Goal: Task Accomplishment & Management: Use online tool/utility

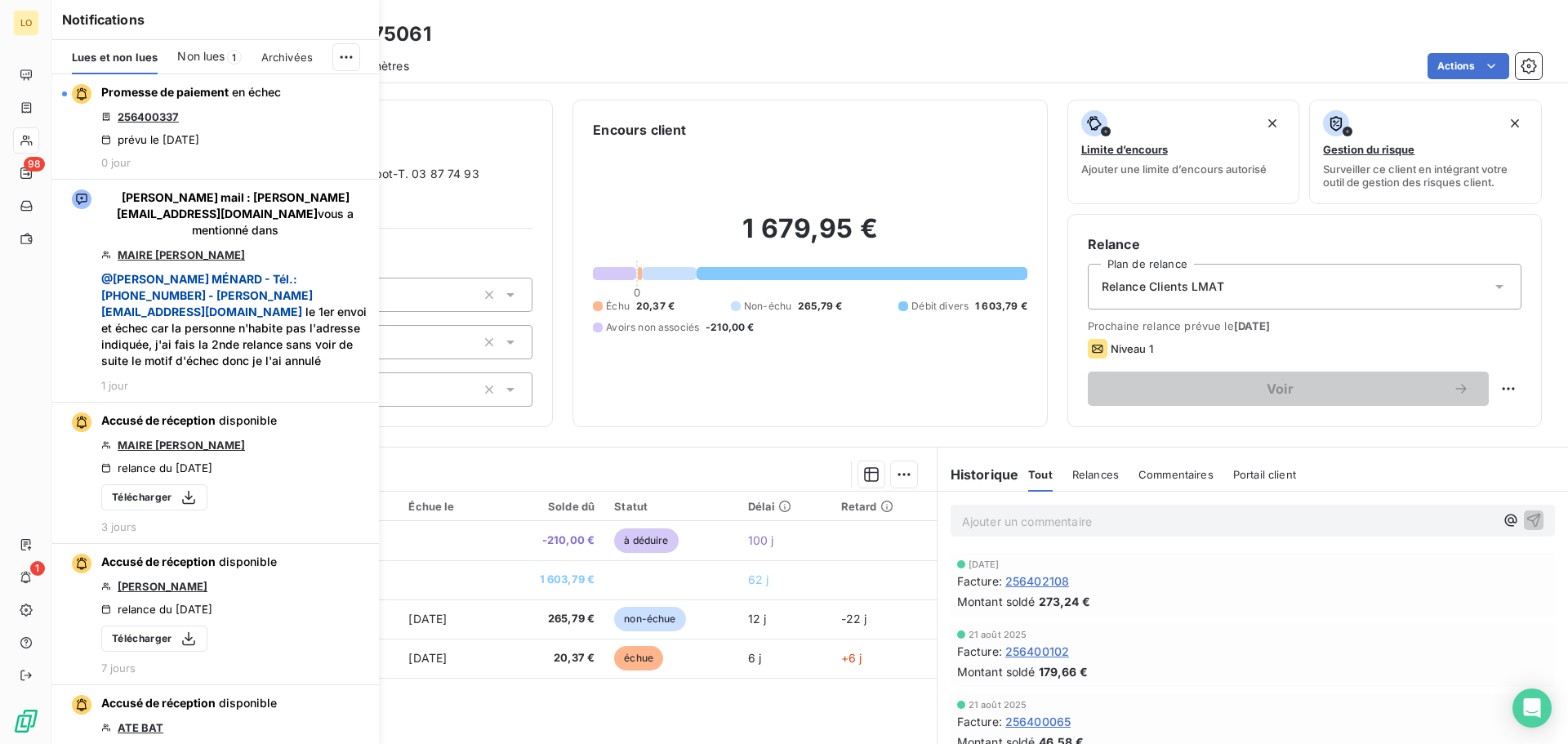
scroll to position [82, 0]
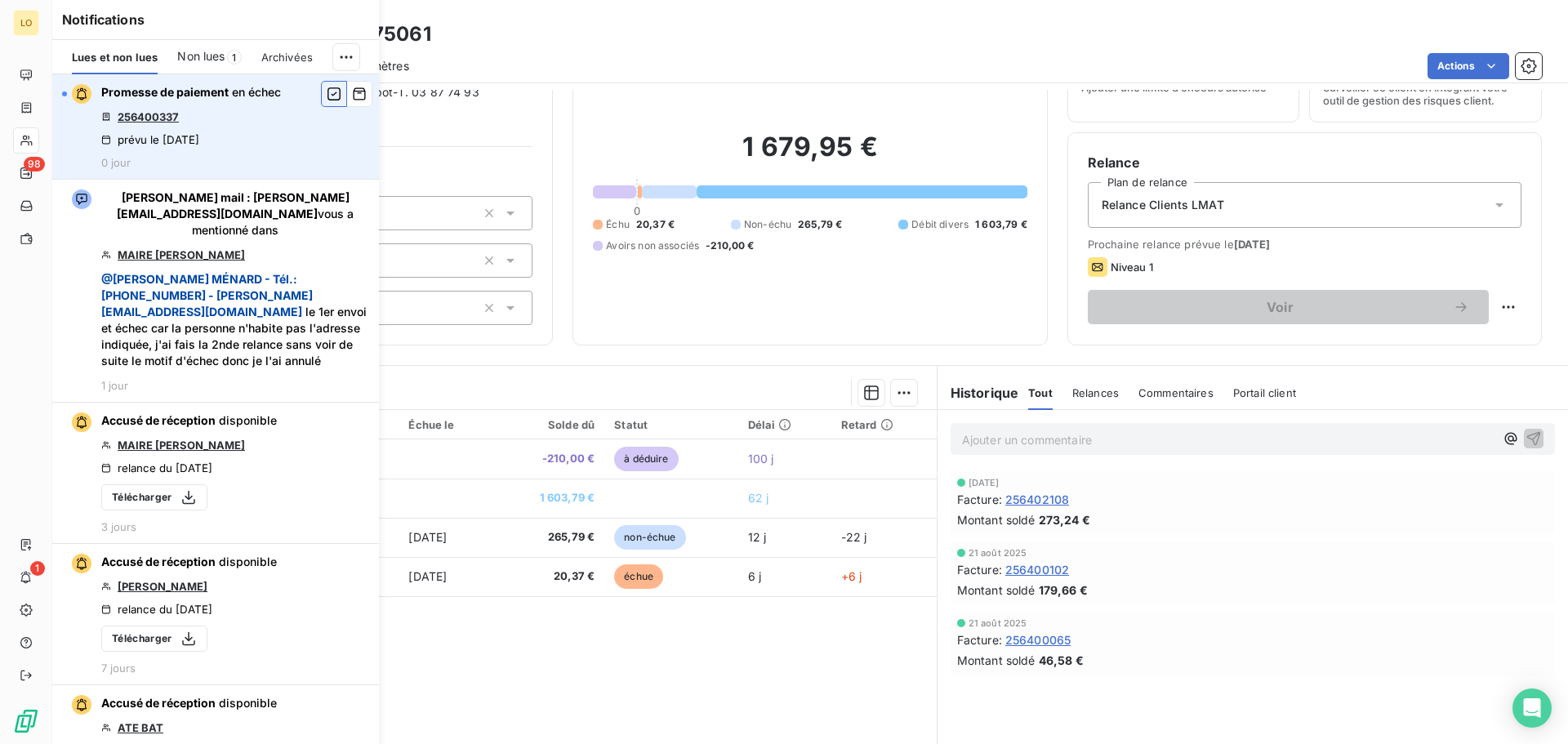
click at [321, 92] on button "button" at bounding box center [334, 93] width 26 height 26
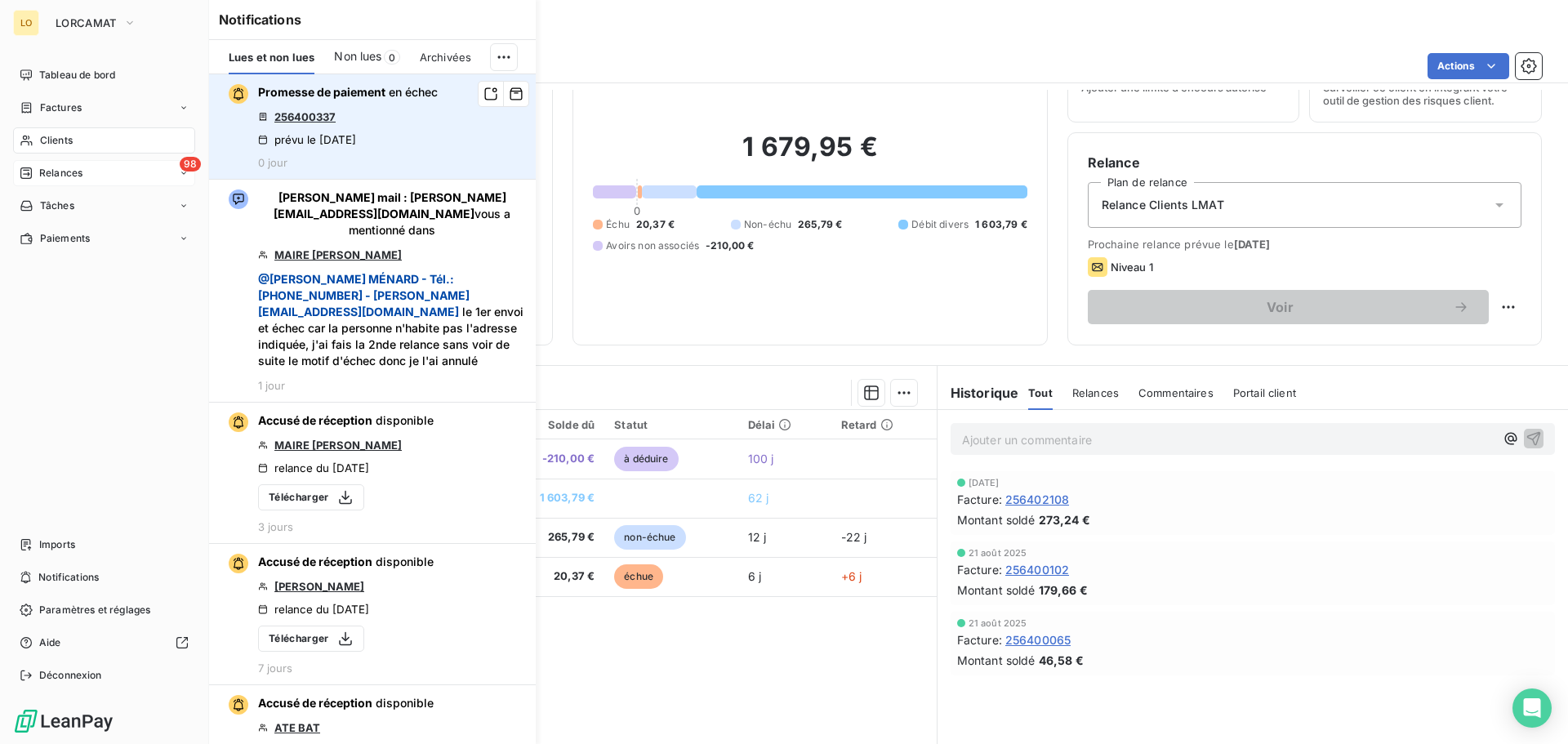
click at [30, 168] on icon at bounding box center [27, 173] width 12 height 12
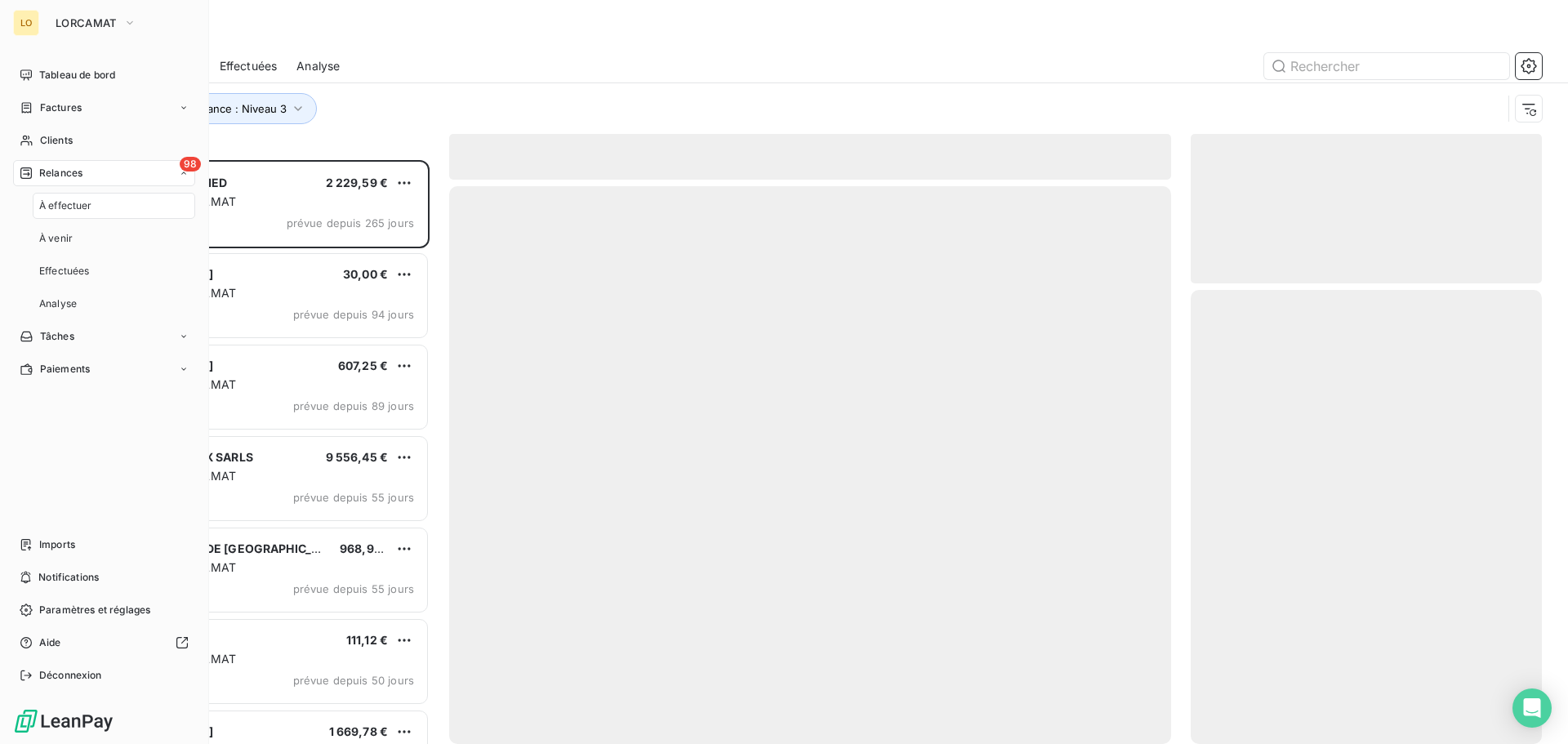
scroll to position [572, 339]
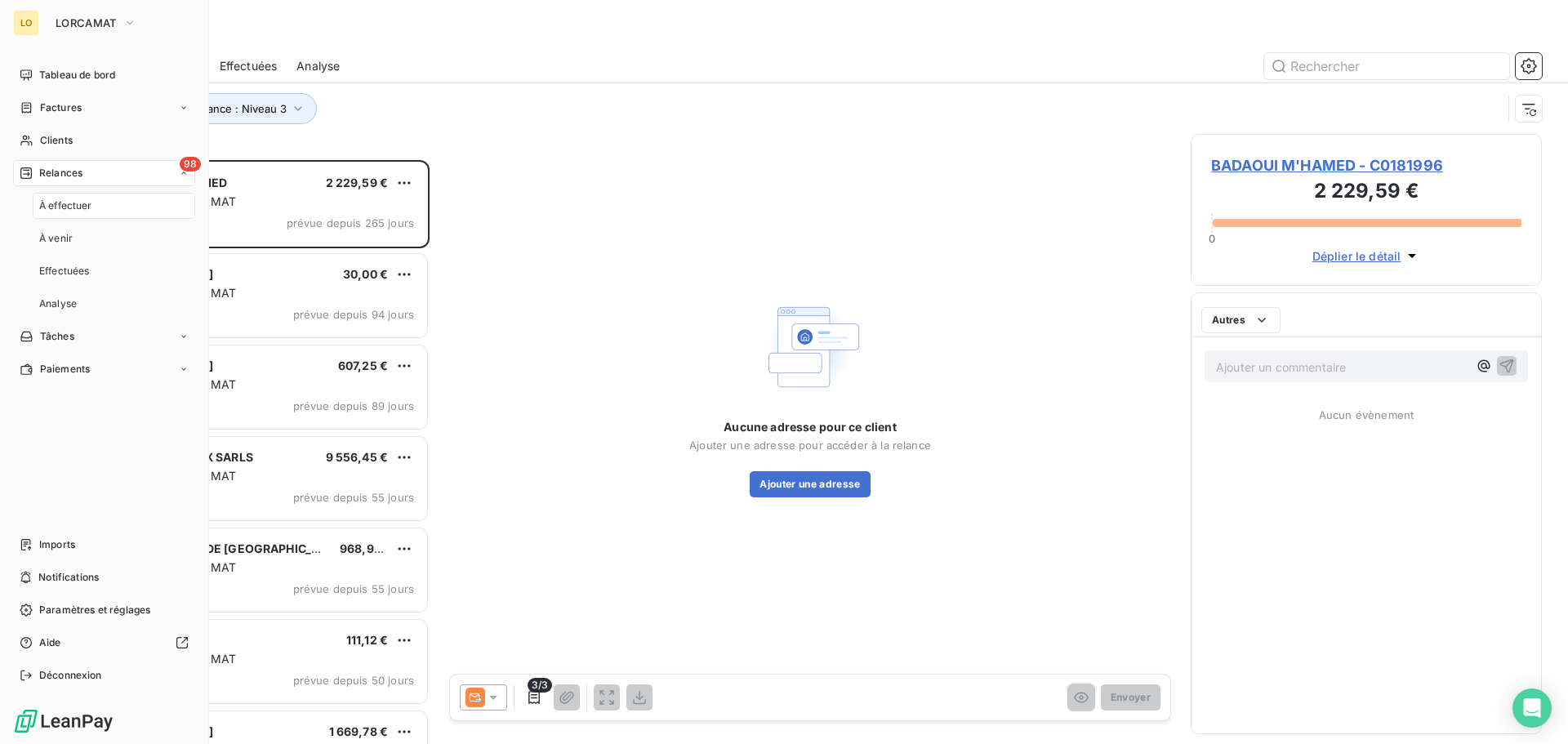
click at [87, 206] on span "À effectuer" at bounding box center [66, 206] width 53 height 15
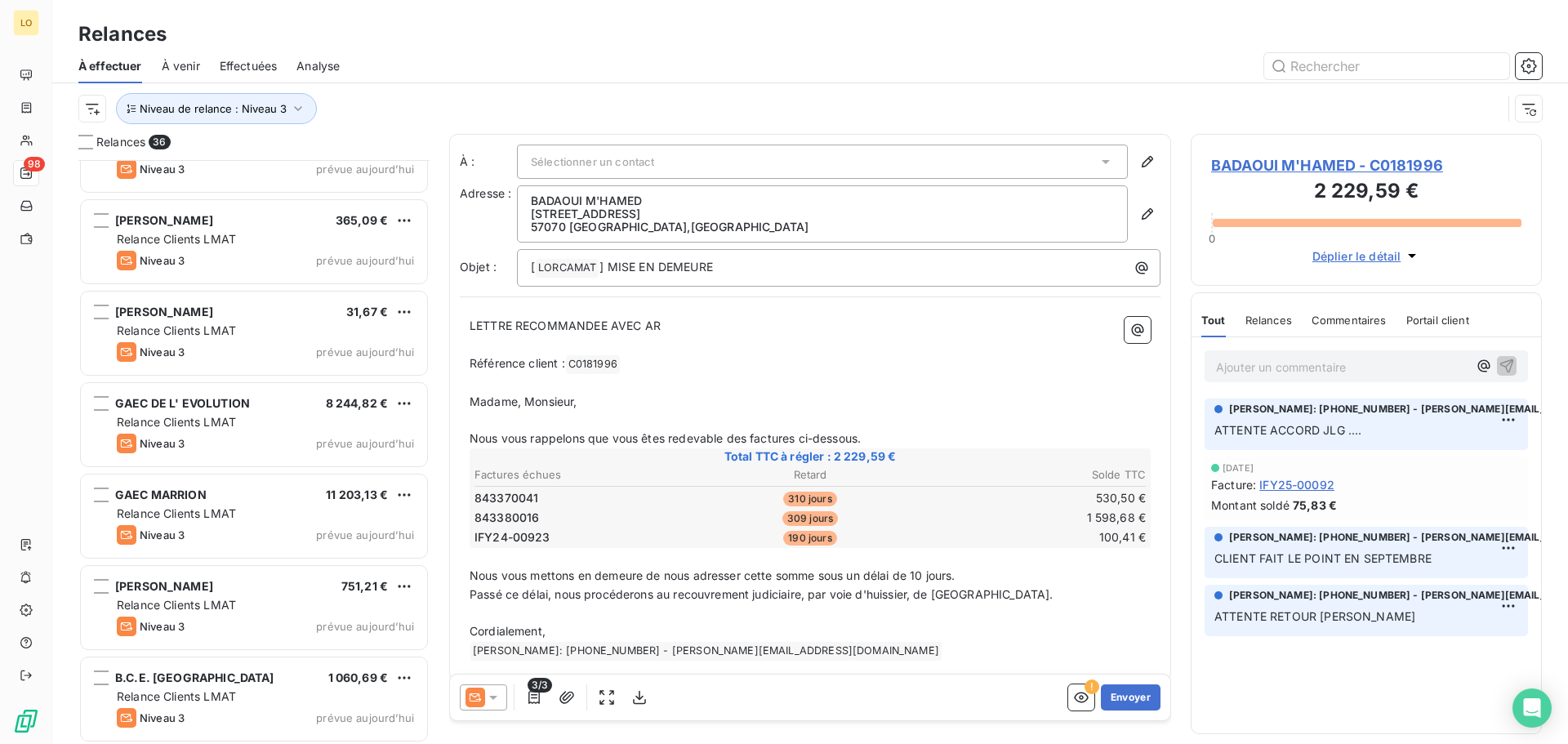
scroll to position [2710, 0]
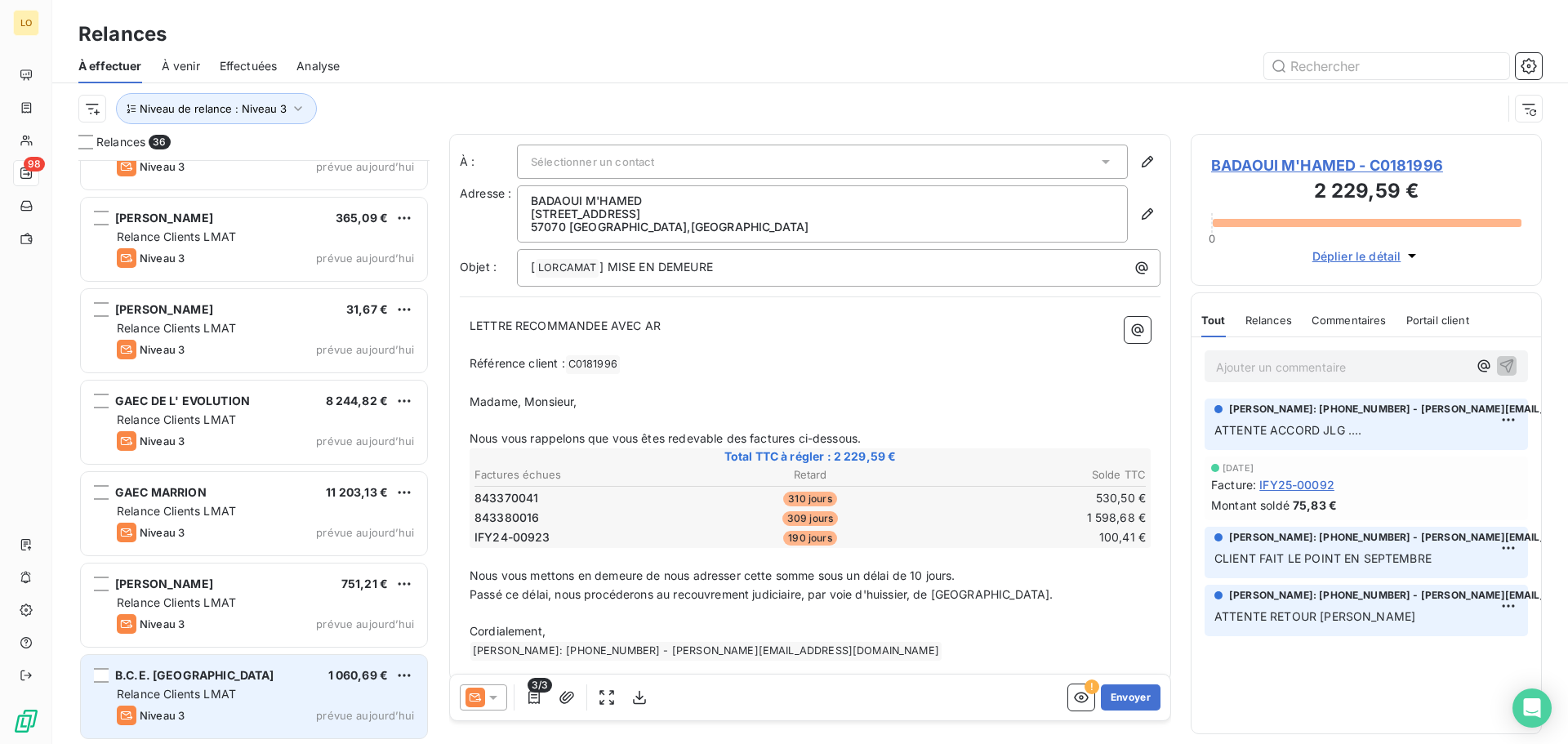
click at [212, 685] on div "B.C.E. CONFORT 1 060,69 € Relance Clients LMAT Niveau 3 prévue [DATE]" at bounding box center [254, 697] width 346 height 83
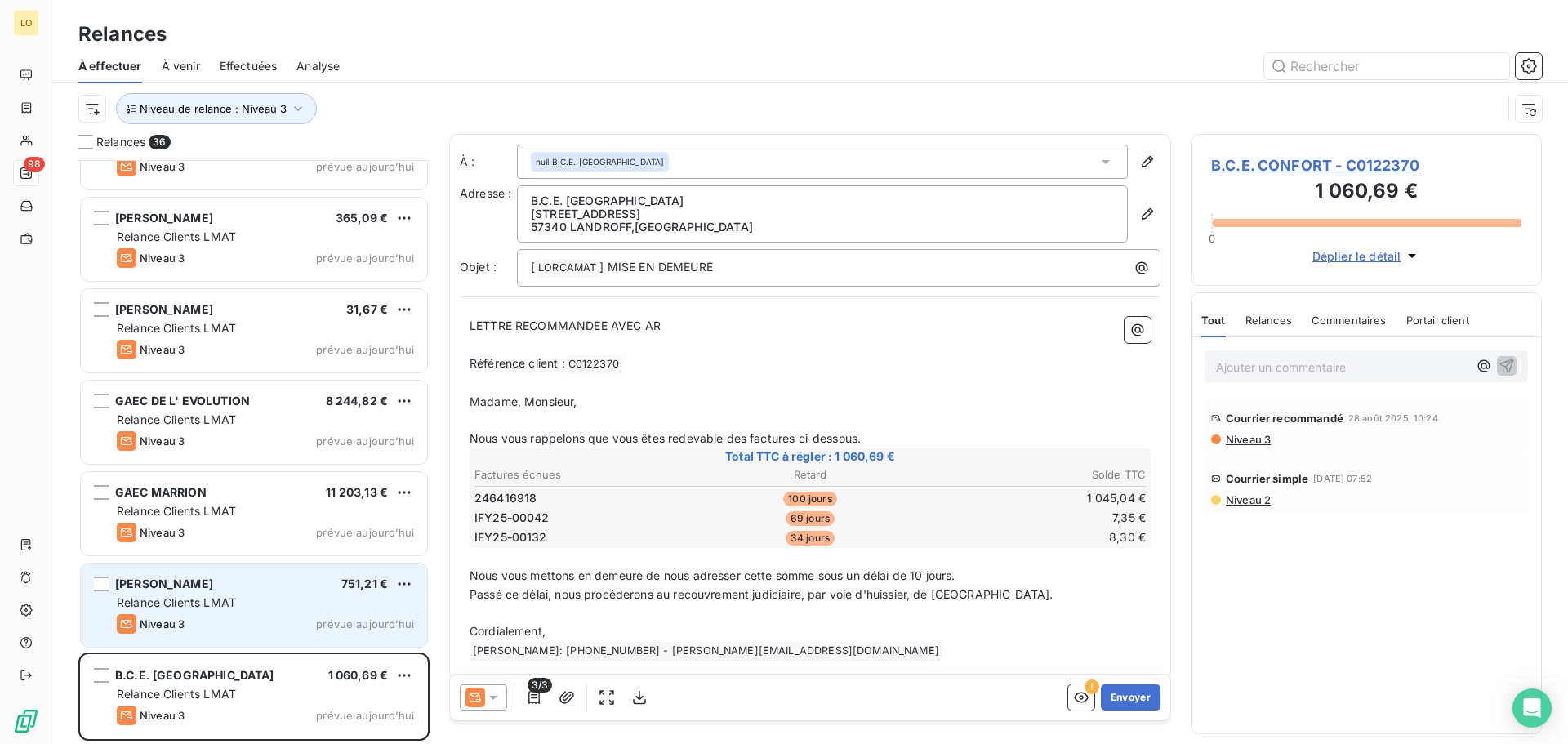
click at [211, 629] on div "Niveau 3 prévue aujourd’hui" at bounding box center [265, 624] width 297 height 20
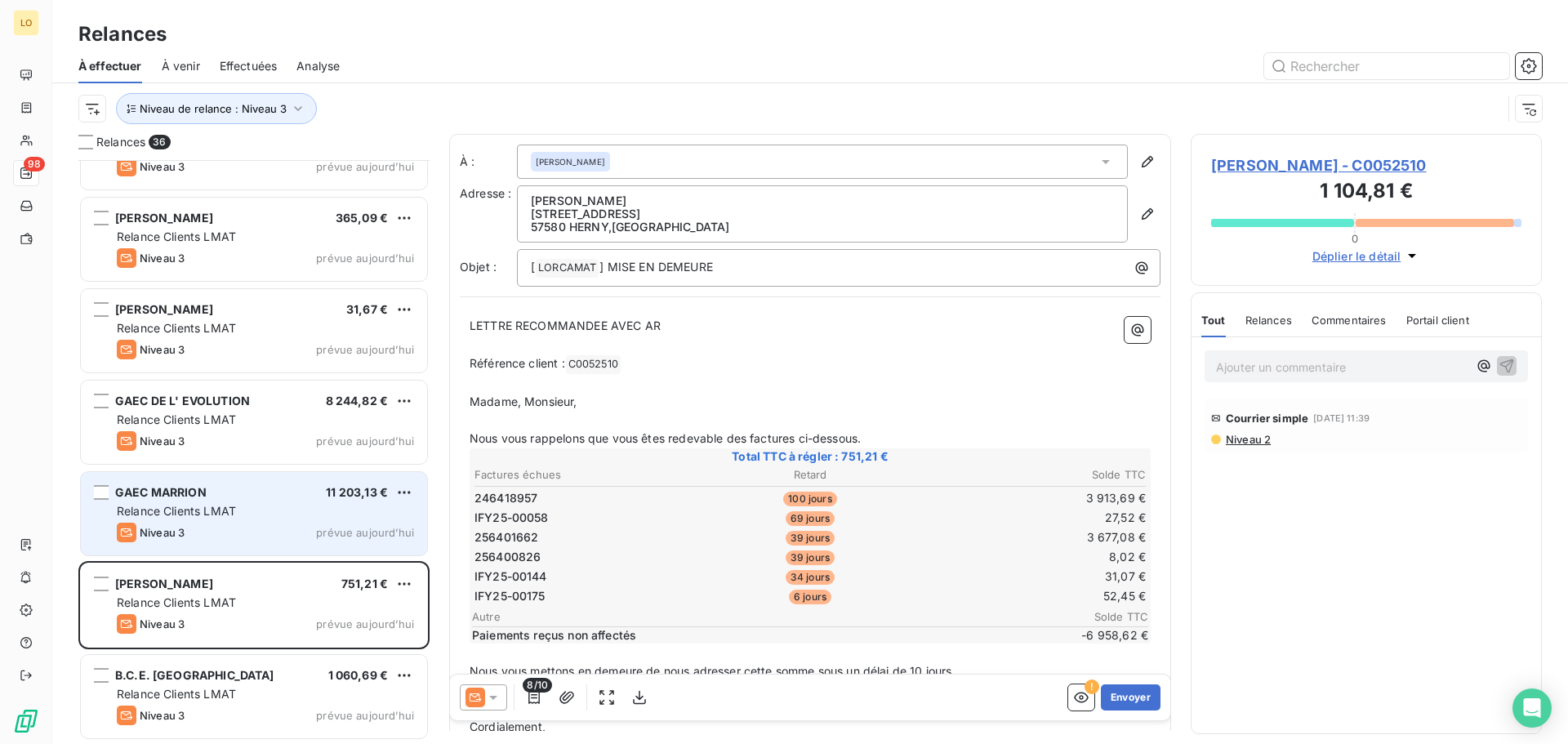
click at [200, 492] on span "GAEC MARRION" at bounding box center [161, 492] width 92 height 14
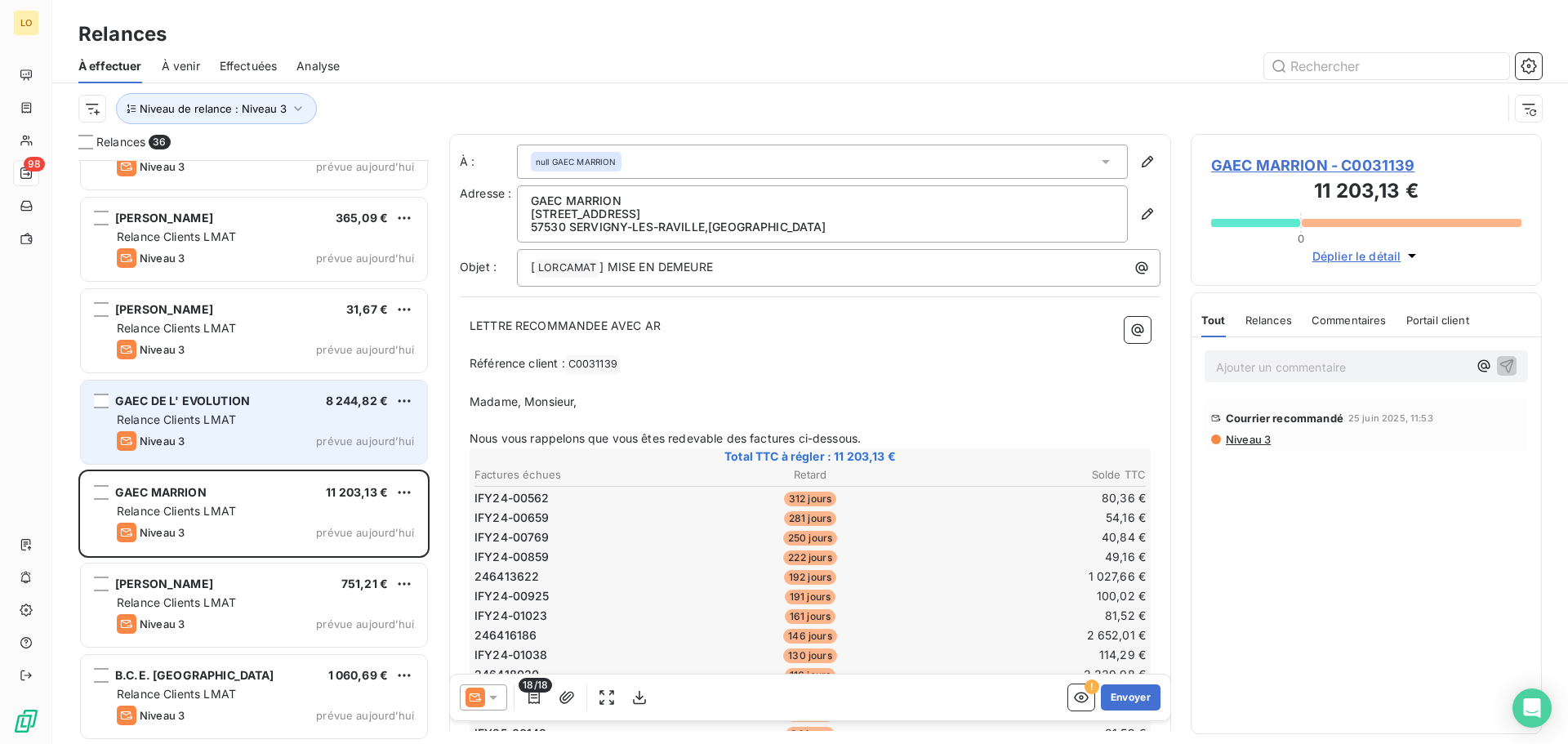
click at [246, 415] on div "Relance Clients LMAT" at bounding box center [265, 420] width 297 height 17
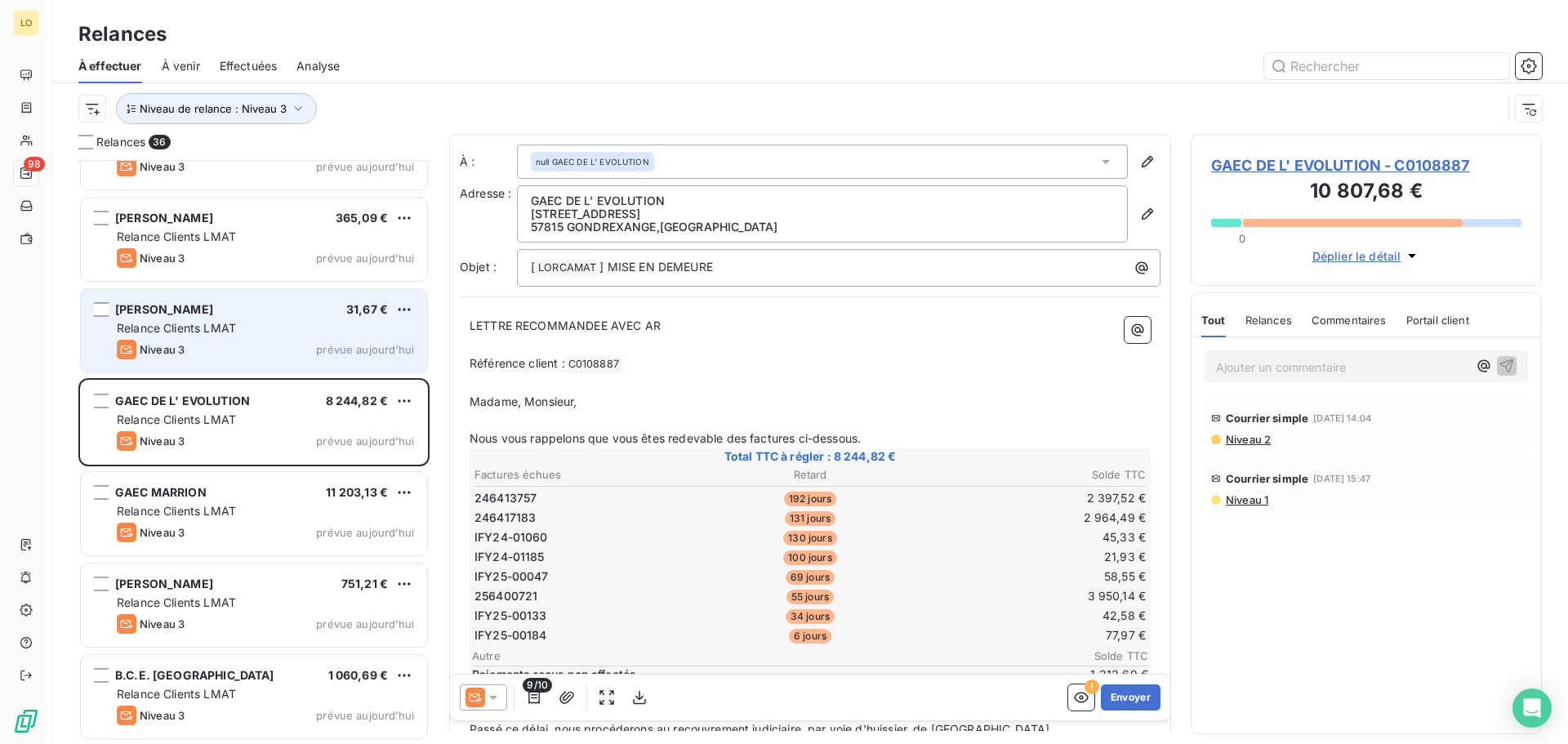
click at [248, 332] on div "Relance Clients LMAT" at bounding box center [265, 329] width 297 height 17
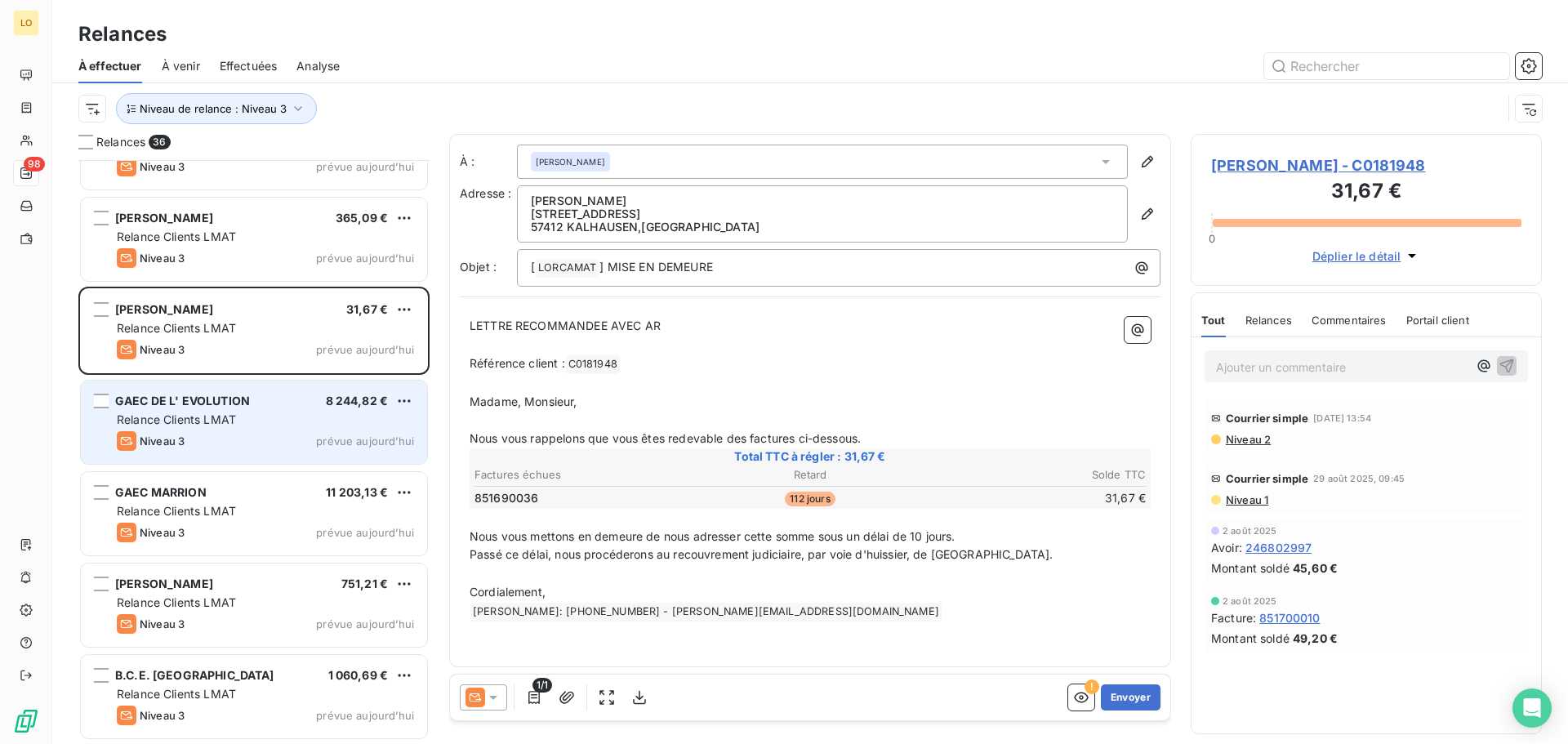
scroll to position [2628, 0]
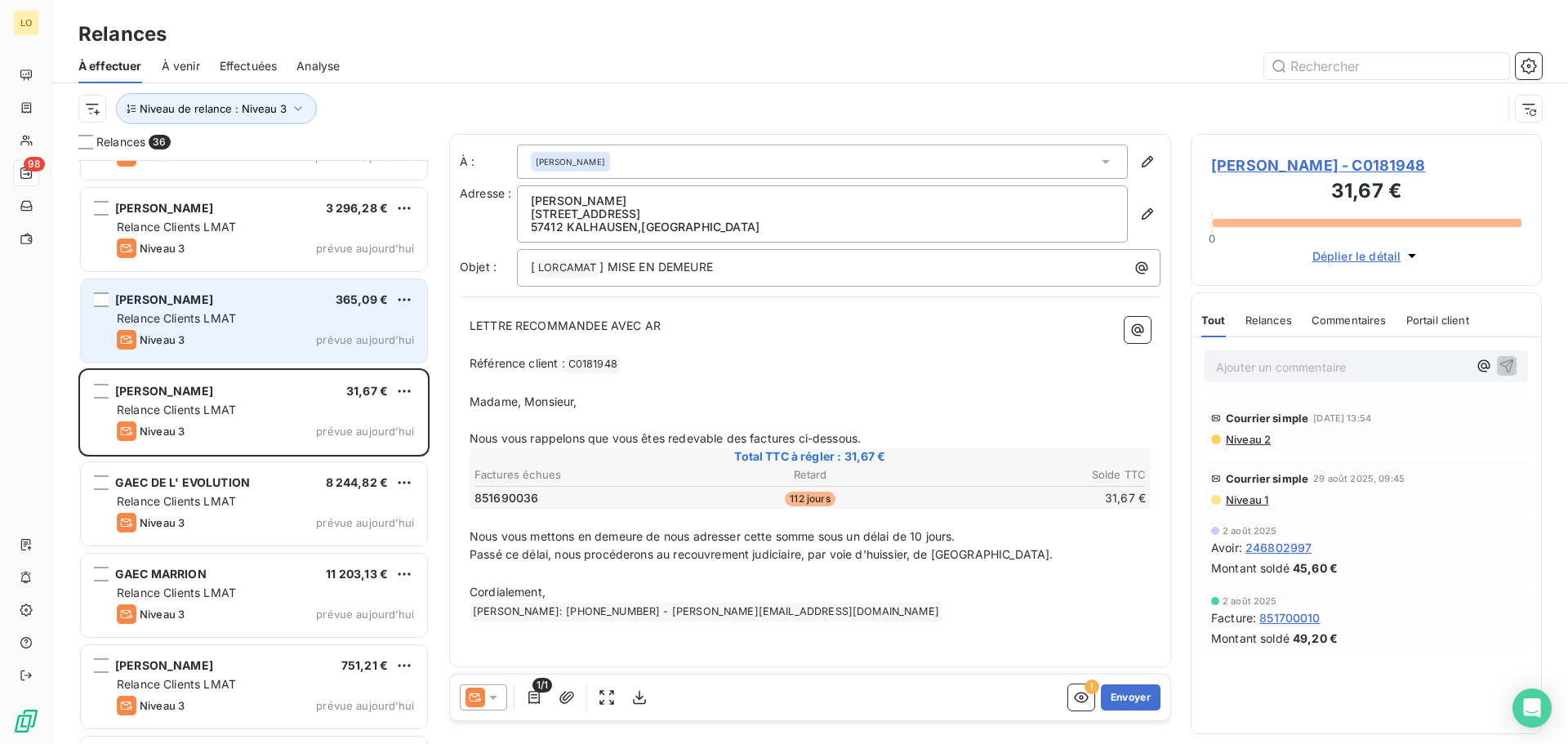
click at [226, 325] on div "Relance Clients LMAT" at bounding box center [265, 319] width 297 height 17
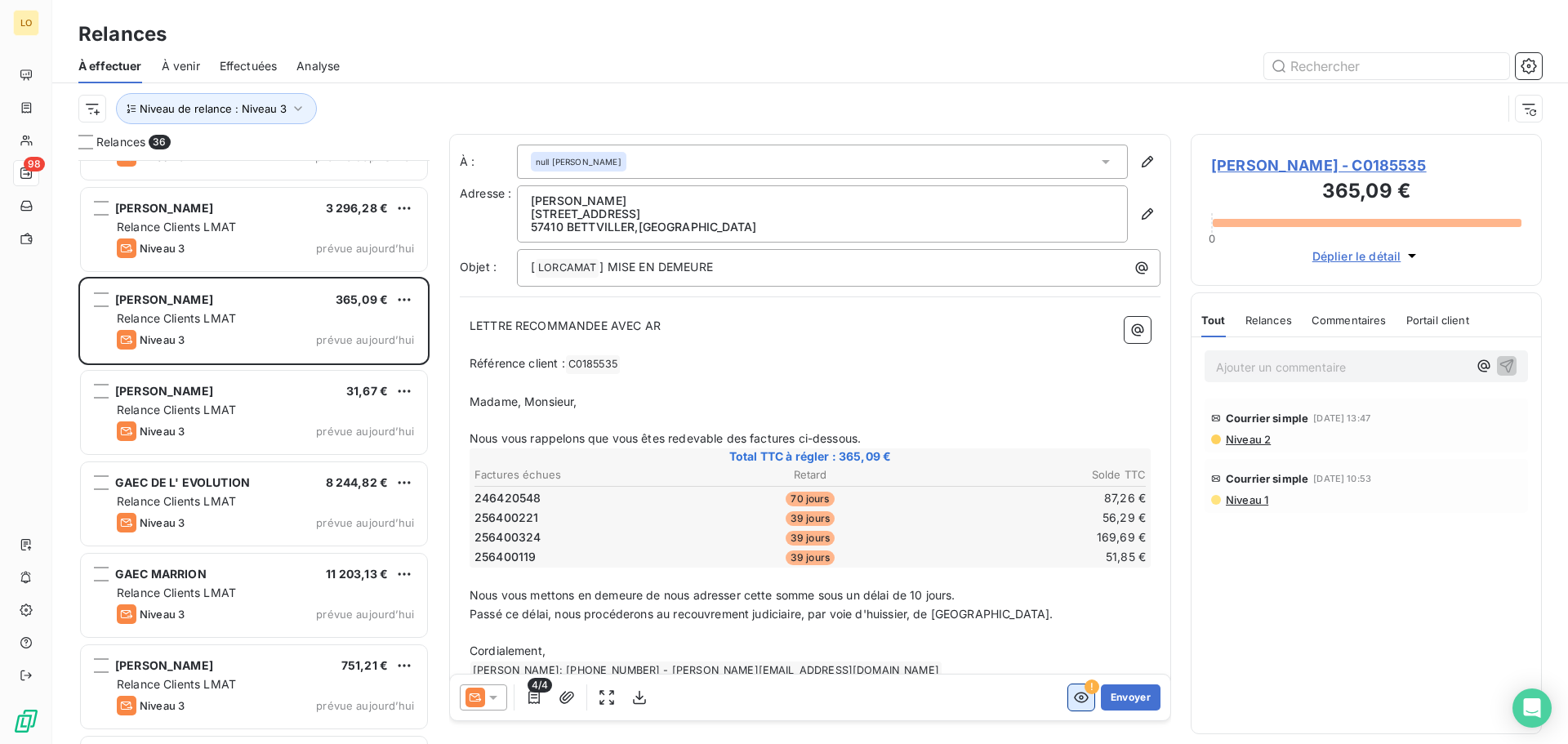
click at [1074, 698] on icon "button" at bounding box center [1081, 697] width 15 height 11
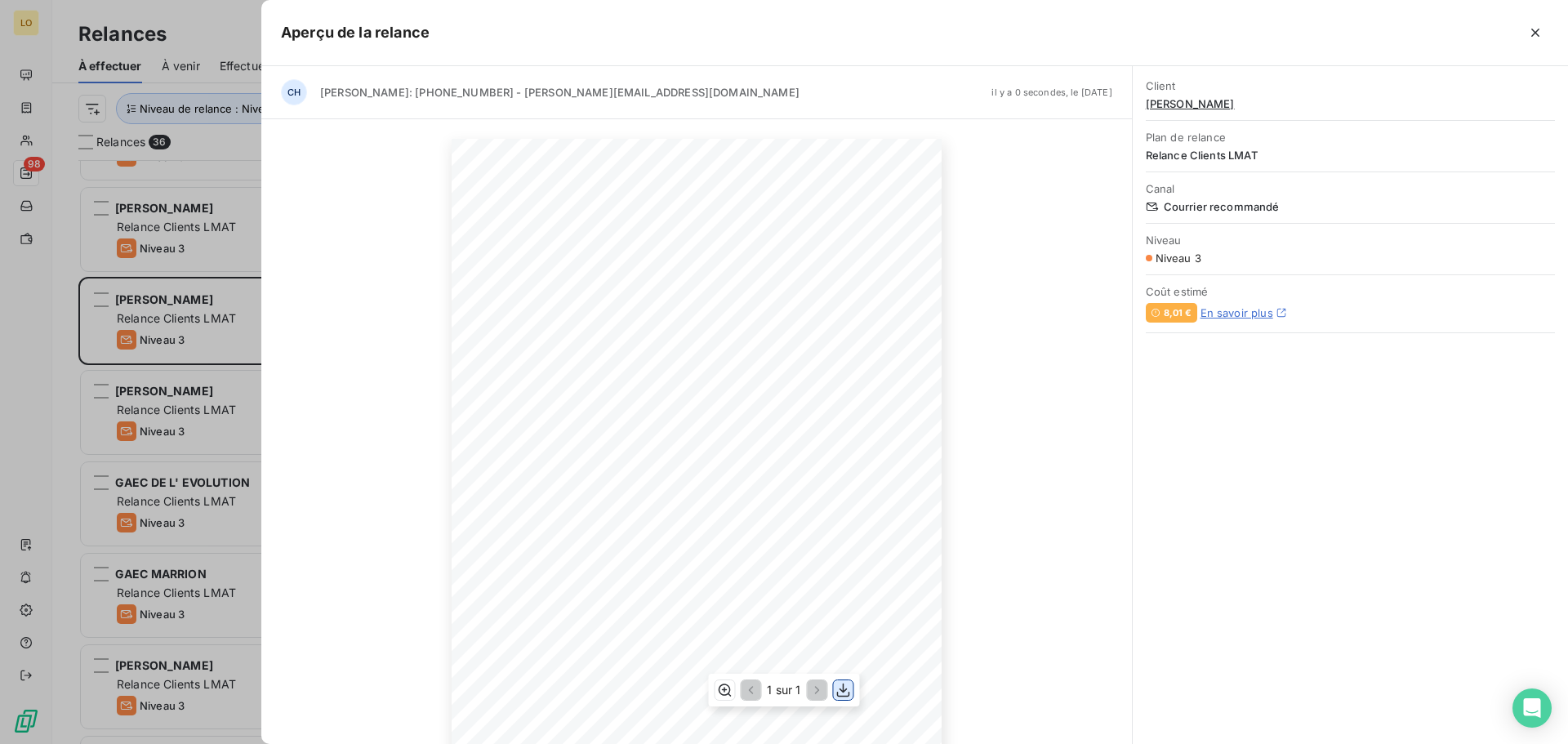
click at [841, 693] on icon "button" at bounding box center [844, 690] width 17 height 17
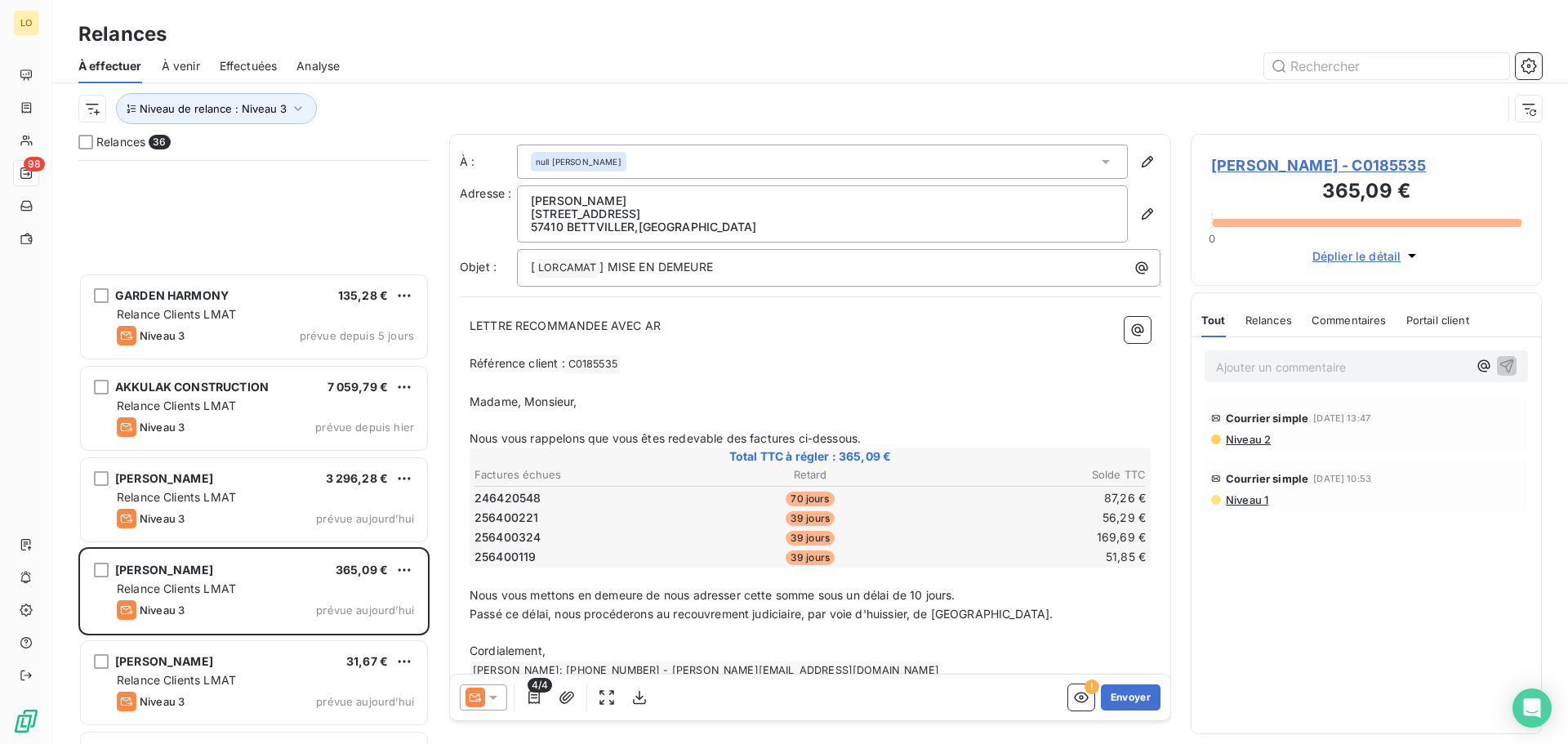
scroll to position [2614, 0]
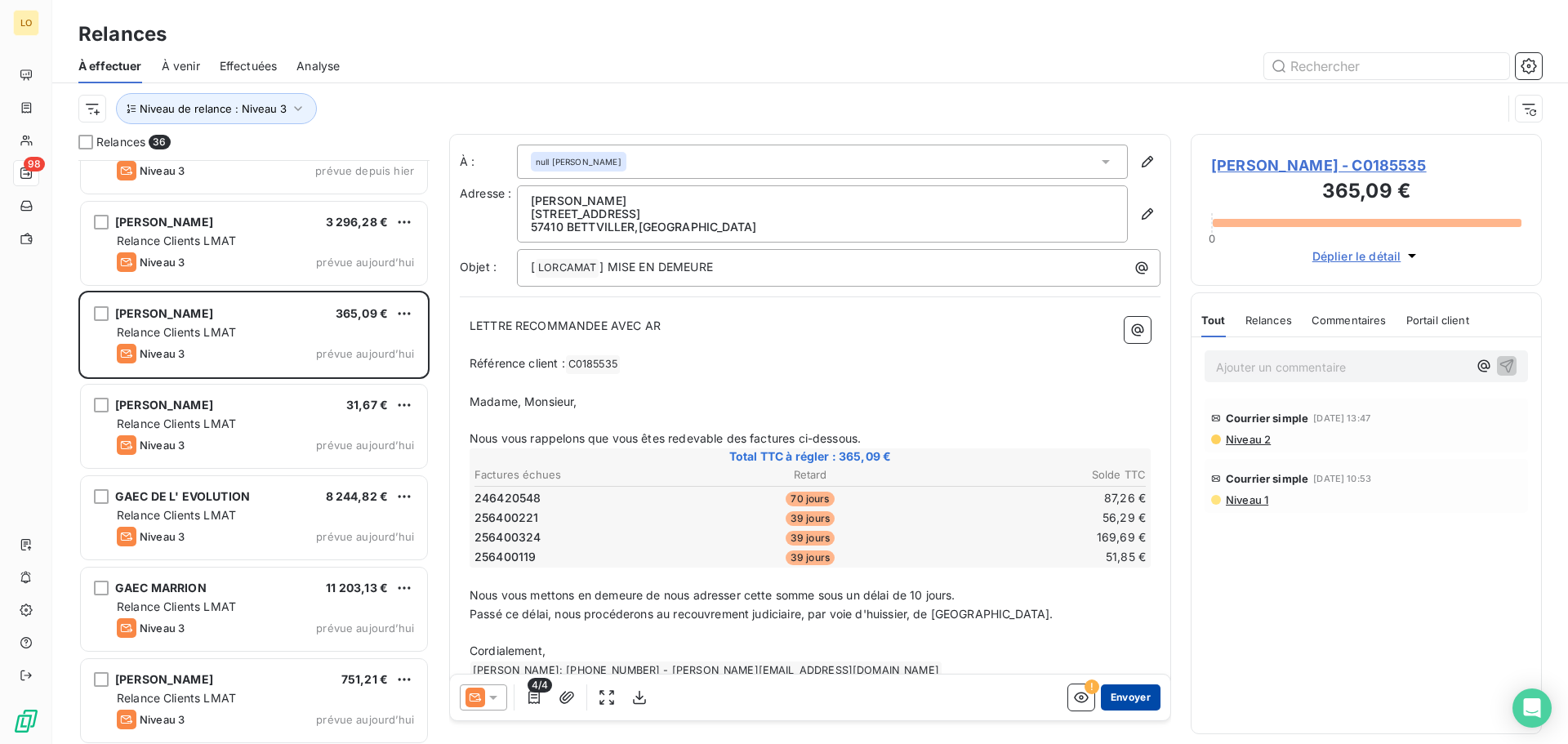
click at [1102, 699] on button "Envoyer" at bounding box center [1131, 697] width 60 height 26
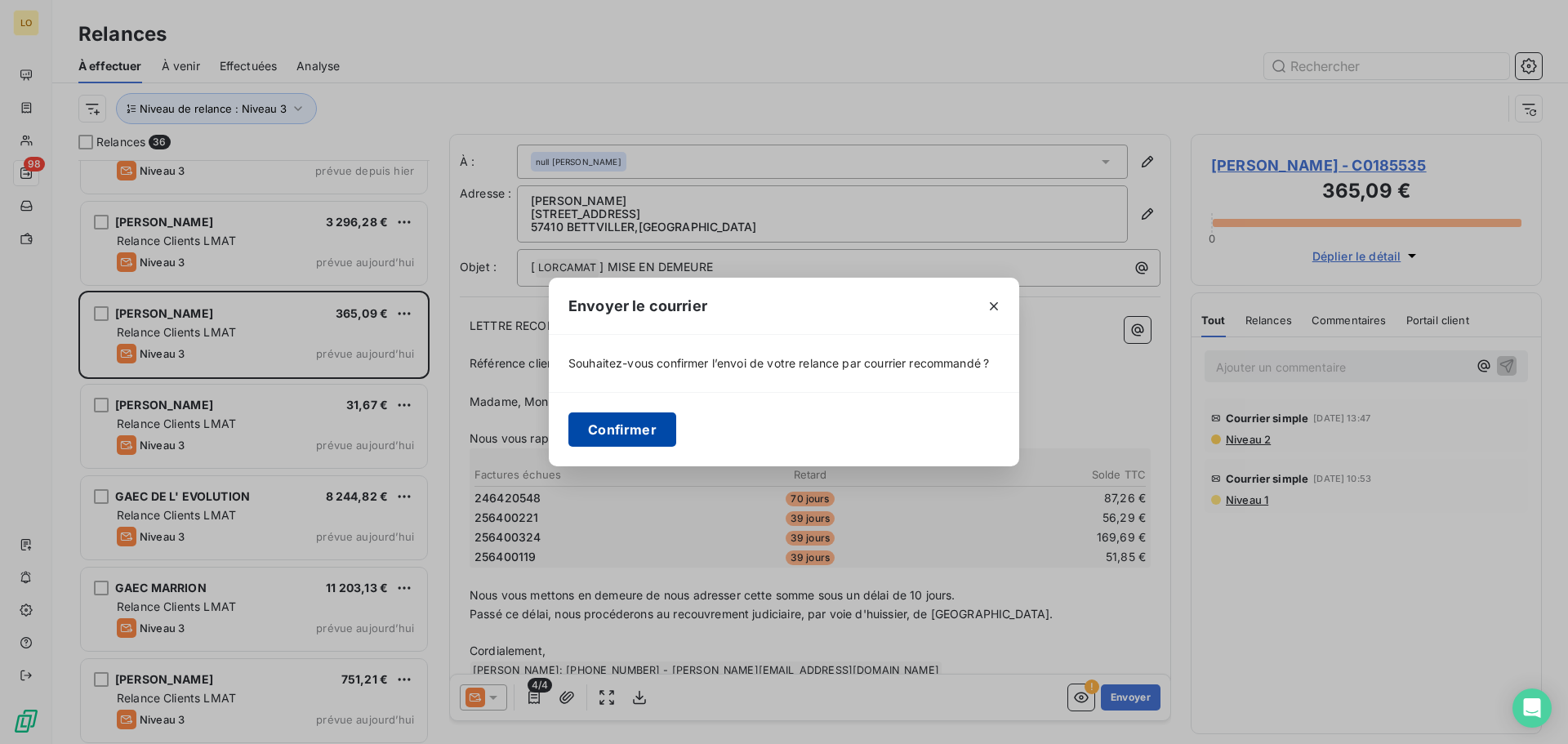
click at [629, 436] on button "Confirmer" at bounding box center [623, 429] width 108 height 34
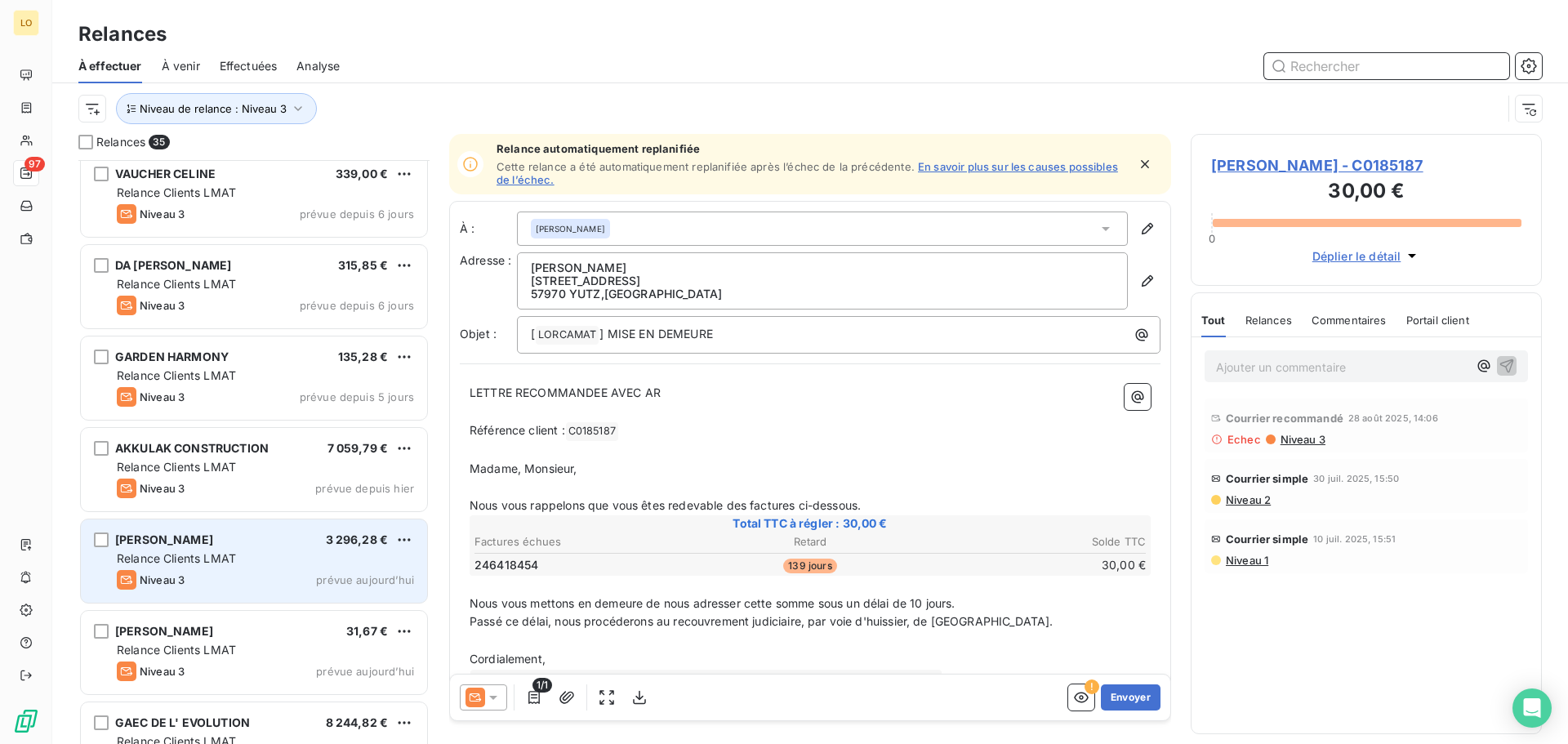
scroll to position [2373, 0]
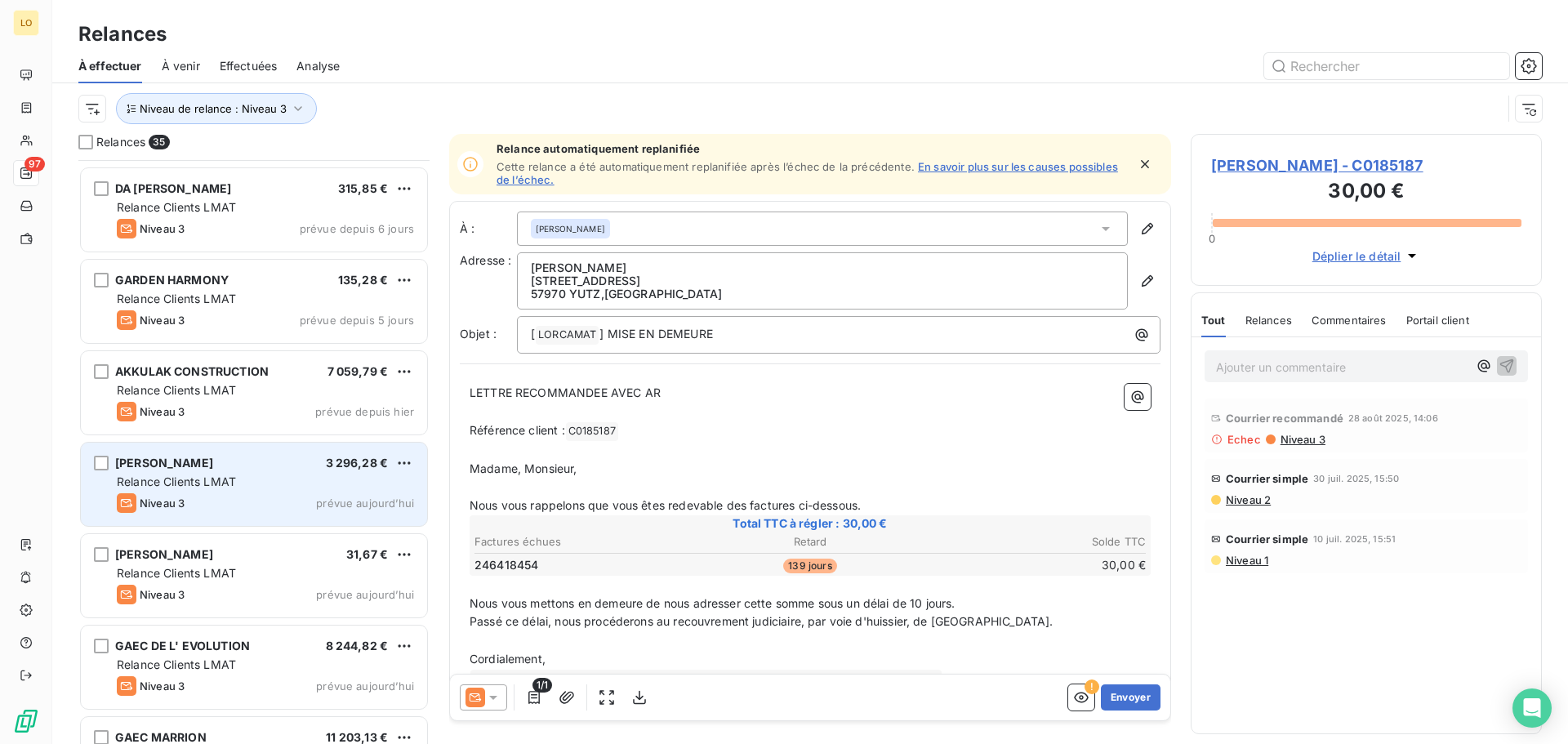
click at [241, 494] on div "Niveau 3 prévue aujourd’hui" at bounding box center [265, 503] width 297 height 20
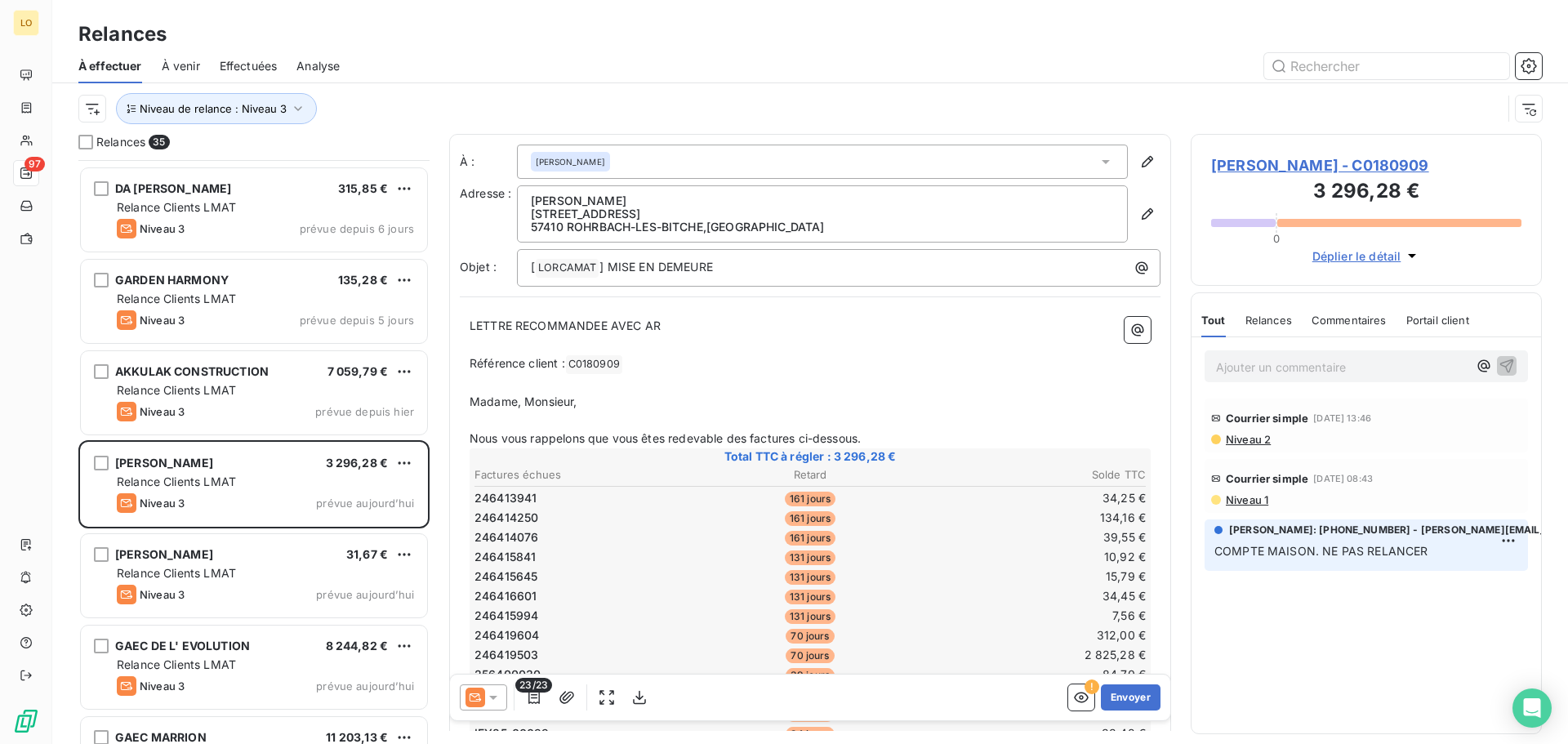
click at [1255, 503] on span "Niveau 1" at bounding box center [1246, 500] width 44 height 13
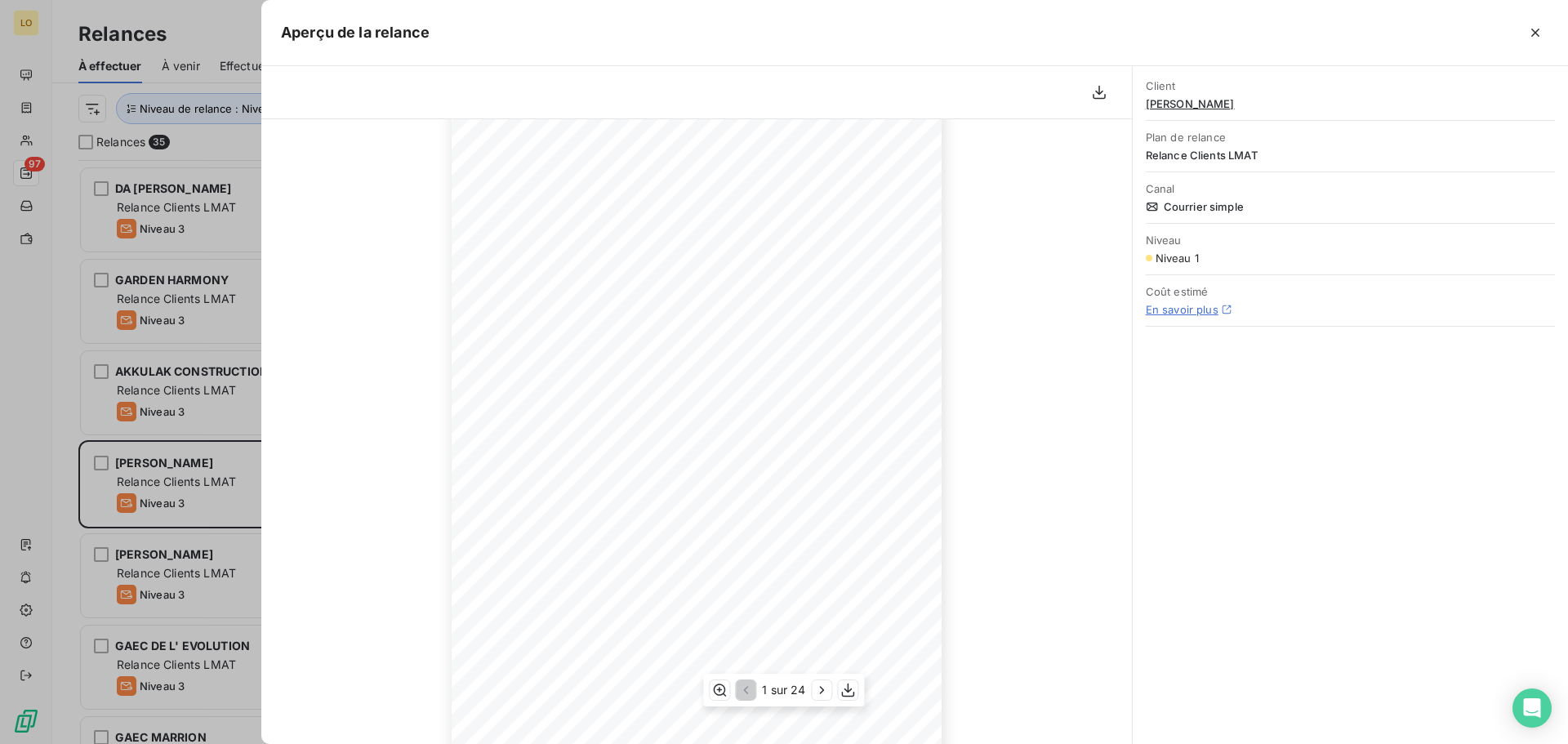
scroll to position [82, 0]
click at [1530, 35] on icon "button" at bounding box center [1536, 32] width 17 height 17
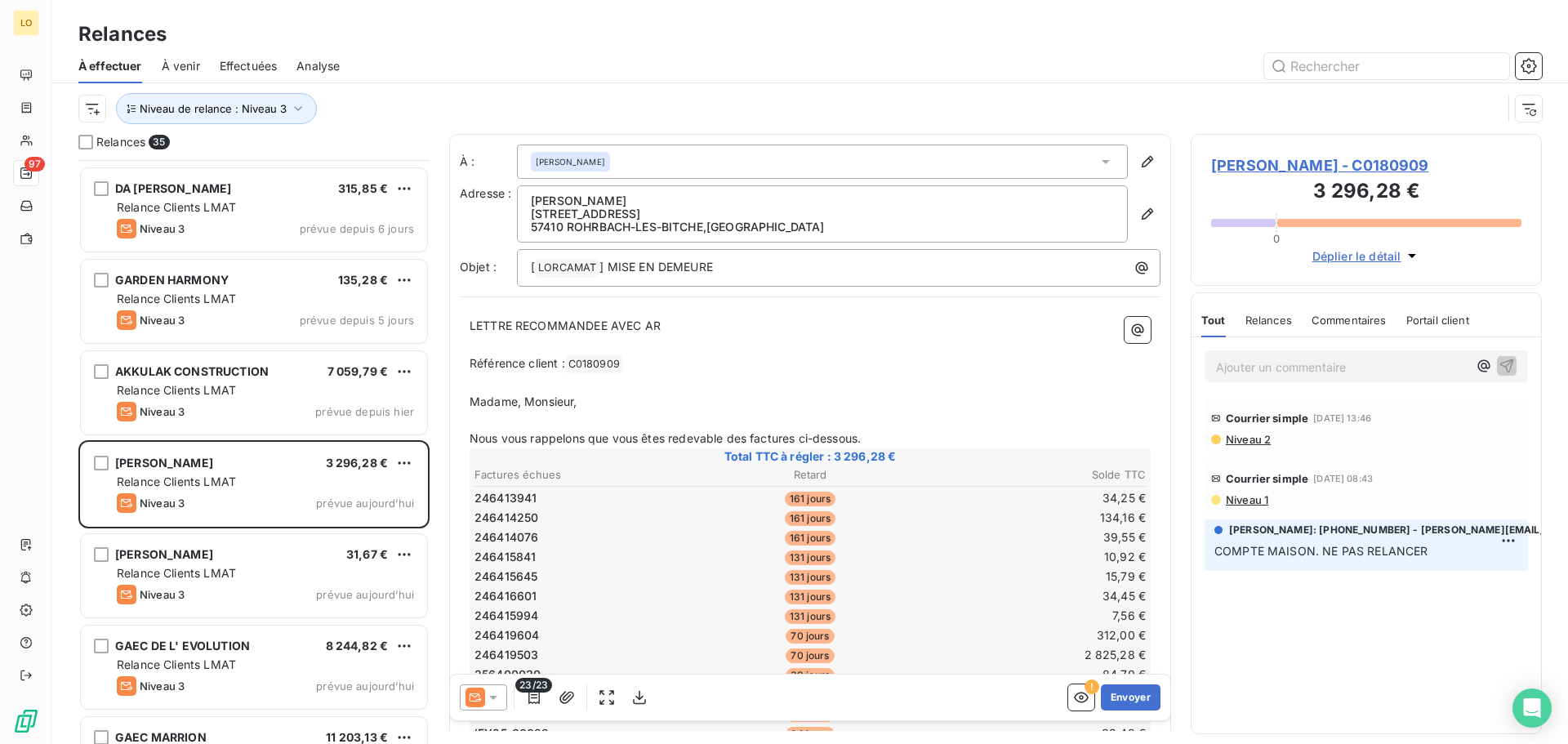
click at [907, 56] on div at bounding box center [950, 66] width 1183 height 26
click at [1074, 700] on icon "button" at bounding box center [1081, 697] width 17 height 17
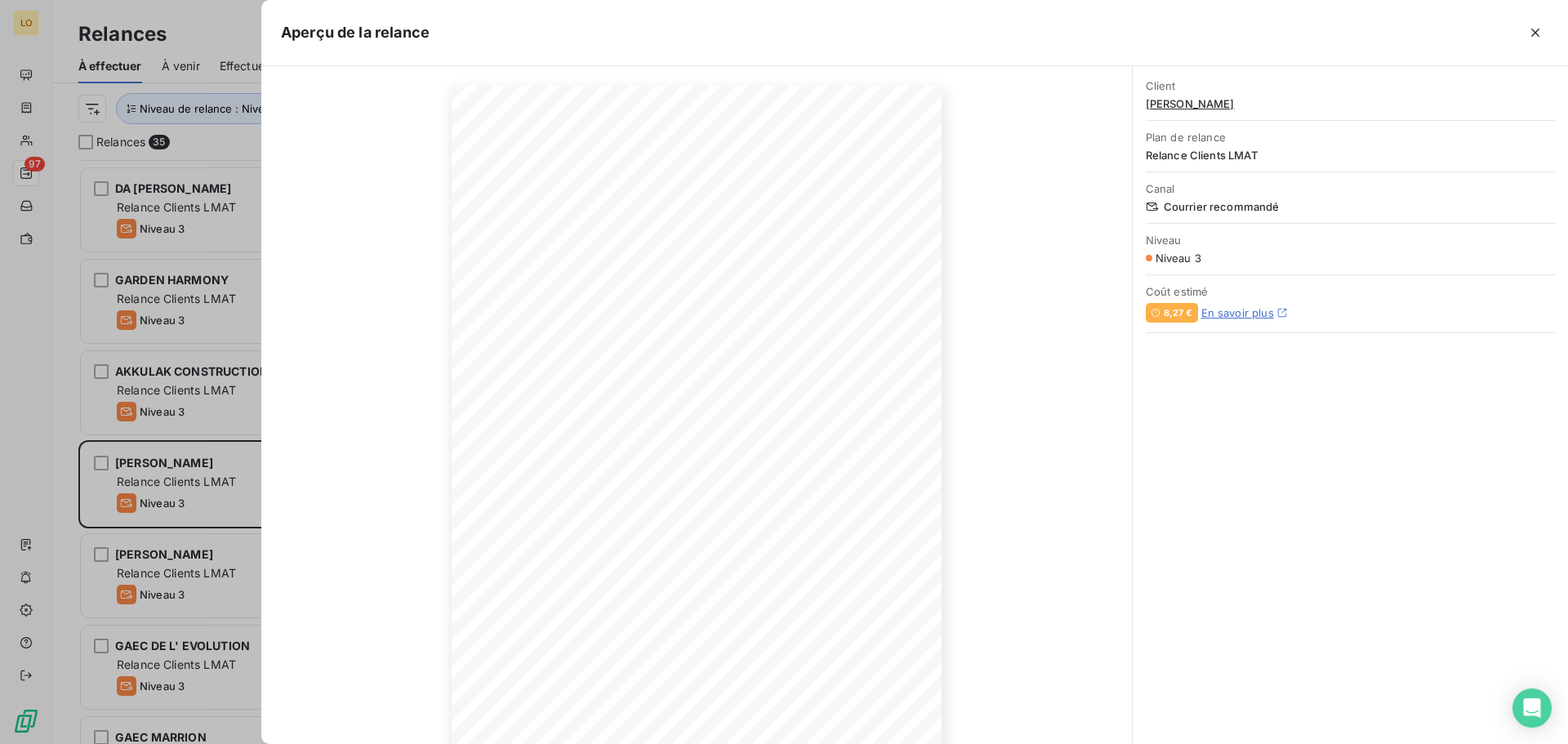
scroll to position [108, 0]
click at [846, 687] on icon "button" at bounding box center [845, 690] width 17 height 17
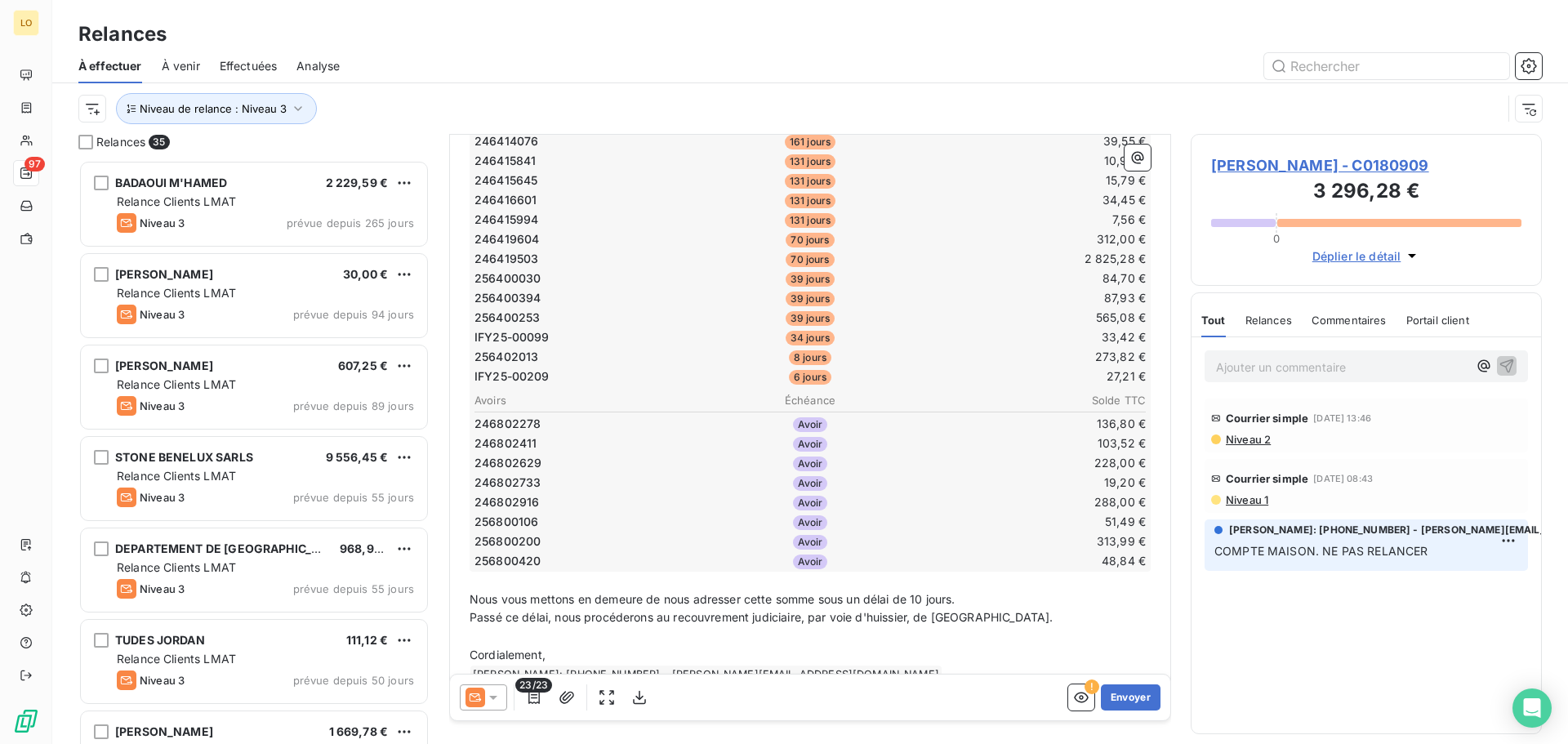
scroll to position [409, 0]
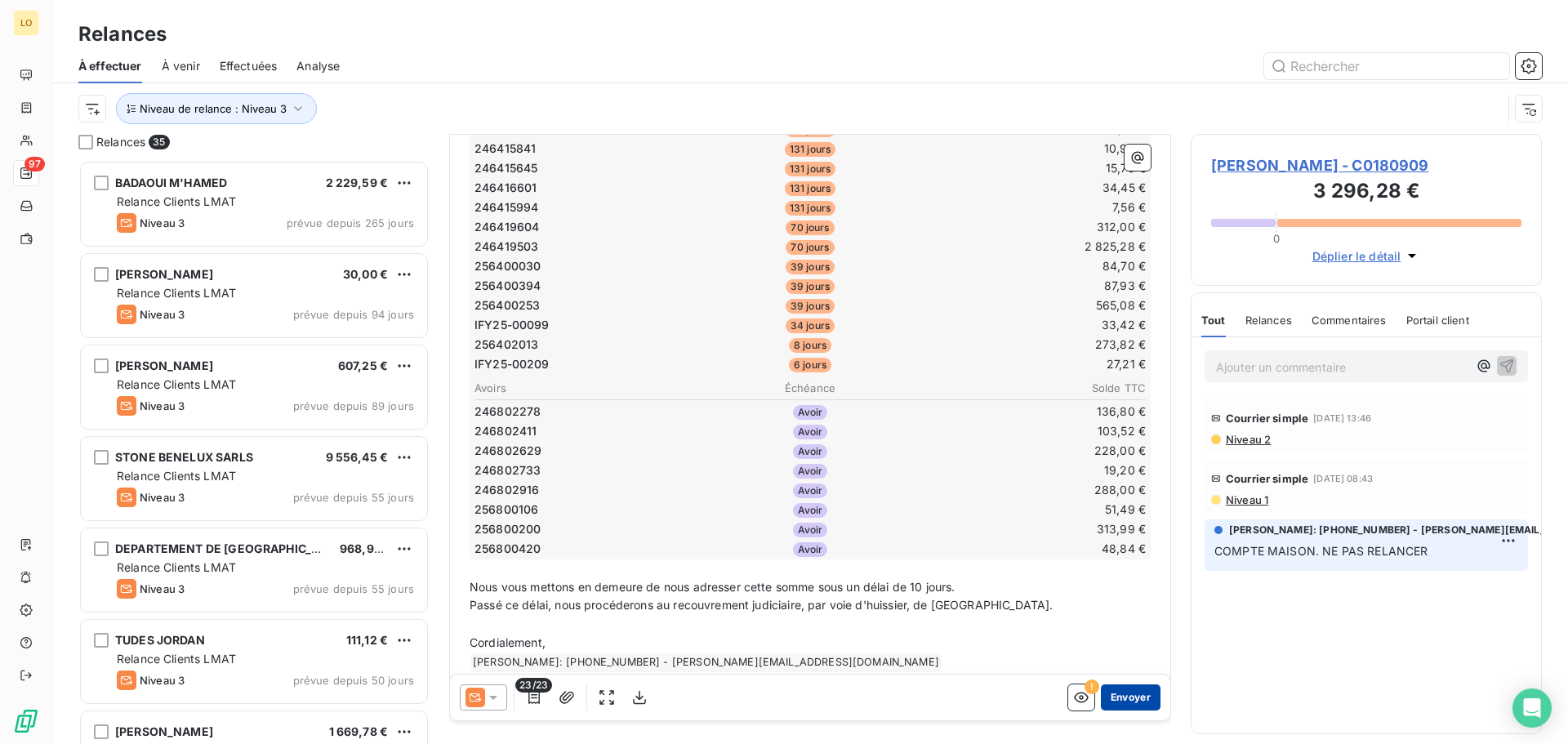
click at [1115, 693] on button "Envoyer" at bounding box center [1131, 697] width 60 height 26
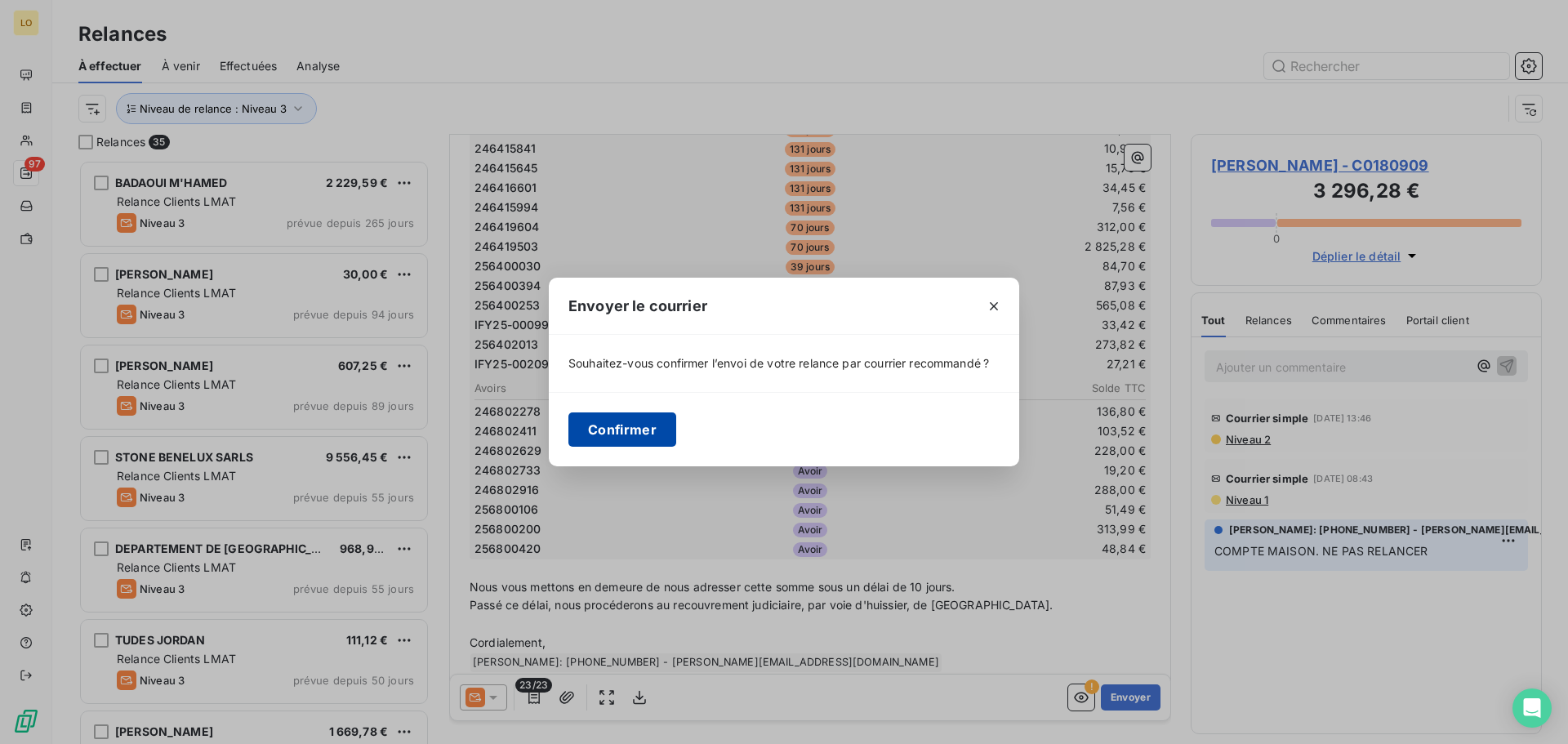
click at [641, 434] on button "Confirmer" at bounding box center [623, 429] width 108 height 34
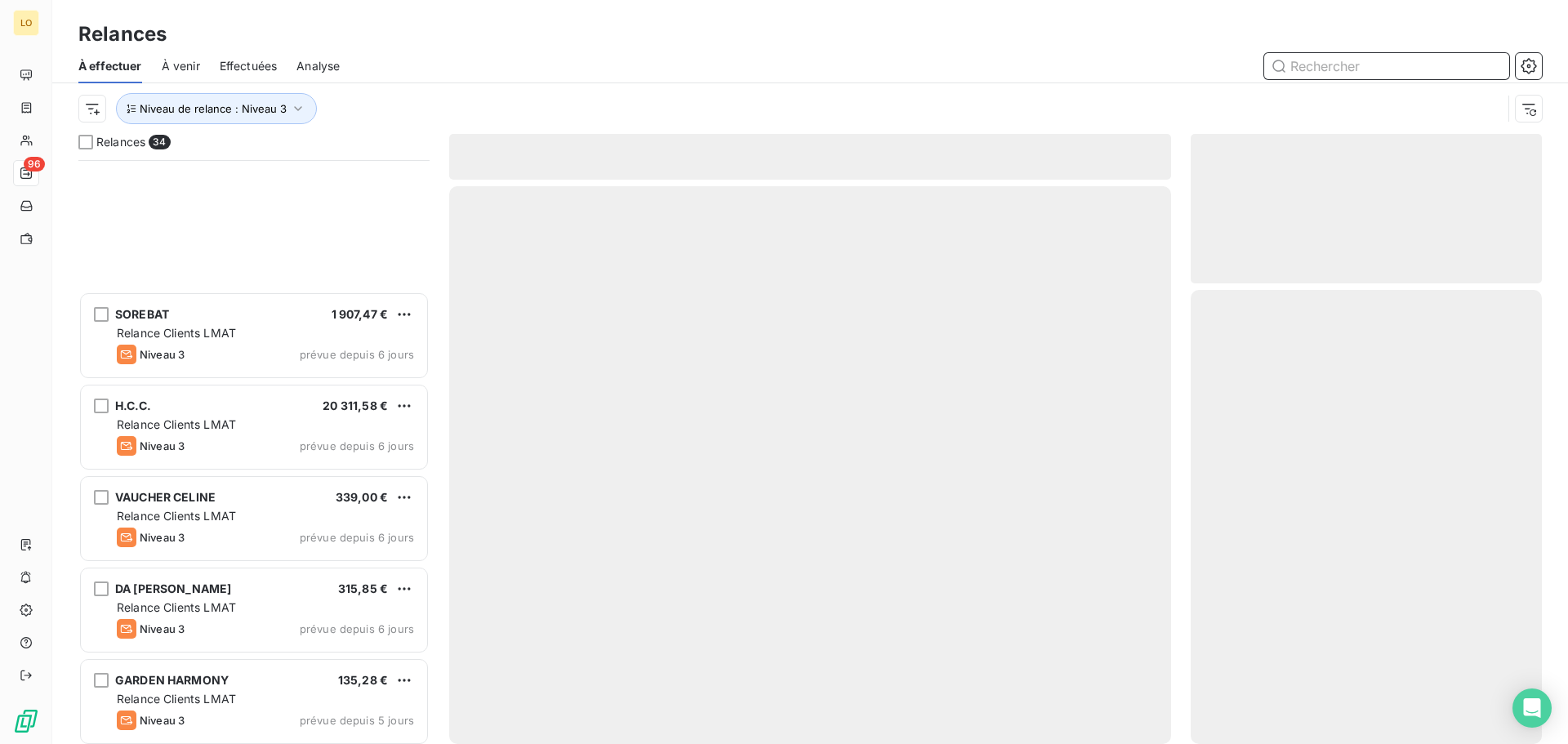
scroll to position [2205, 0]
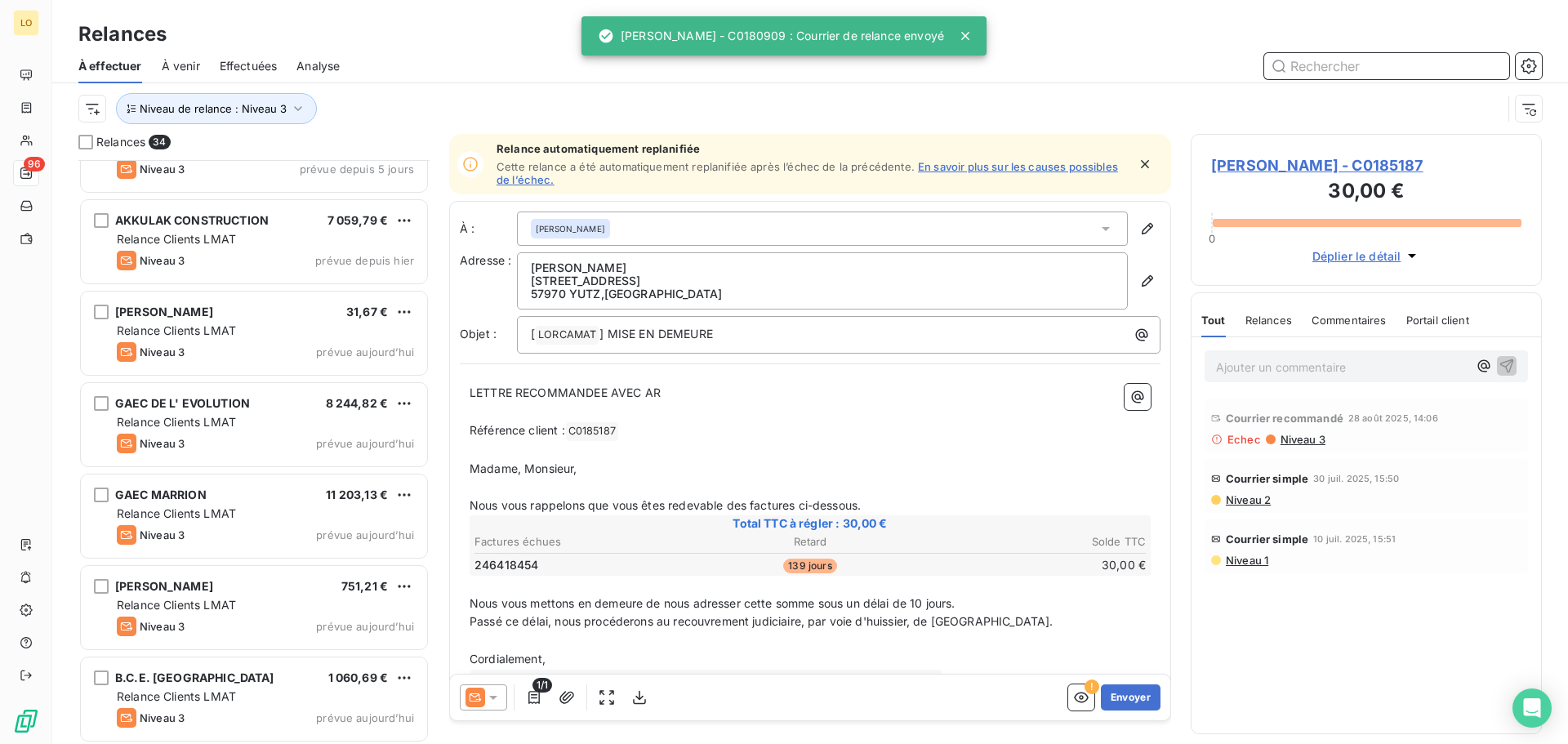
scroll to position [2527, 0]
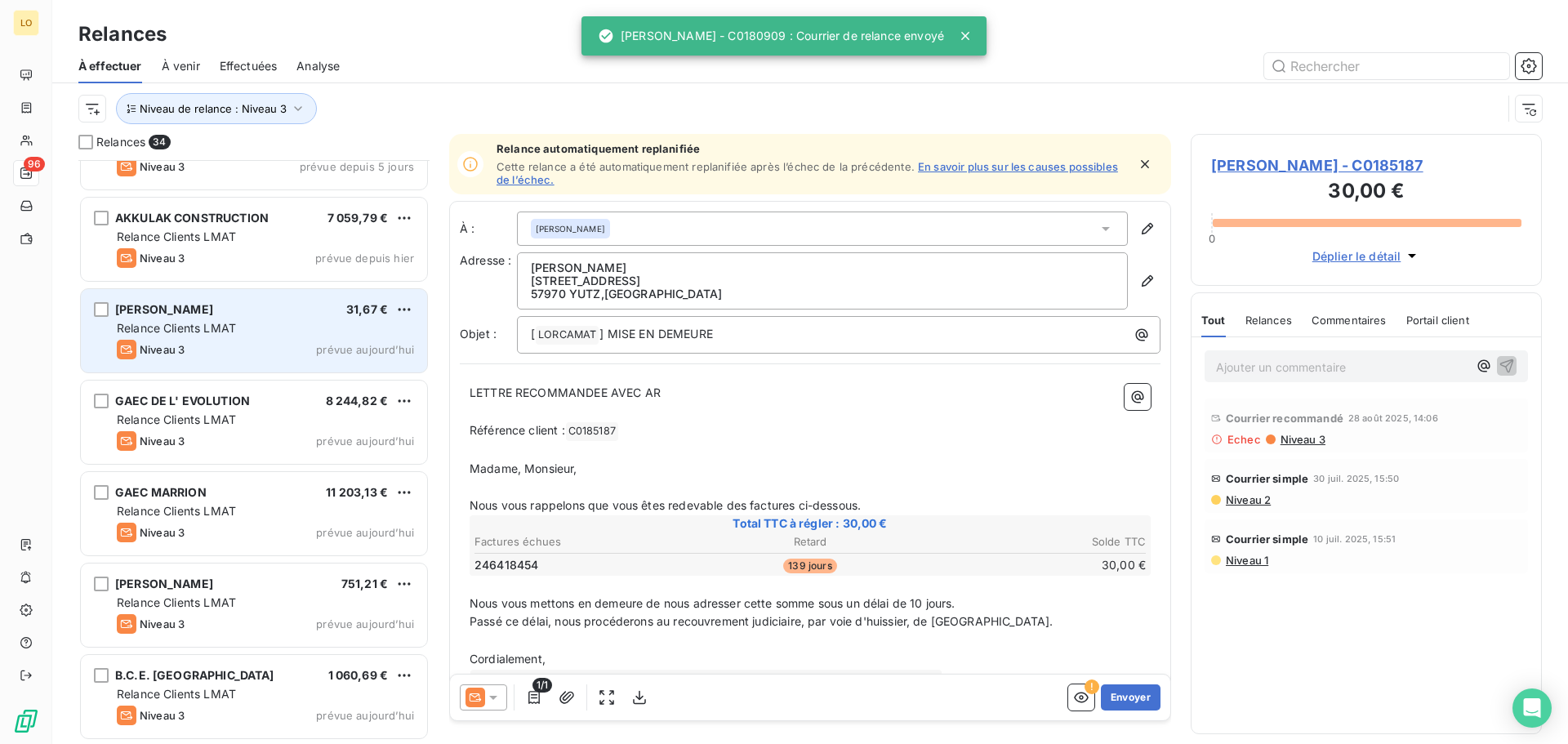
click at [263, 338] on div "ZIMMER ALEXANDRE 31,67 € Relance Clients LMAT Niveau 3 prévue aujourd’hui" at bounding box center [254, 330] width 346 height 83
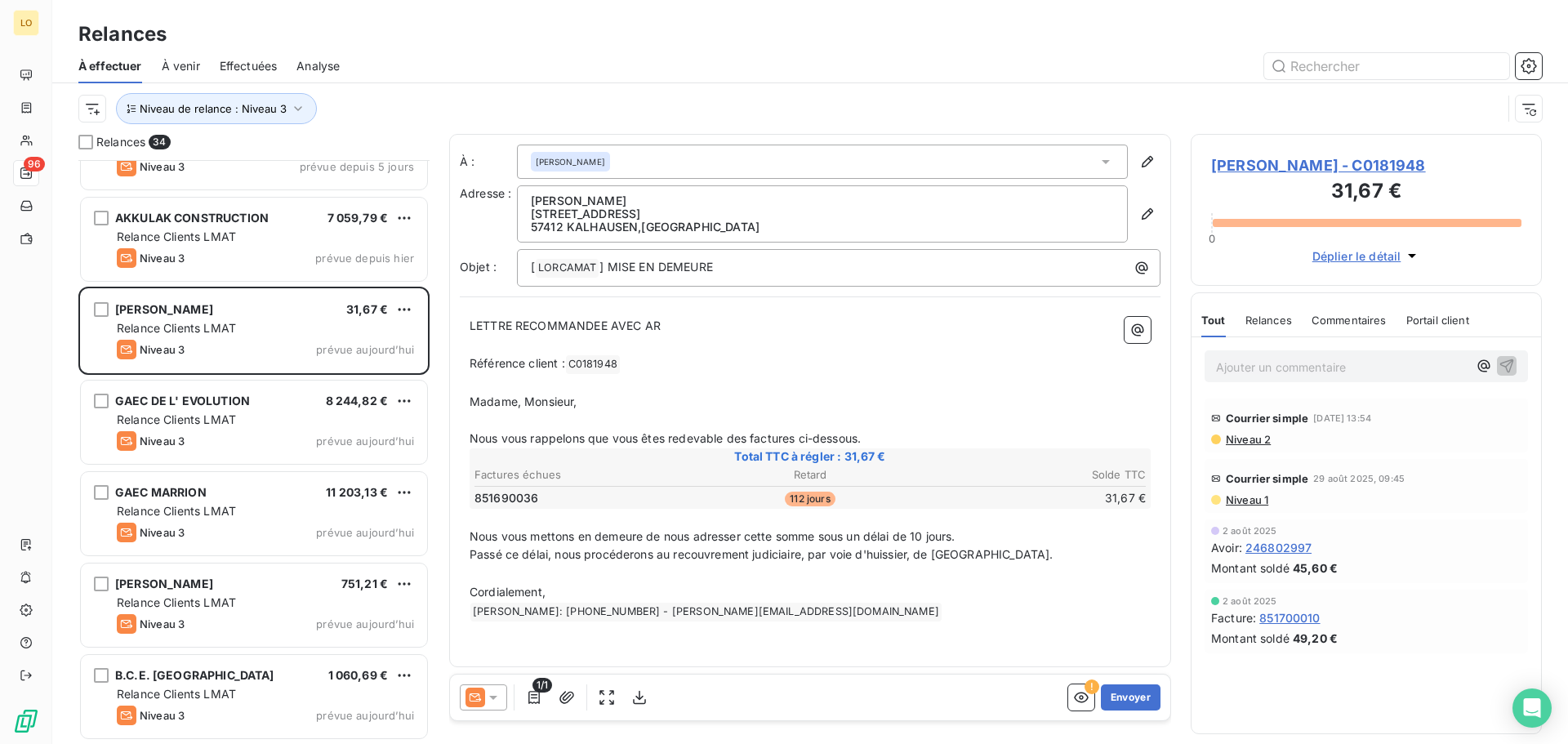
click at [1228, 502] on span "Niveau 1" at bounding box center [1246, 500] width 44 height 13
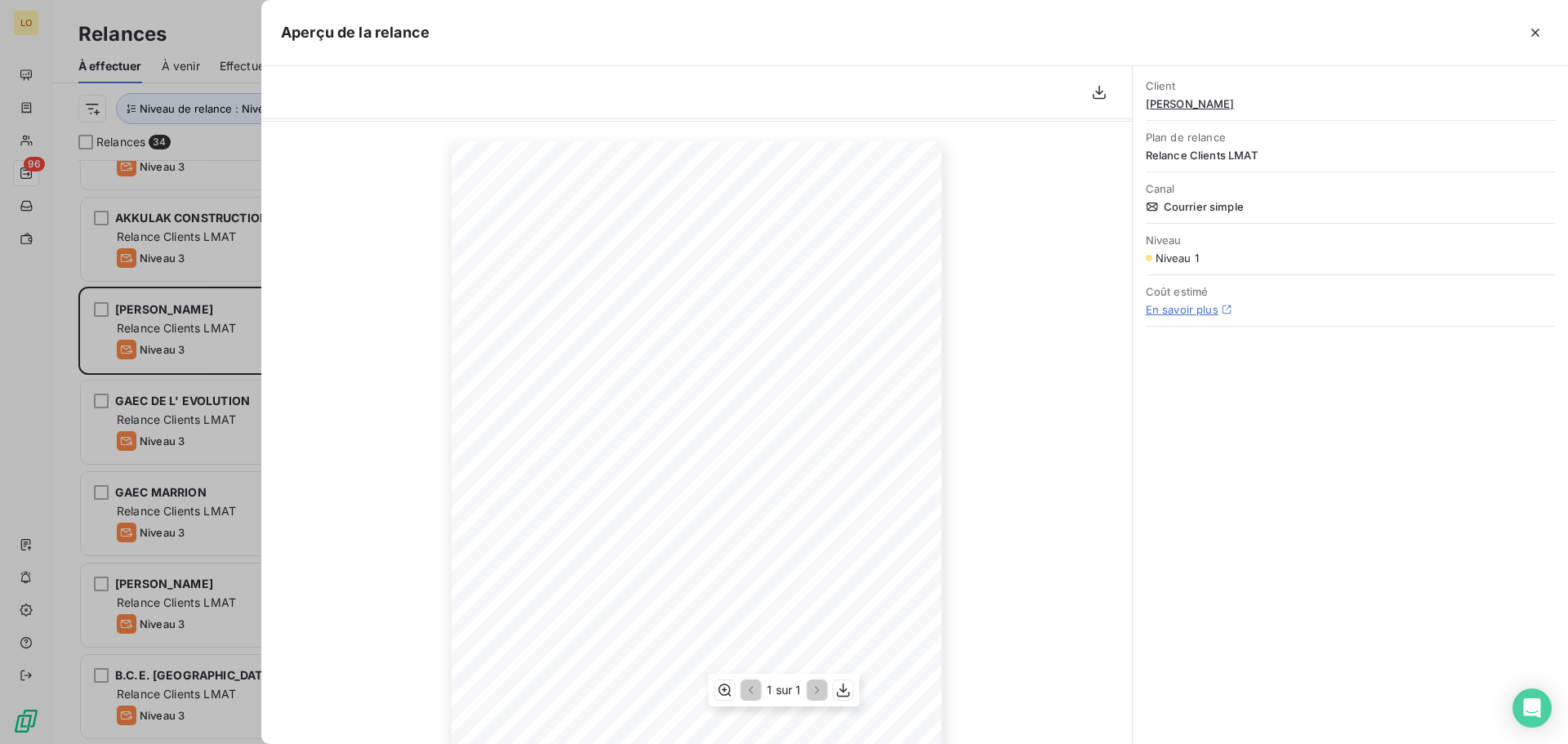
scroll to position [82, 0]
click at [1531, 35] on icon "button" at bounding box center [1536, 32] width 17 height 17
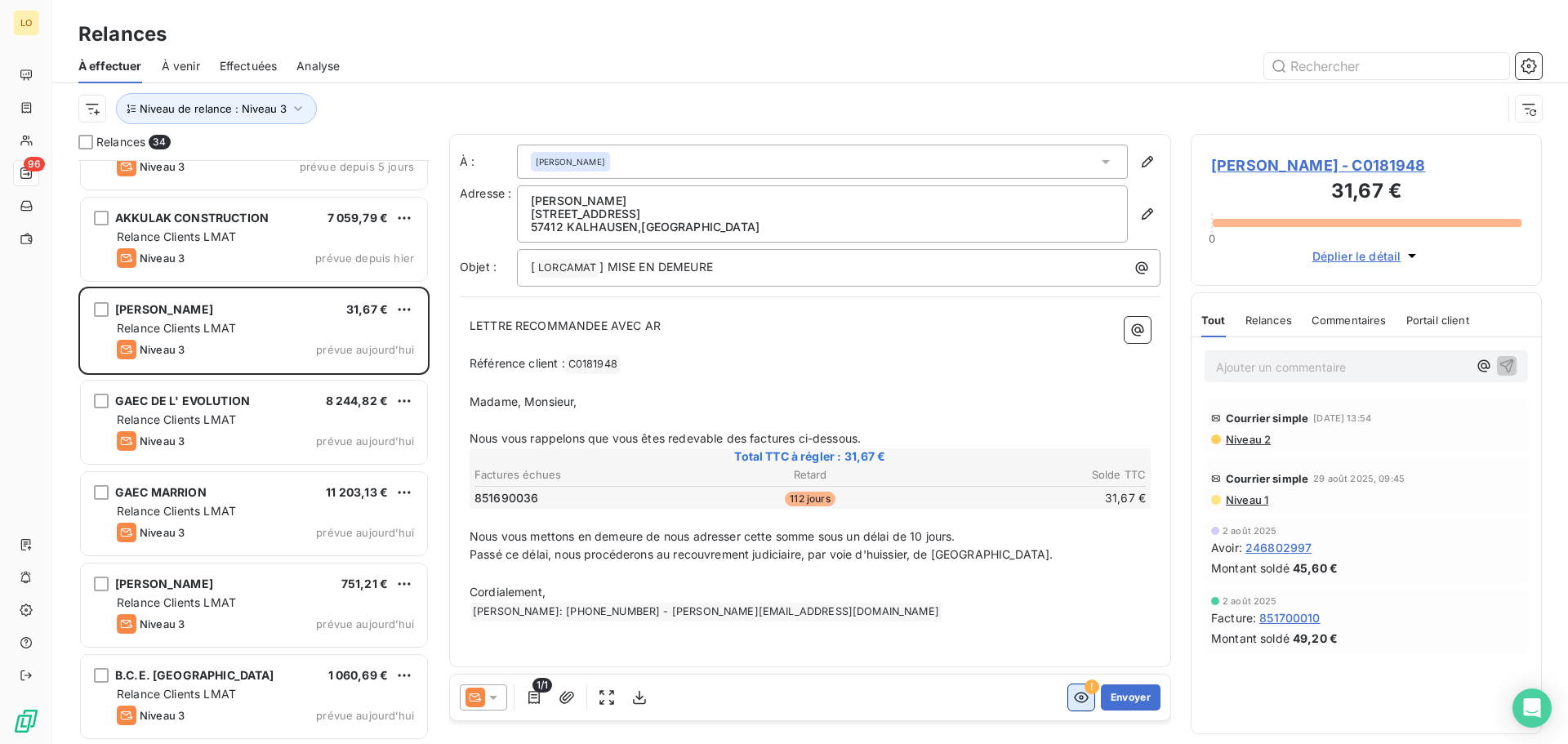
click at [1071, 695] on button "button" at bounding box center [1081, 697] width 26 height 26
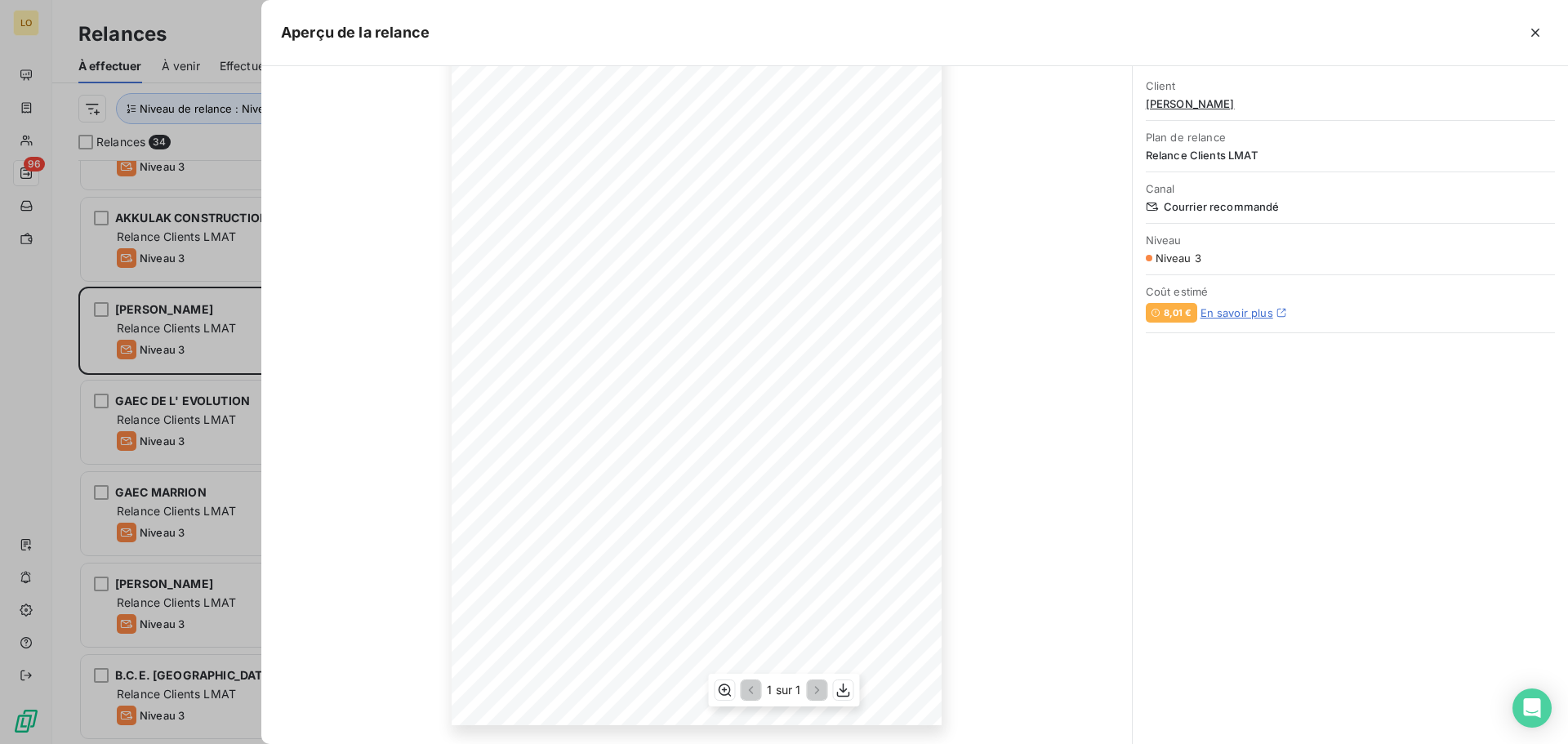
scroll to position [108, 0]
click at [841, 689] on icon "button" at bounding box center [844, 690] width 17 height 17
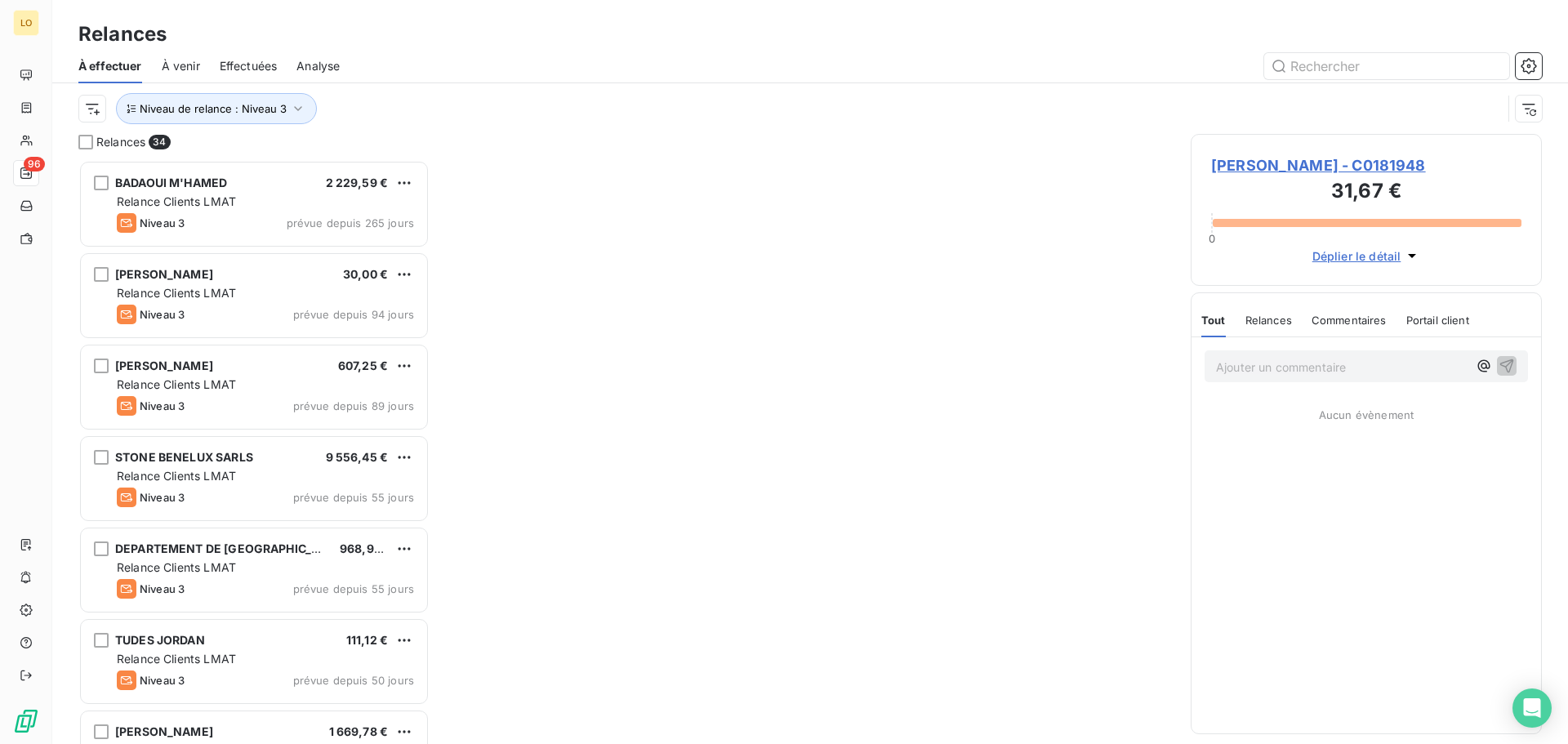
scroll to position [572, 339]
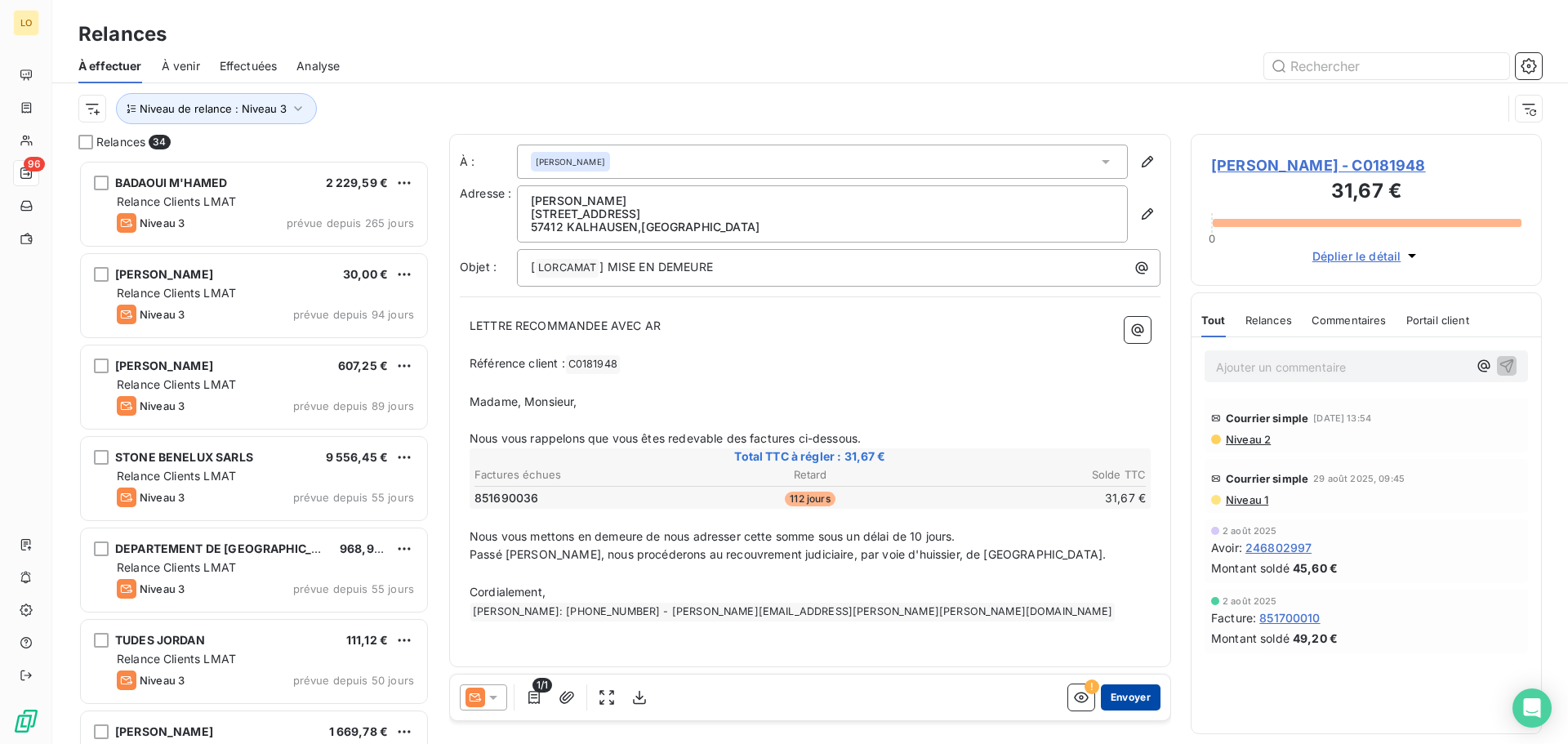
click at [1130, 699] on button "Envoyer" at bounding box center [1131, 697] width 60 height 26
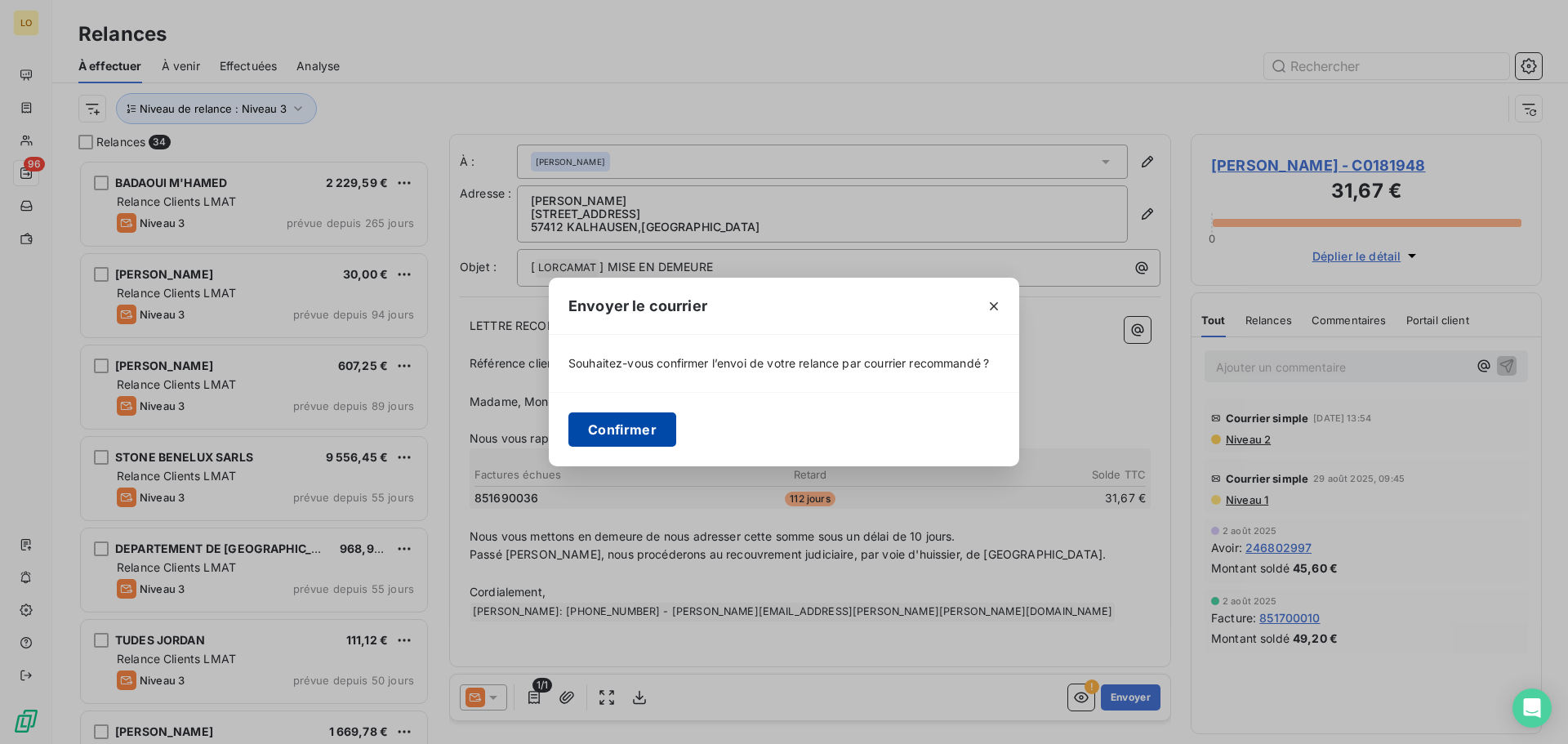
click at [650, 425] on button "Confirmer" at bounding box center [623, 429] width 108 height 34
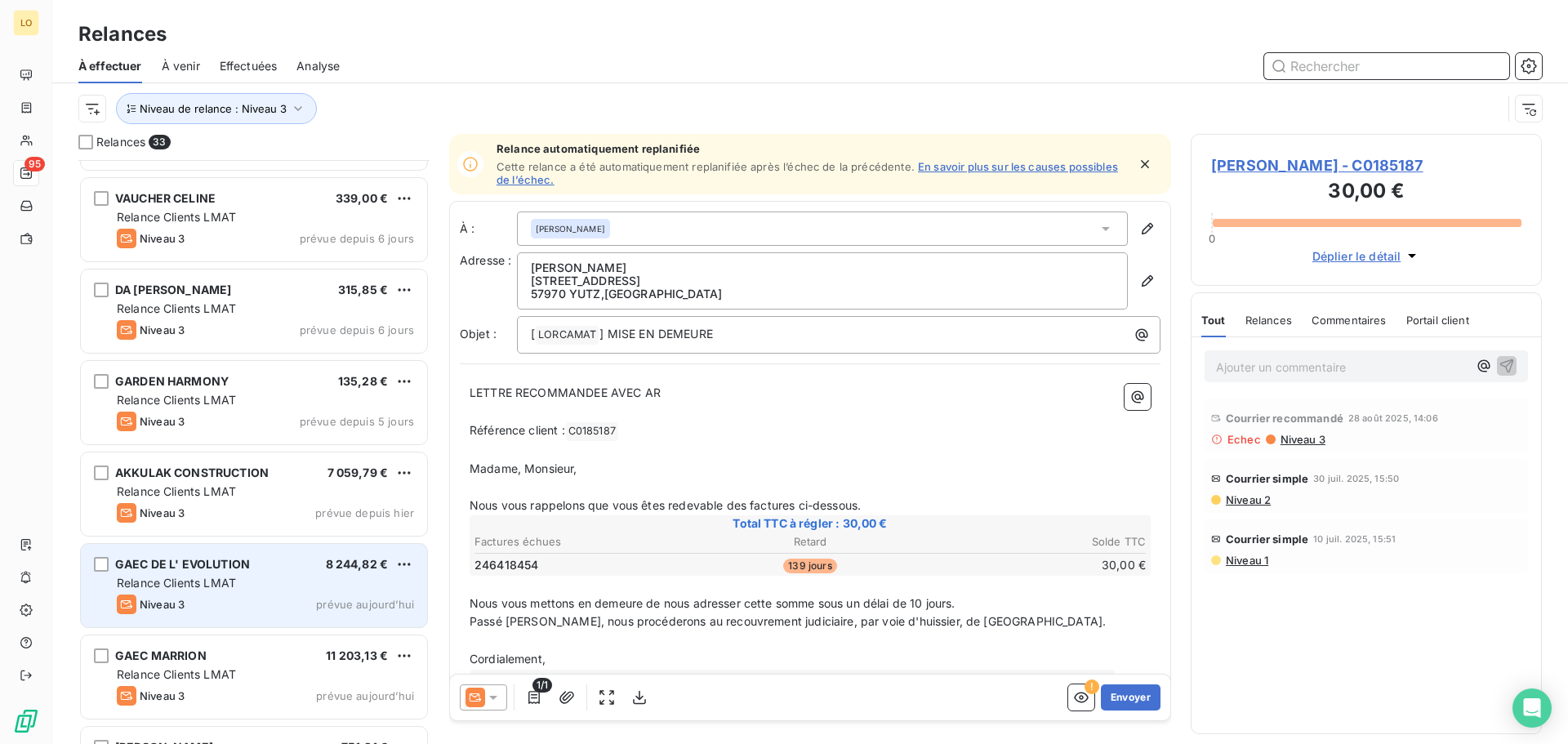
scroll to position [2190, 0]
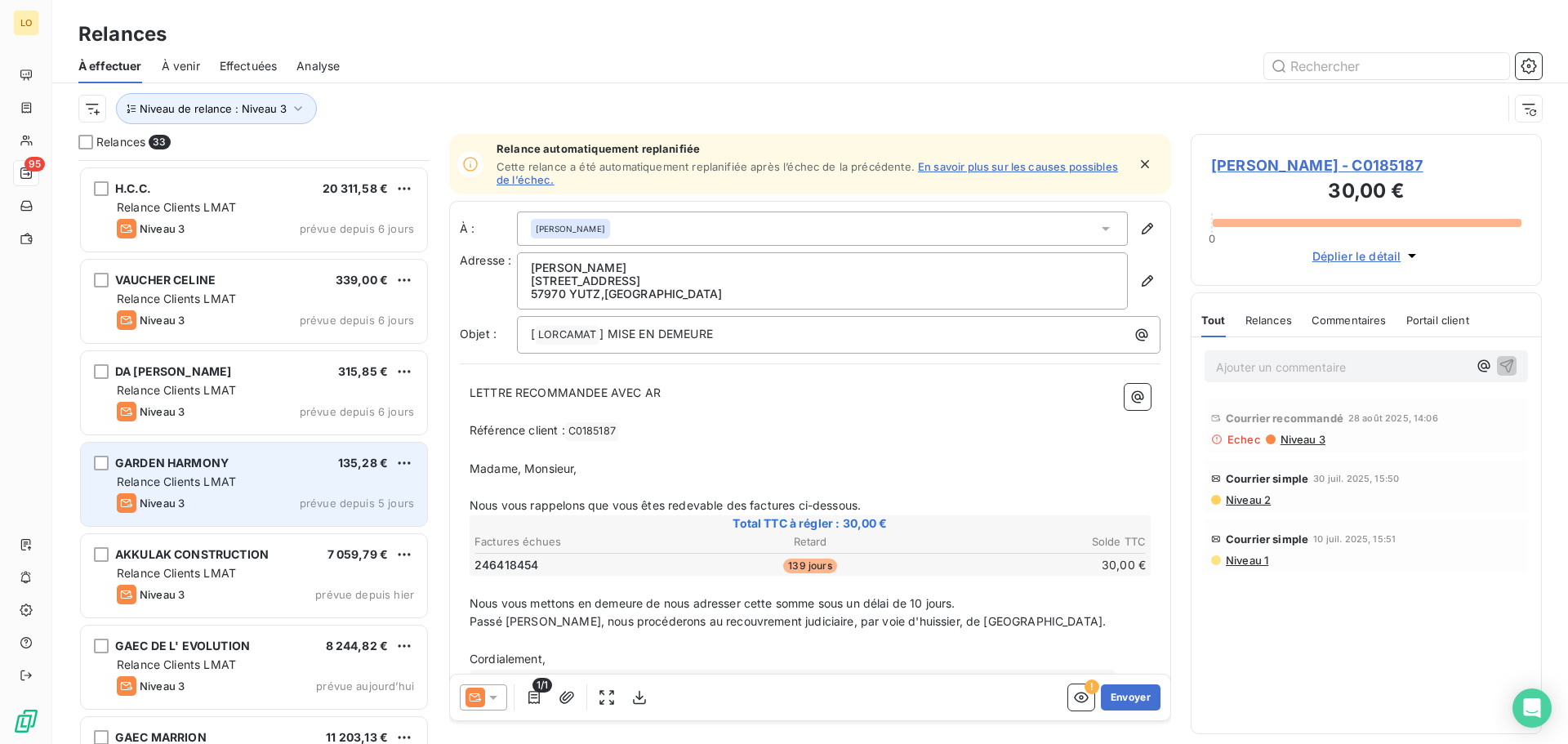
click at [293, 481] on div "Relance Clients LMAT" at bounding box center [265, 482] width 297 height 17
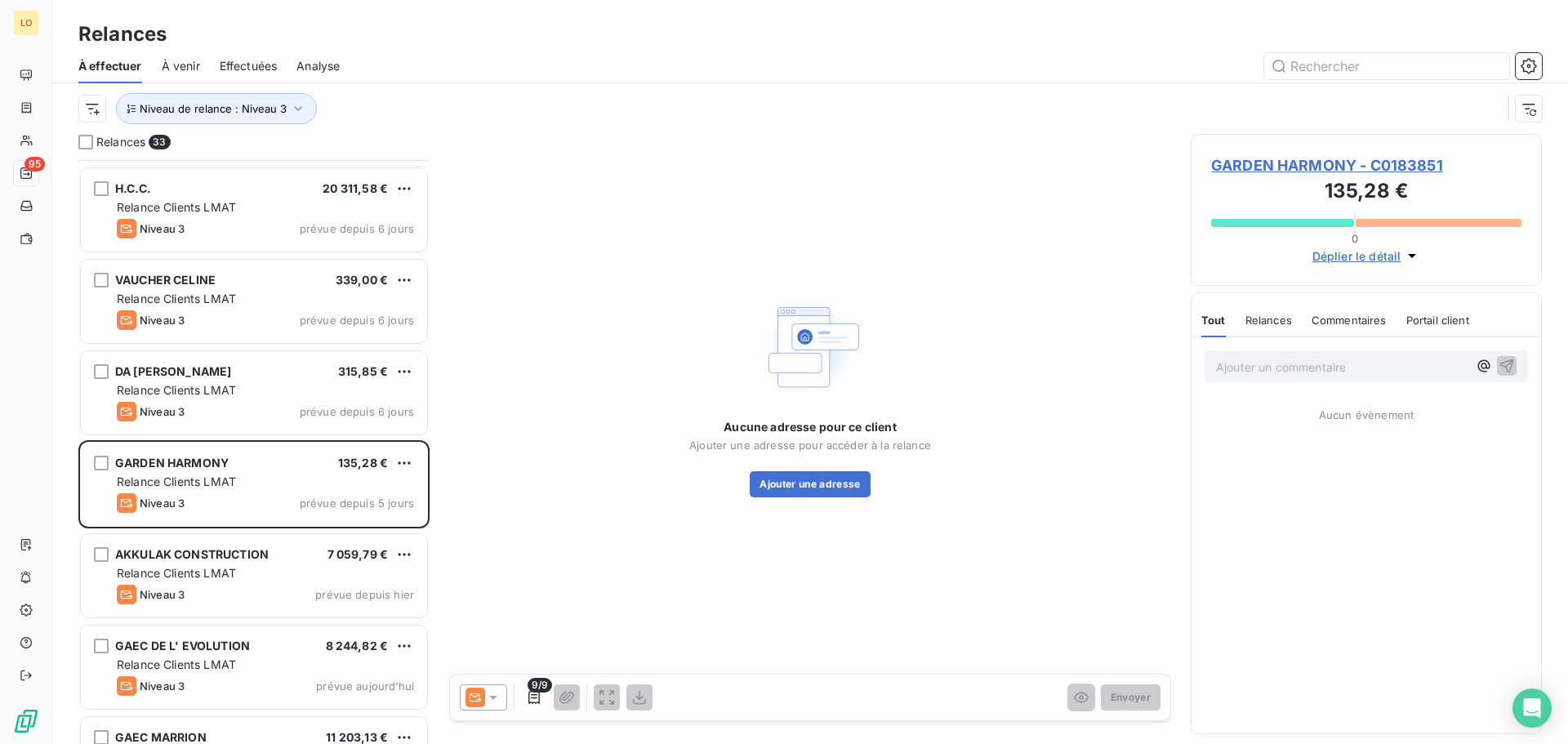
click at [710, 625] on div "Aucune adresse pour ce client Ajouter une adresse pour accéder à la relance Ajo…" at bounding box center [810, 395] width 722 height 523
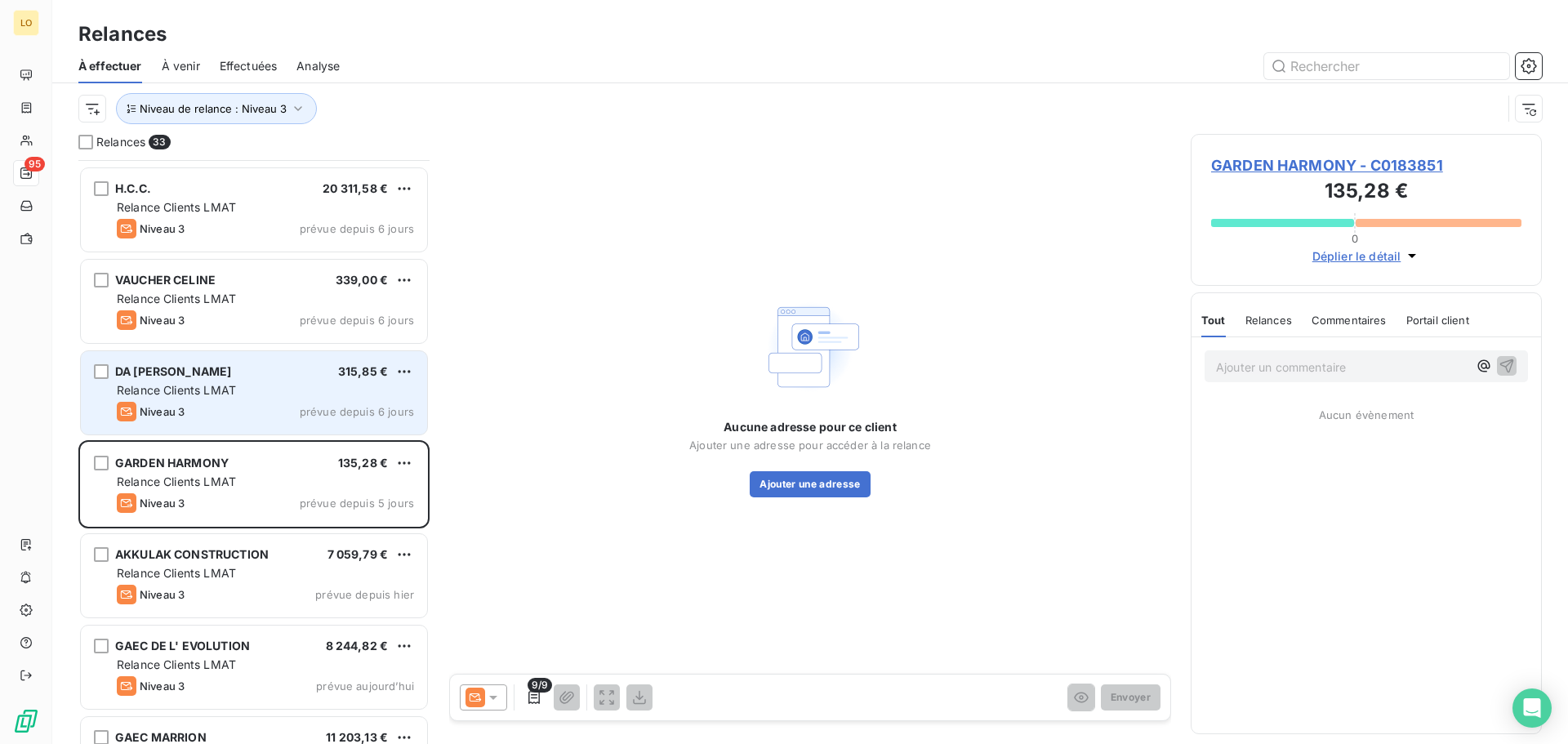
click at [327, 404] on div "Niveau 3 prévue depuis 6 jours" at bounding box center [265, 412] width 297 height 20
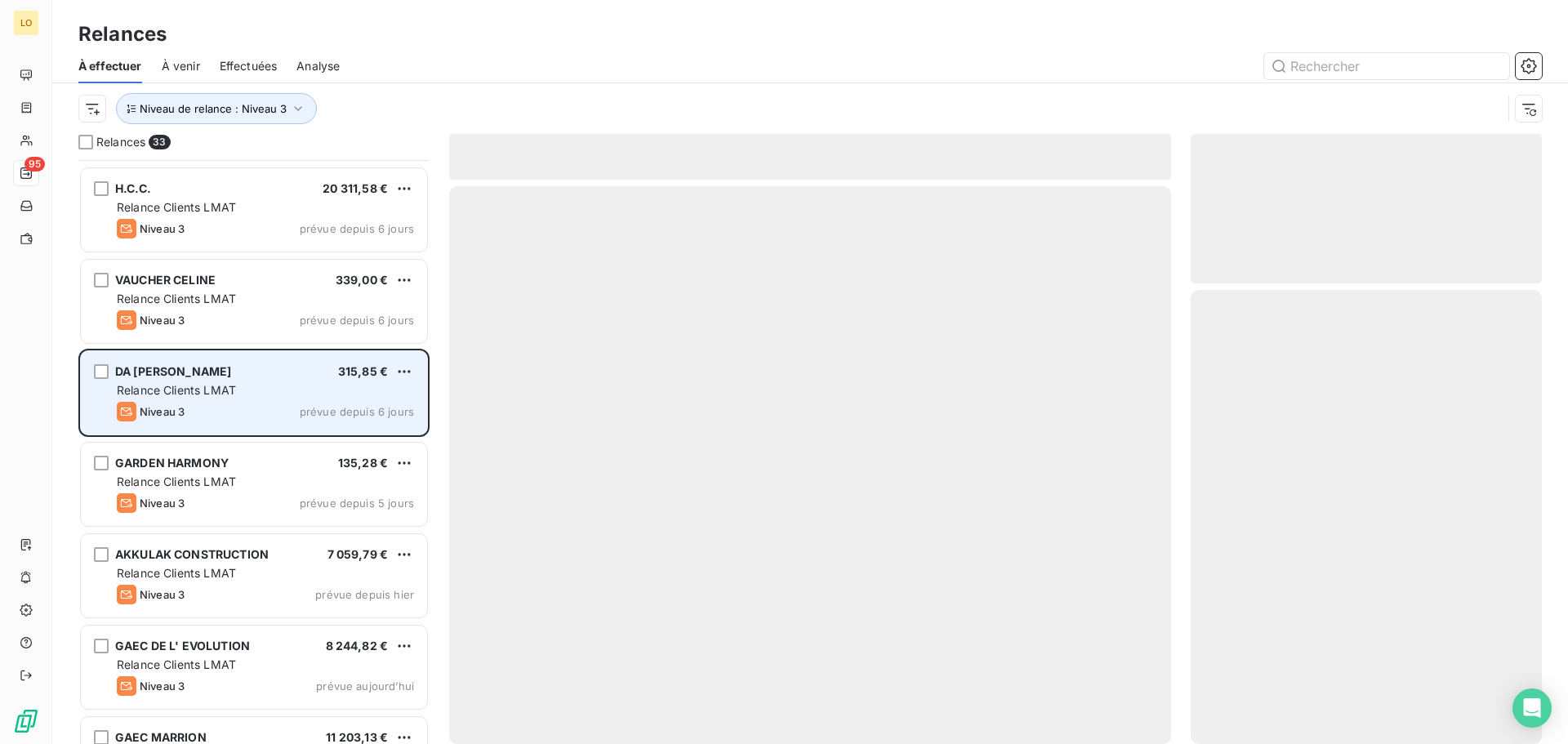
click at [252, 416] on div "Niveau 3 prévue depuis 6 jours" at bounding box center [265, 412] width 297 height 20
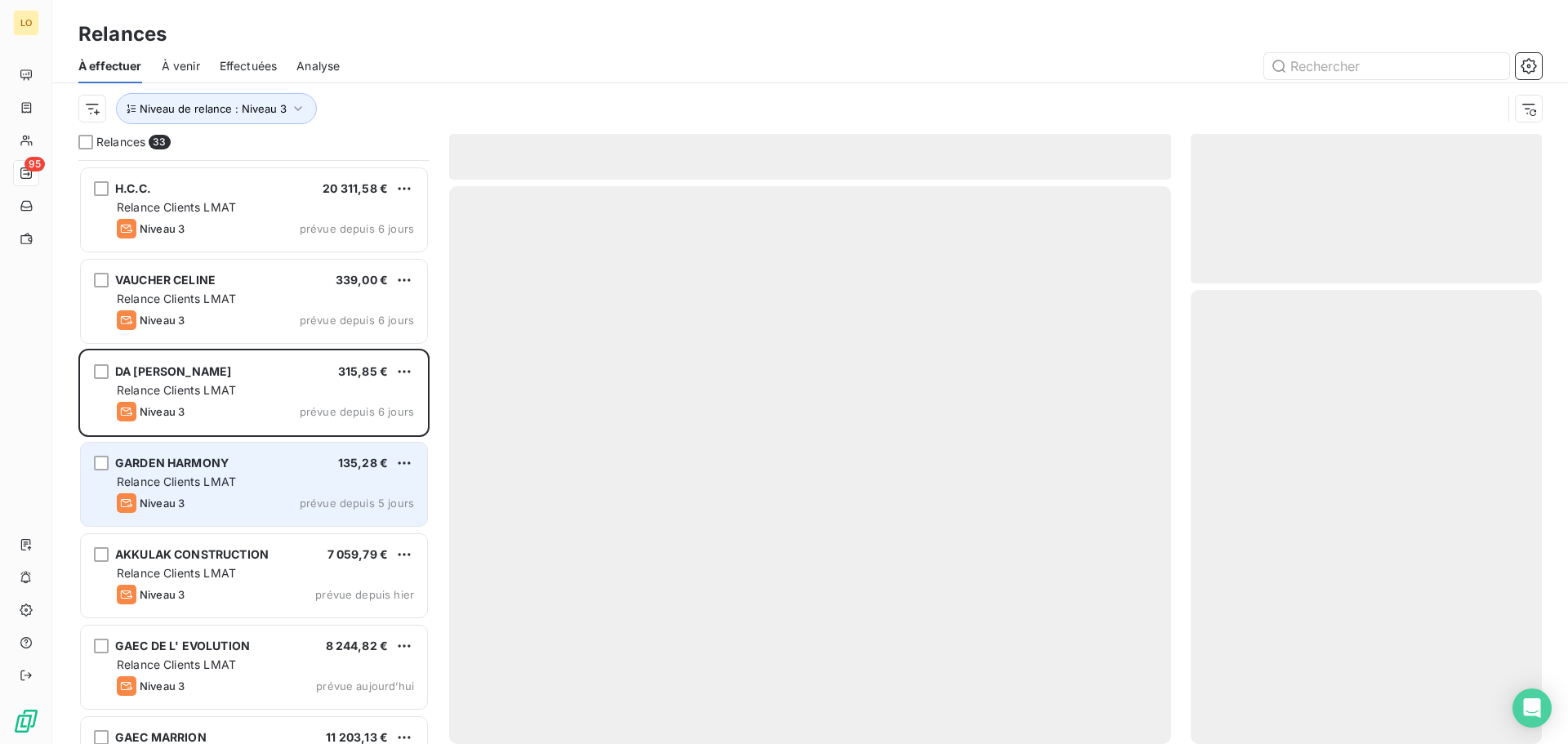
click at [251, 478] on div "Relance Clients LMAT" at bounding box center [265, 482] width 297 height 17
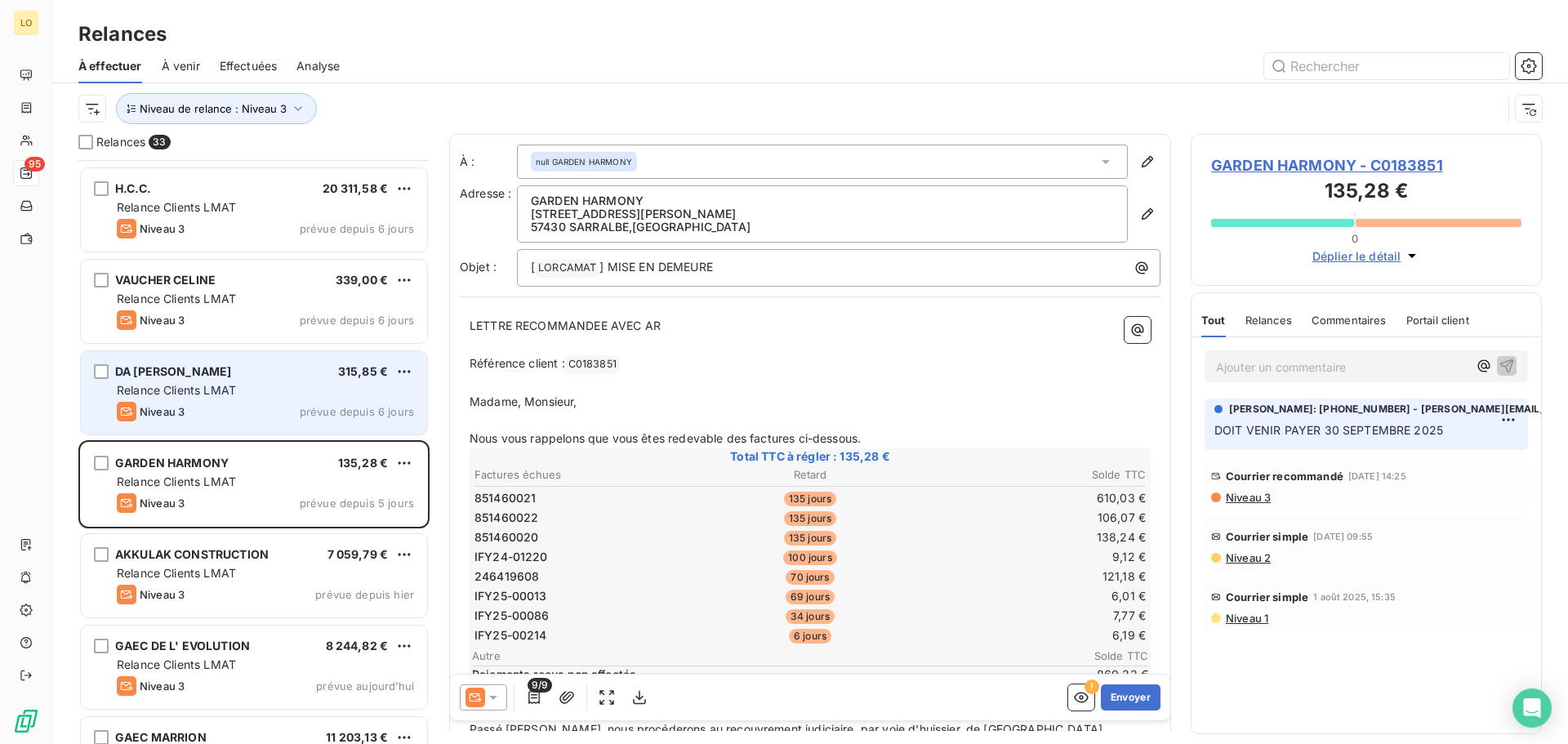
click at [261, 415] on div "Niveau 3 prévue depuis 6 jours" at bounding box center [265, 412] width 297 height 20
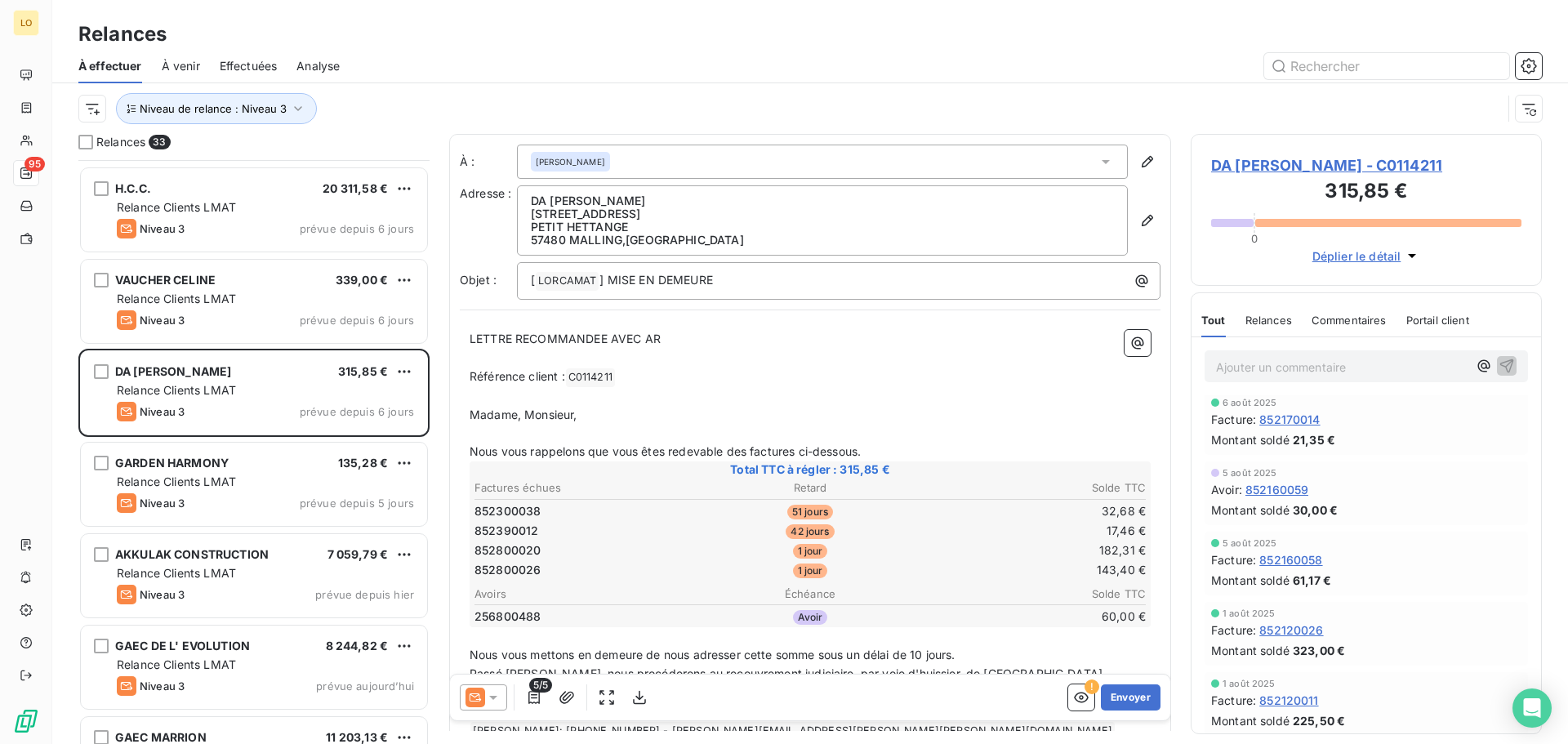
scroll to position [434, 0]
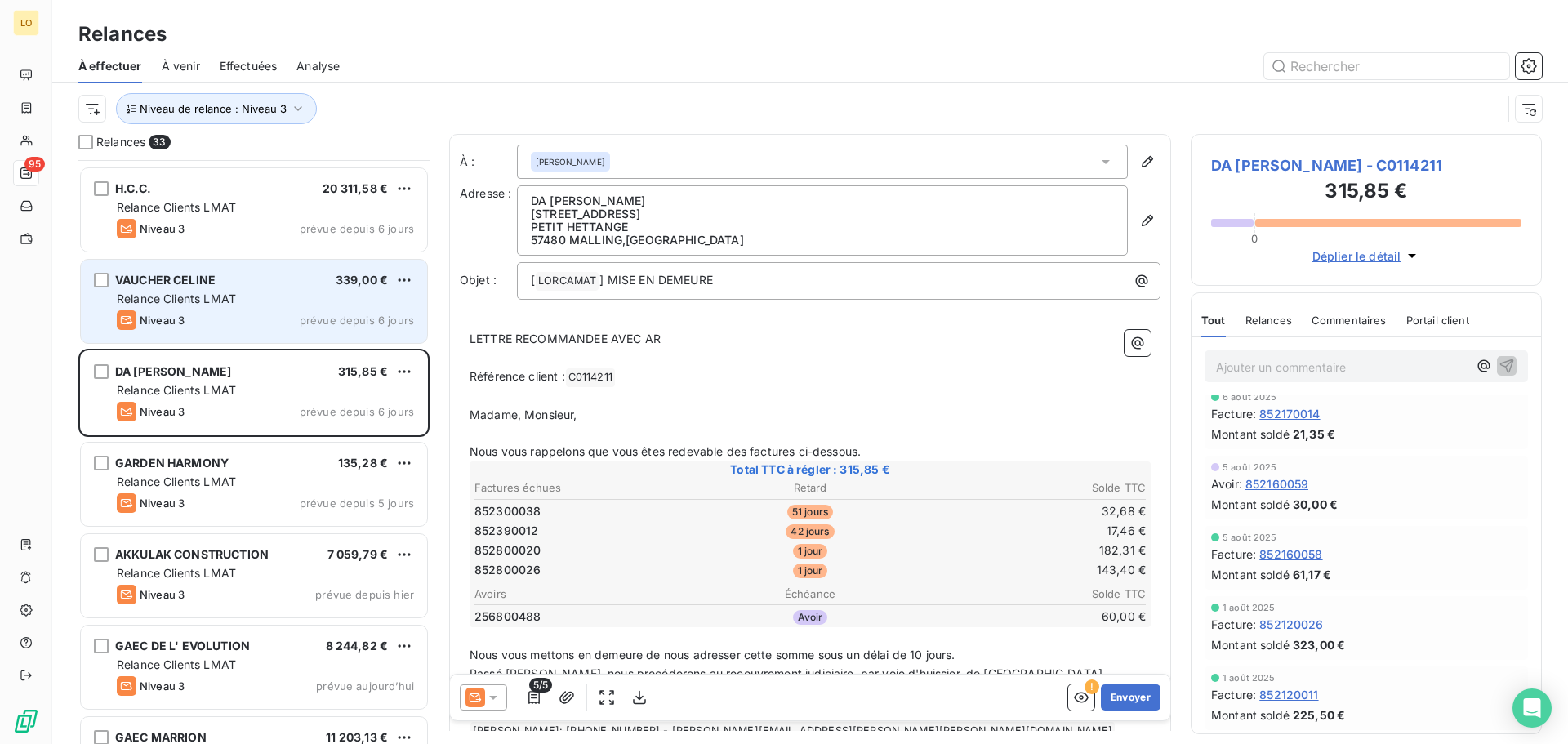
click at [265, 313] on div "Niveau 3 prévue depuis 6 jours" at bounding box center [265, 320] width 297 height 20
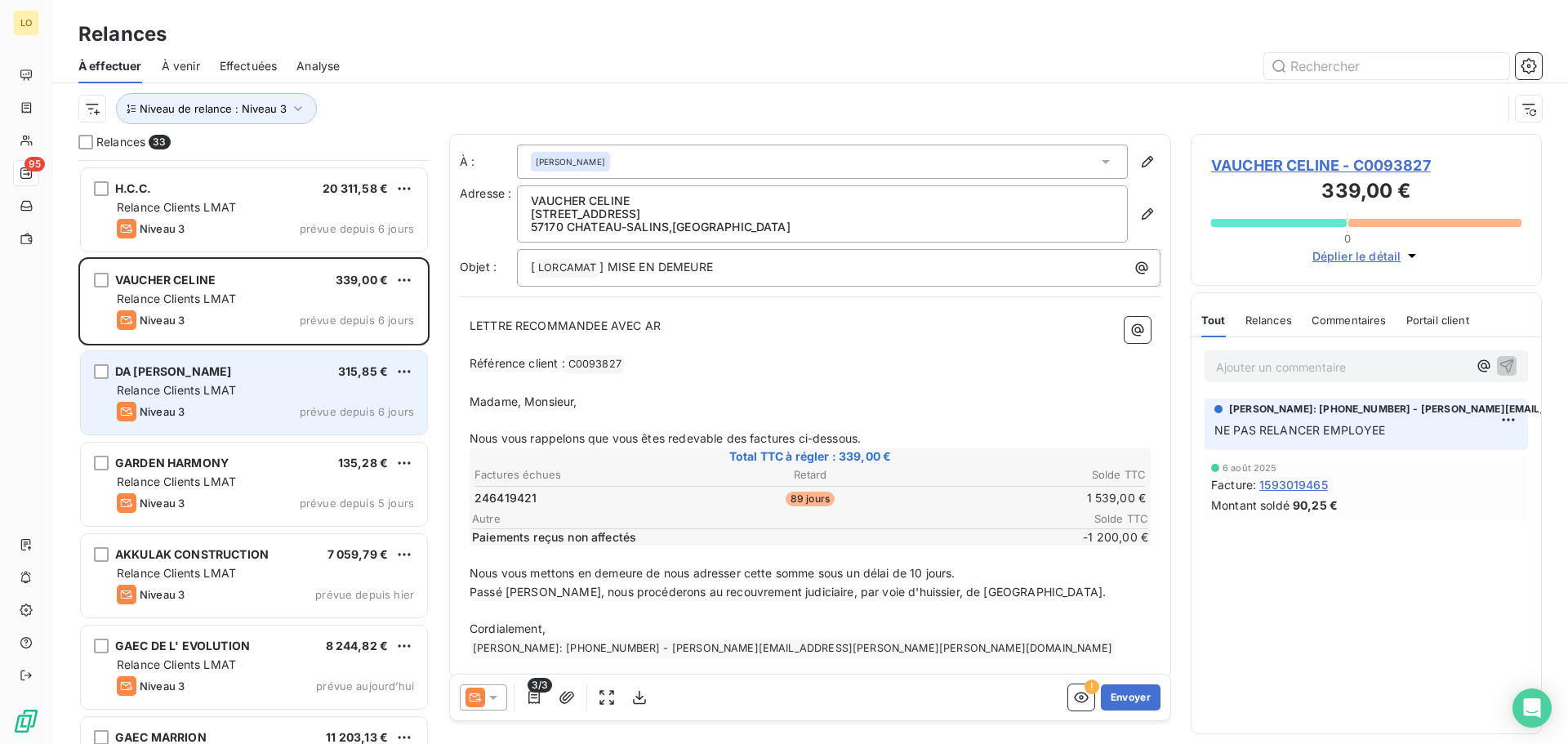
scroll to position [2109, 0]
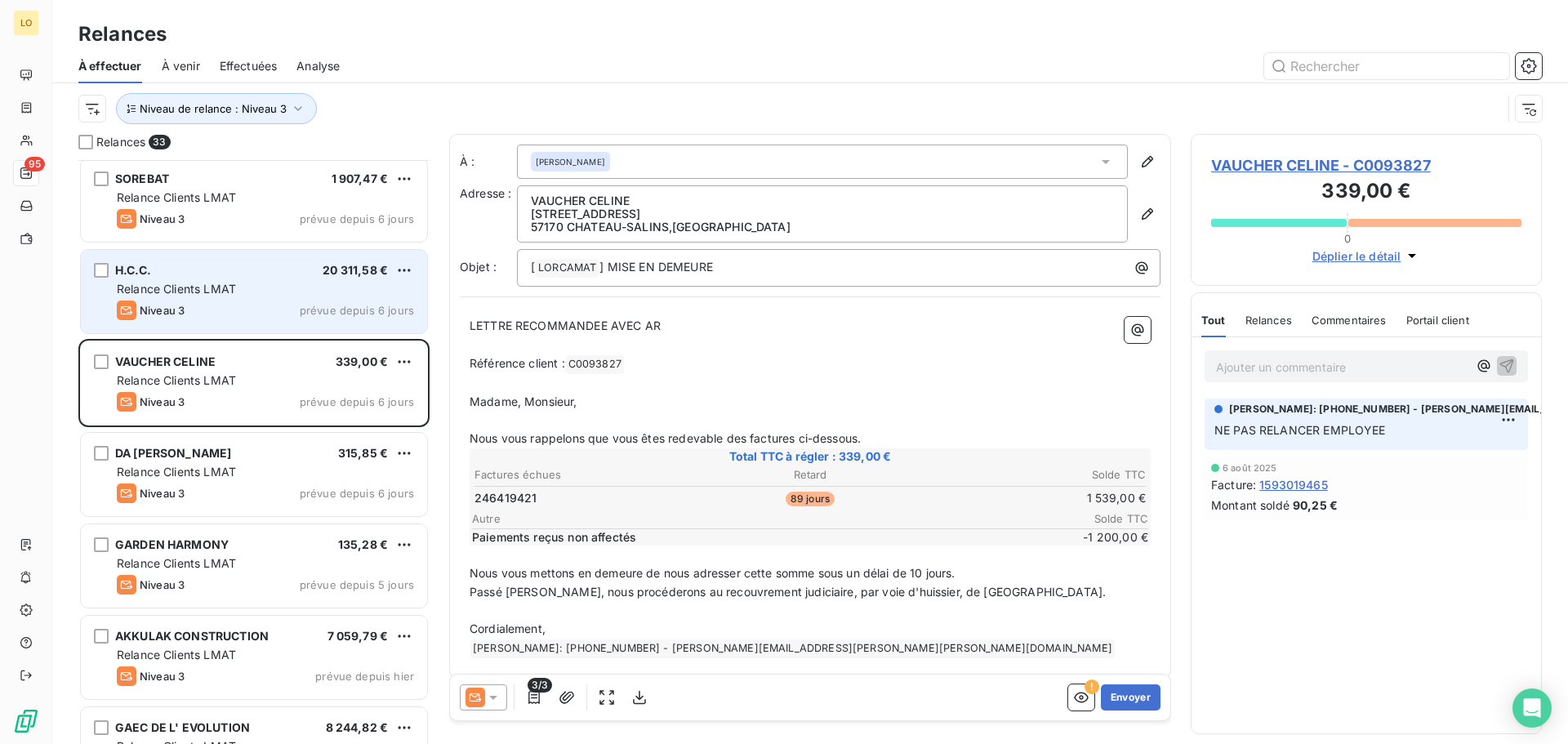
click at [266, 284] on div "Relance Clients LMAT" at bounding box center [265, 290] width 297 height 17
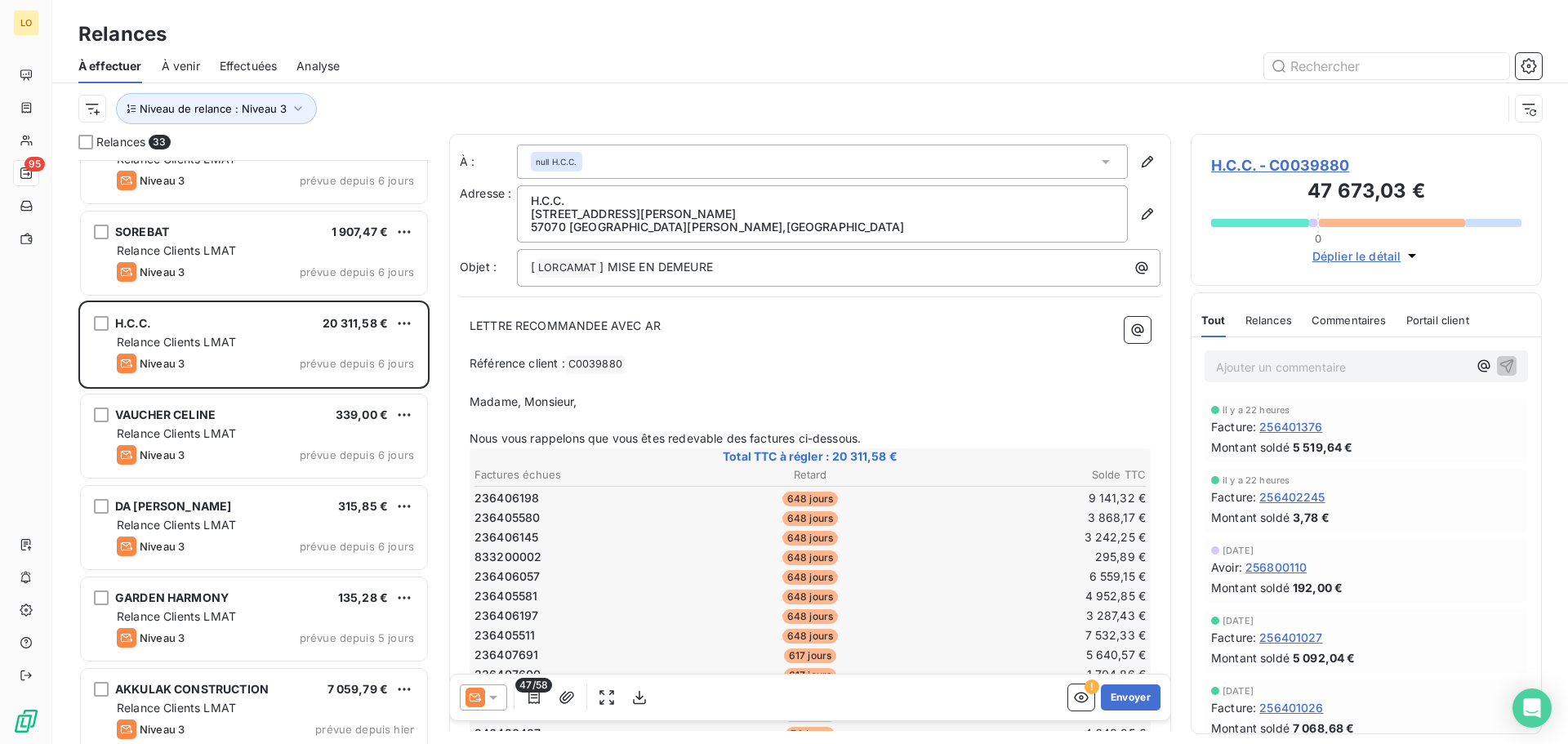
scroll to position [2027, 0]
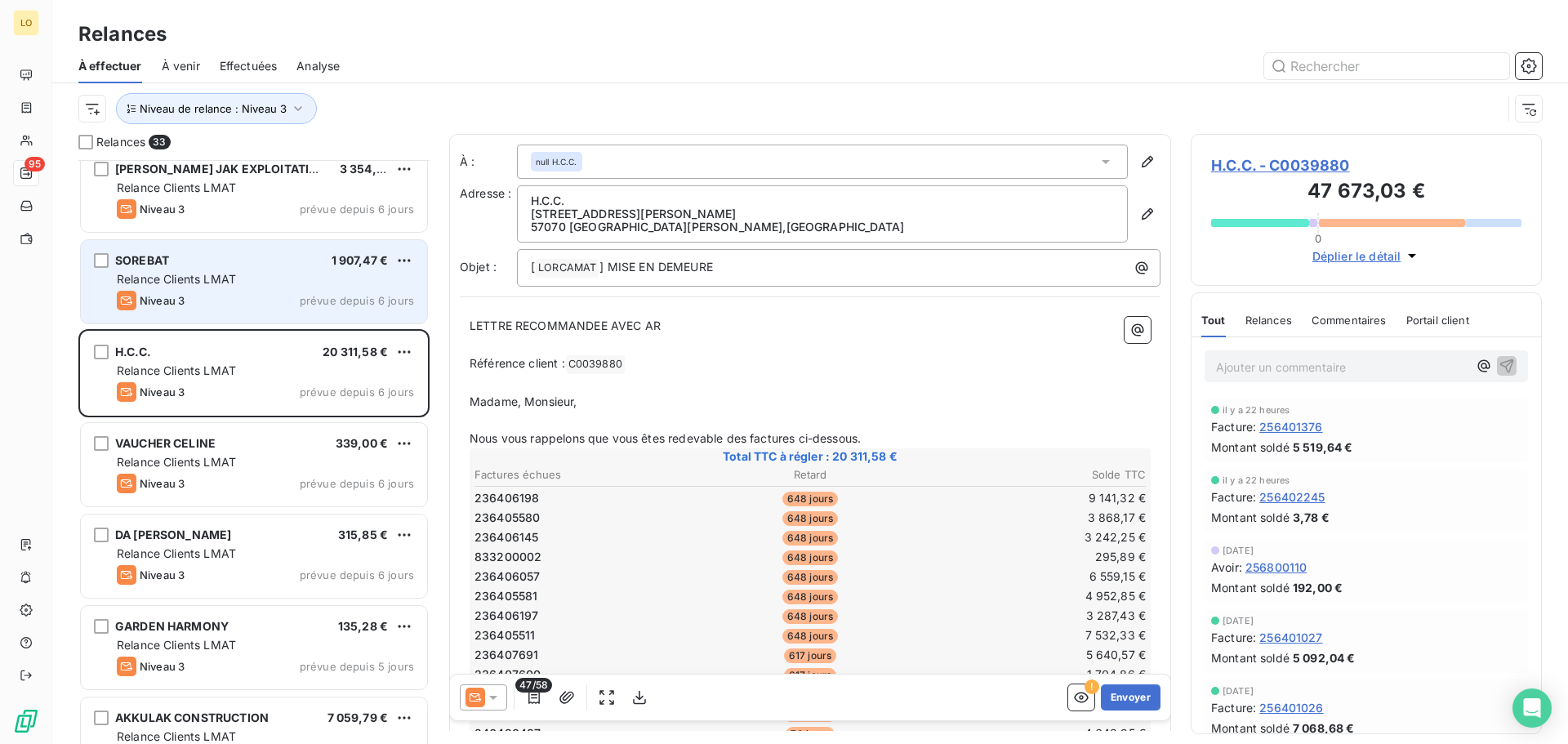
click at [309, 300] on span "prévue depuis 6 jours" at bounding box center [356, 300] width 114 height 13
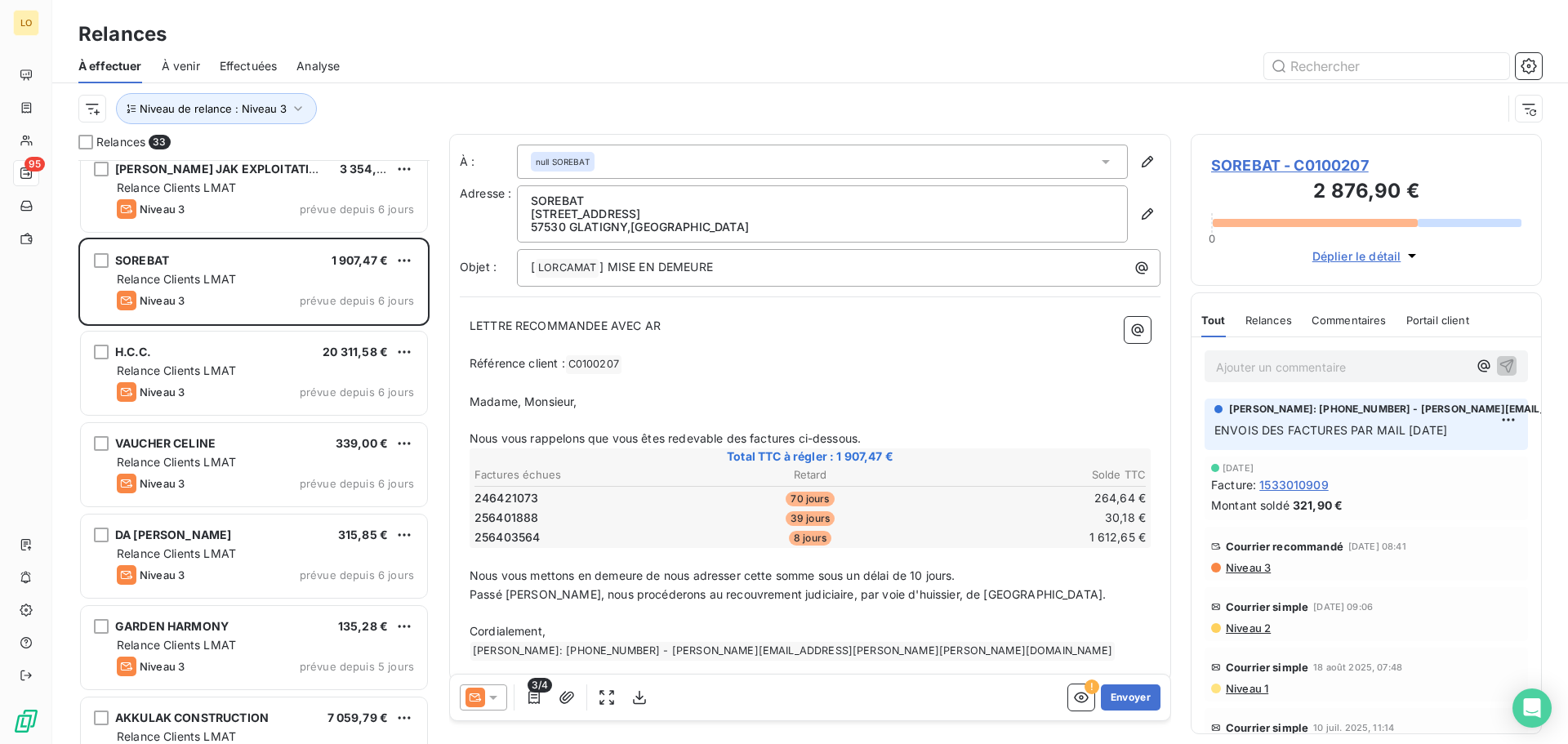
click at [681, 66] on div at bounding box center [950, 66] width 1183 height 26
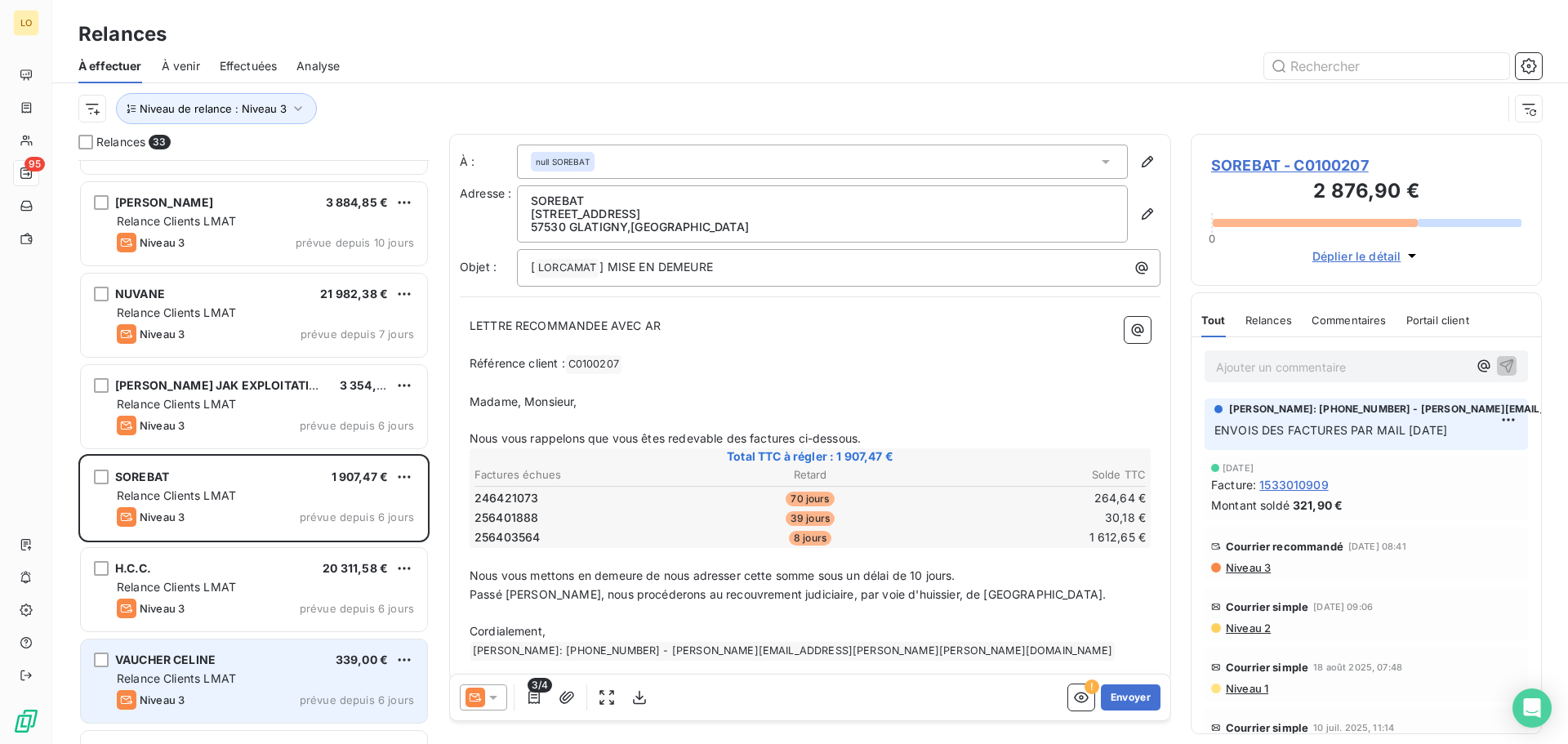
scroll to position [1782, 0]
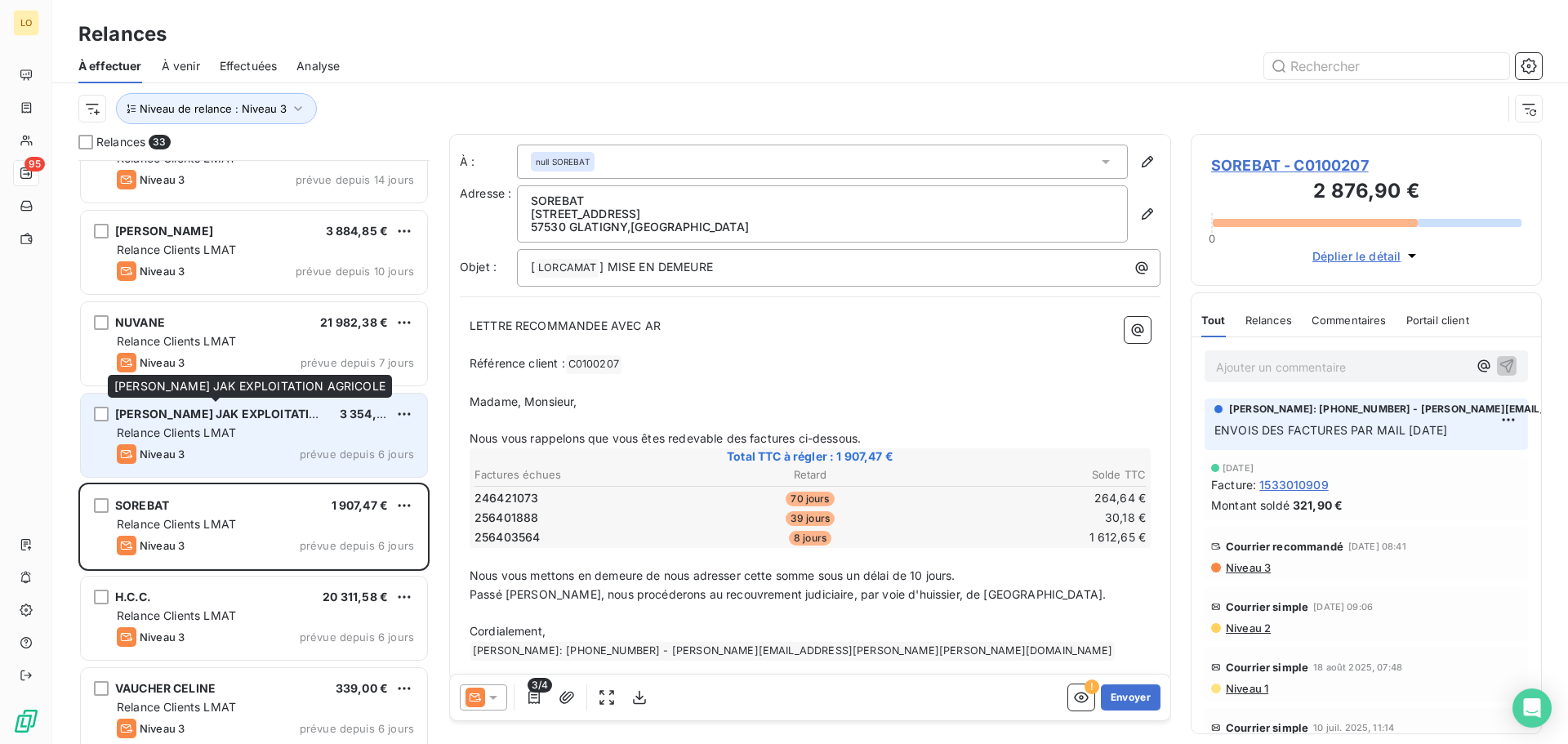
click at [249, 422] on div "[PERSON_NAME] EXPLOITATION AGRICOLE" at bounding box center [221, 414] width 211 height 17
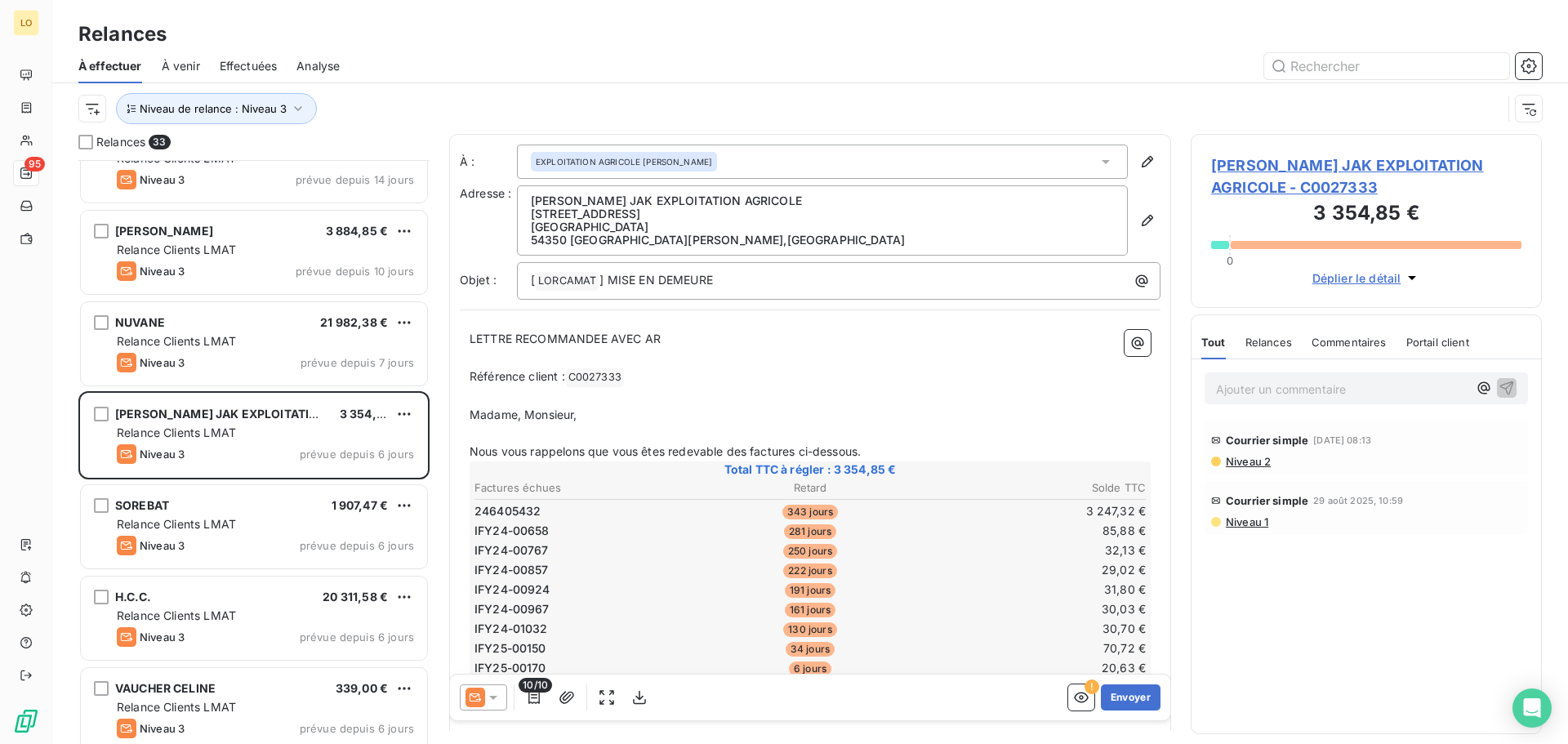
scroll to position [1700, 0]
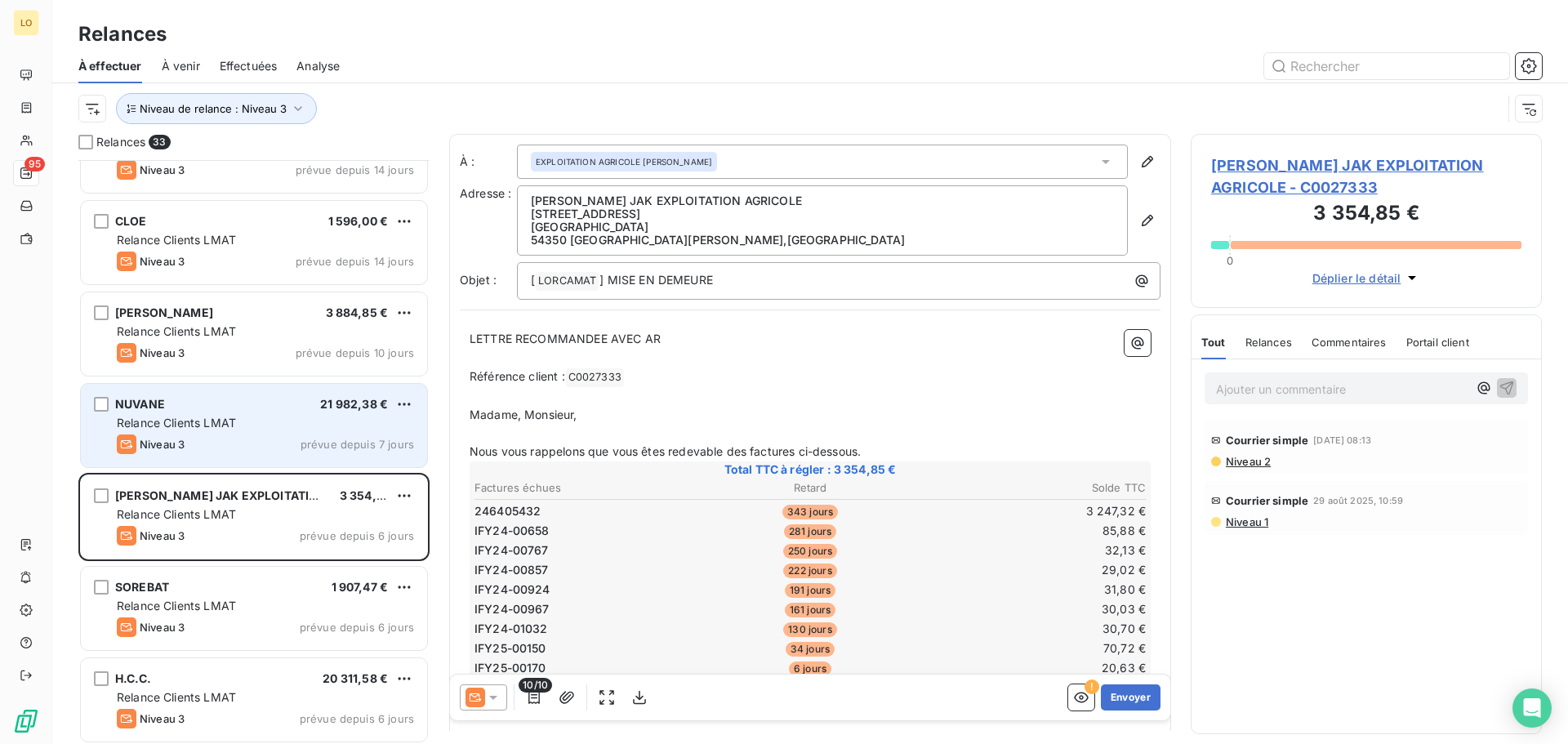
click at [250, 425] on div "Relance Clients LMAT" at bounding box center [265, 423] width 297 height 17
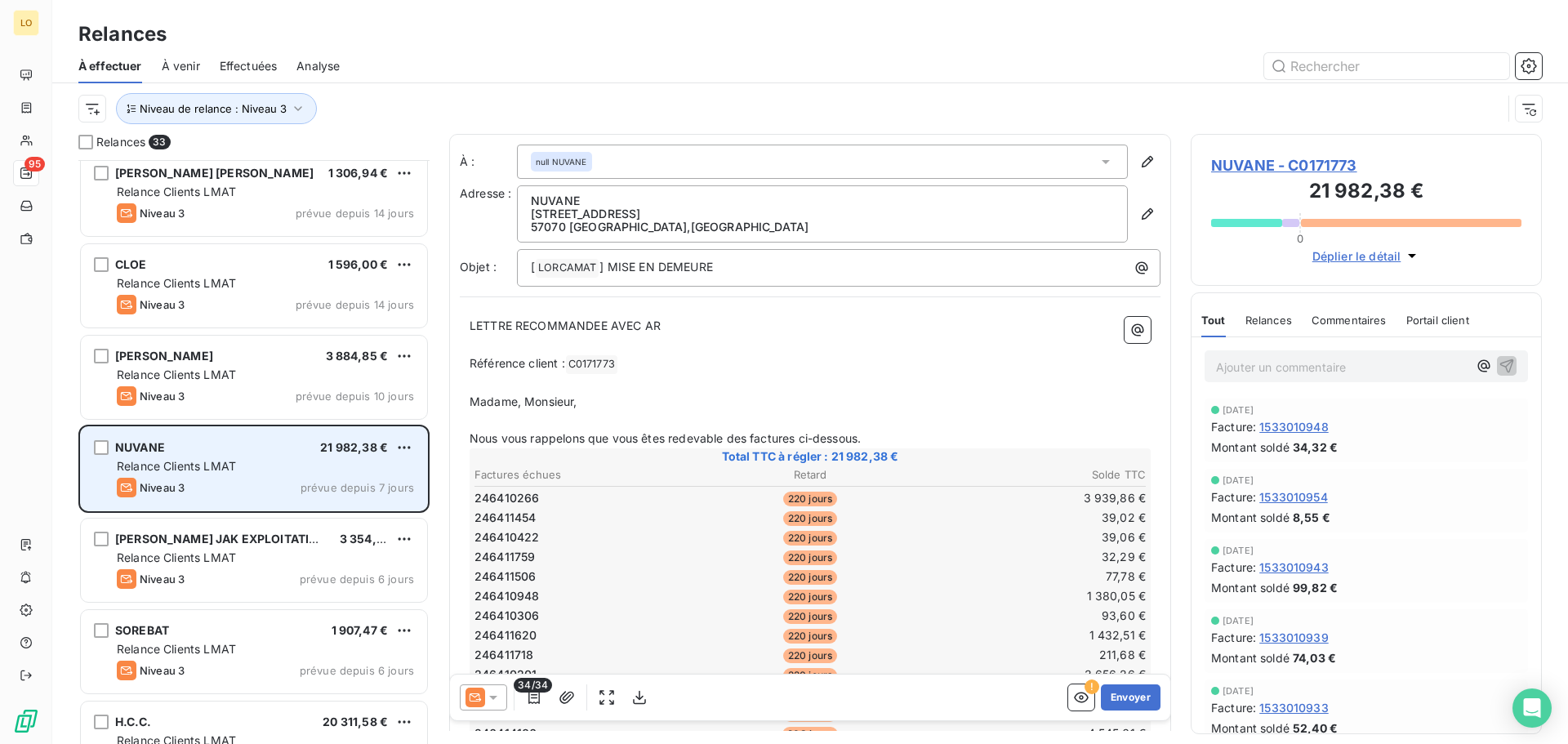
scroll to position [1619, 0]
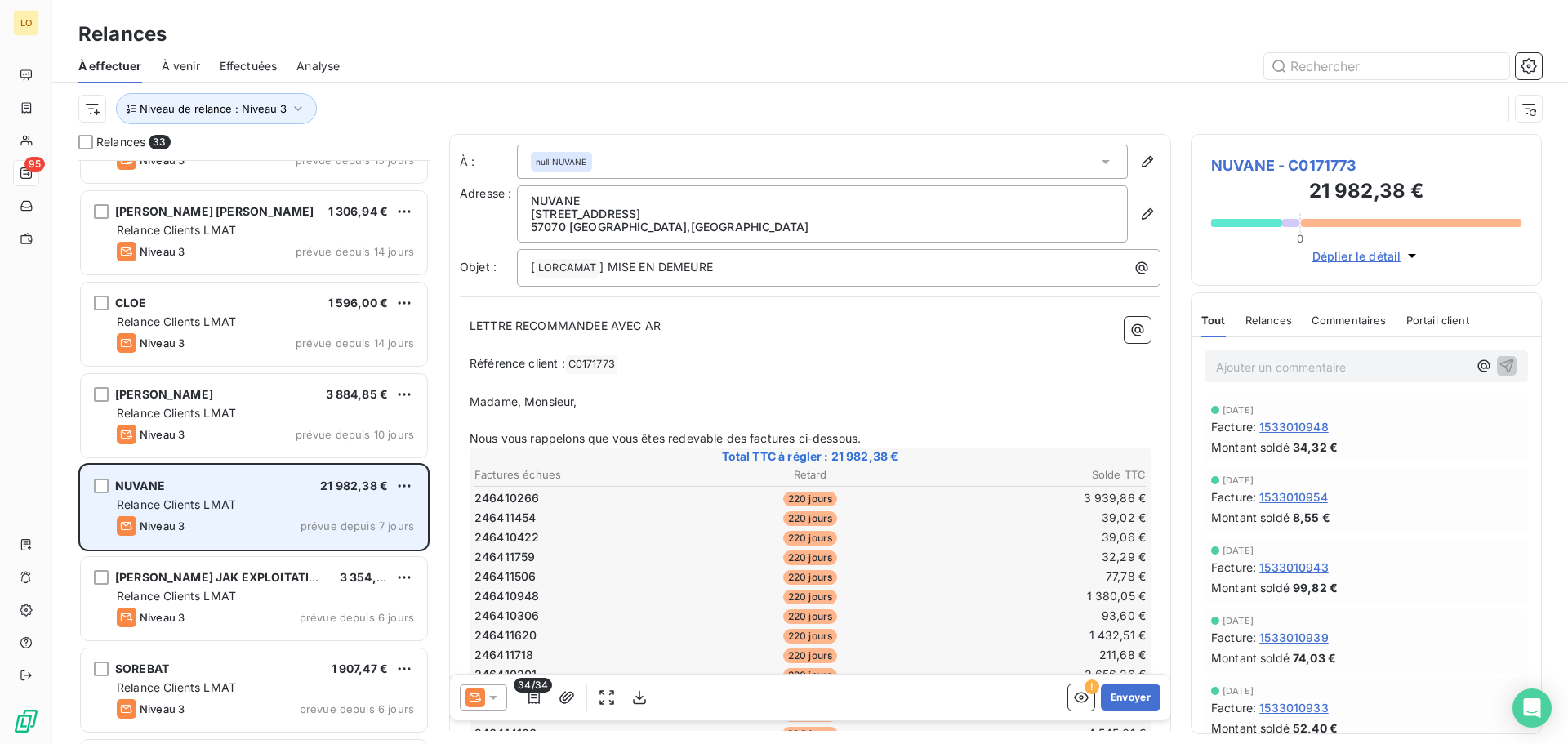
click at [247, 429] on div "Niveau 3 prévue depuis 10 jours" at bounding box center [265, 434] width 297 height 20
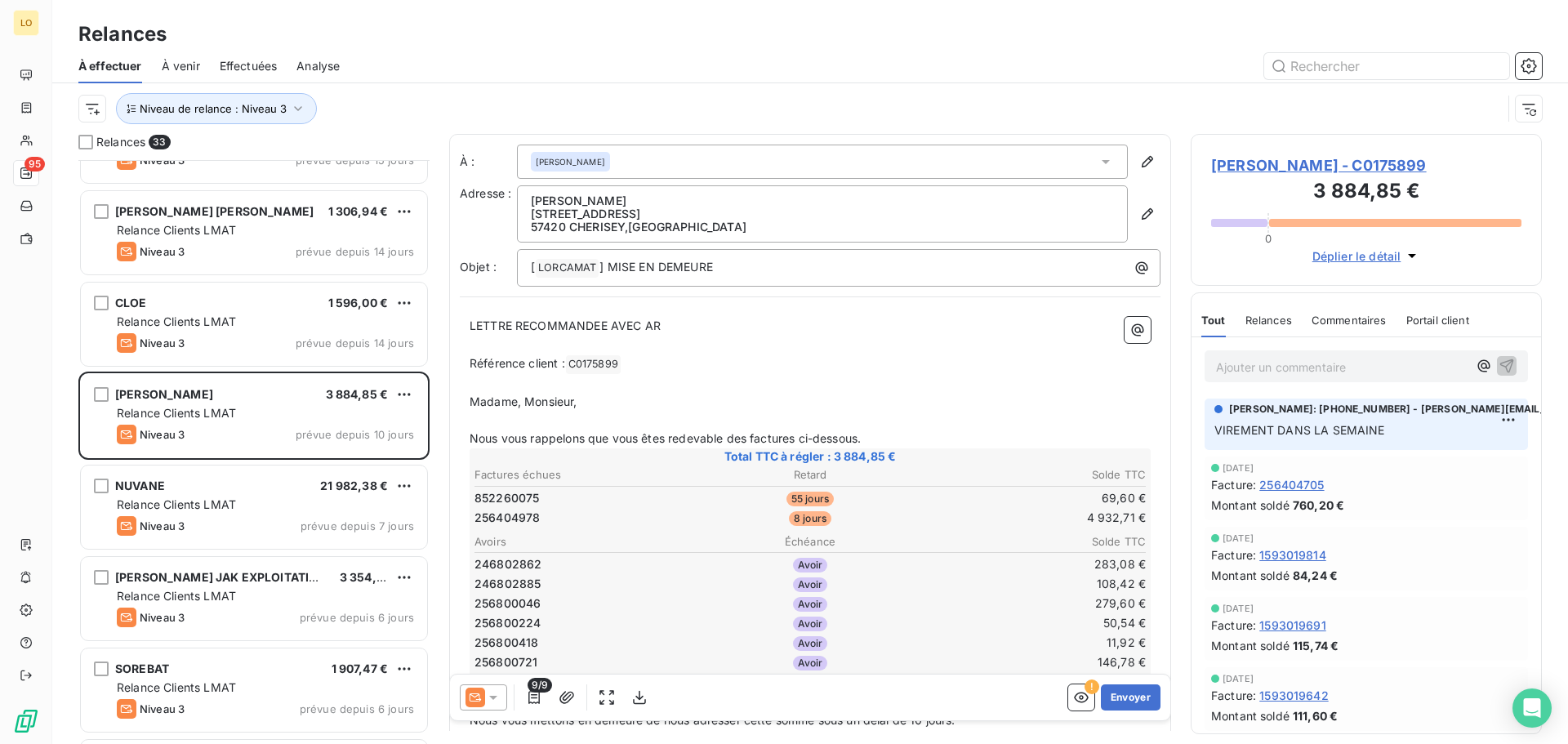
click at [1449, 421] on p "VIREMENT DANS LA SEMAINE" at bounding box center [1366, 430] width 304 height 19
drag, startPoint x: 1269, startPoint y: 730, endPoint x: 1412, endPoint y: 732, distance: 143.0
click at [1412, 732] on div "1 sept. 2025 Facture : 1593019642 Montant soldé 111,60 €" at bounding box center [1367, 699] width 350 height 70
click at [1412, 693] on div "Facture : 1593019642" at bounding box center [1366, 695] width 310 height 17
drag, startPoint x: 1218, startPoint y: 731, endPoint x: 1315, endPoint y: 728, distance: 97.0
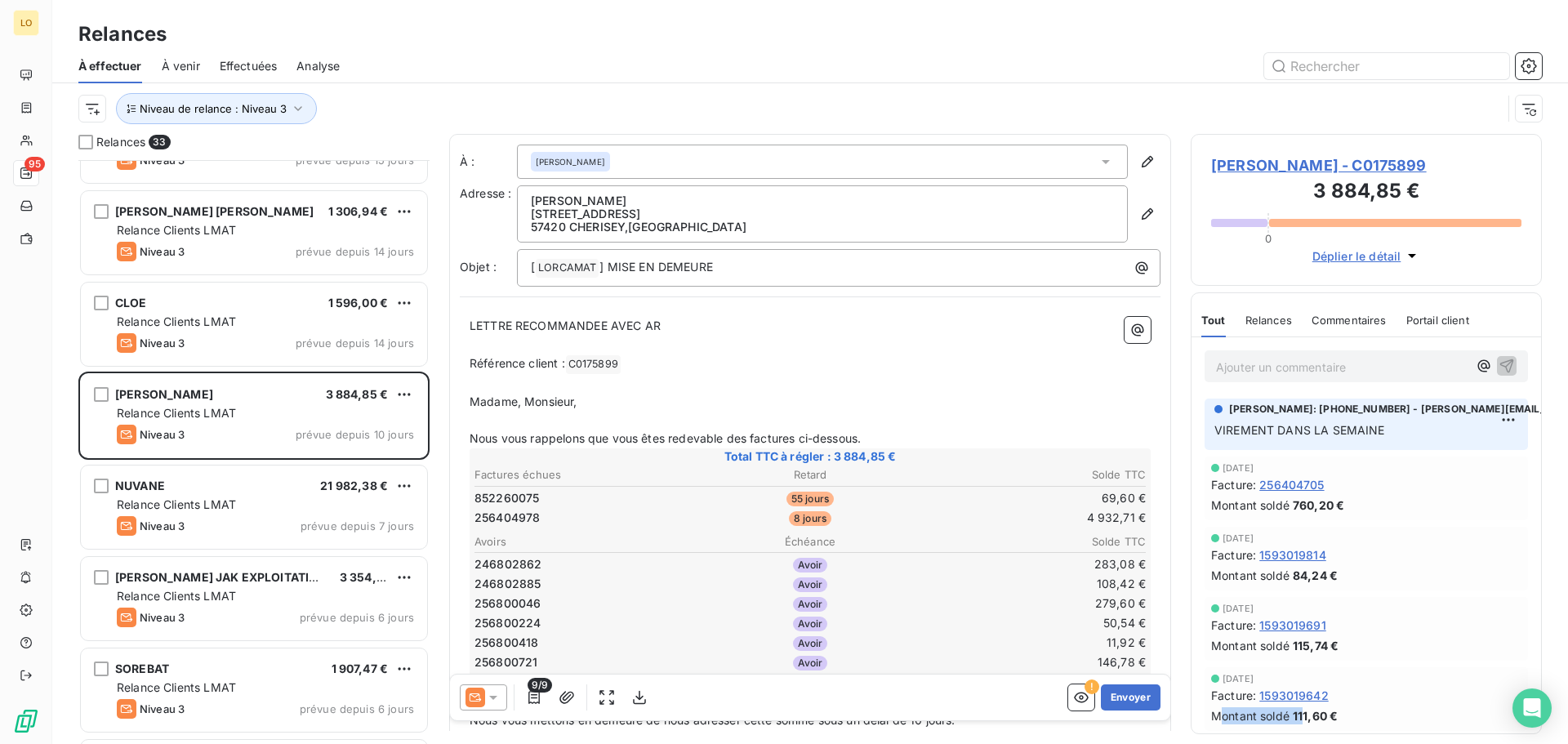
click at [1312, 729] on div "1 sept. 2025 Facture : 1593019642 Montant soldé 111,60 €" at bounding box center [1367, 699] width 350 height 70
click at [1374, 695] on div "Facture : 1593019642" at bounding box center [1366, 695] width 310 height 17
click at [1542, 507] on div "Relances 33 CLAULOR 39,90 € Relance Clients LMAT Niveau 3 prévue depuis 37 jour…" at bounding box center [810, 439] width 1516 height 610
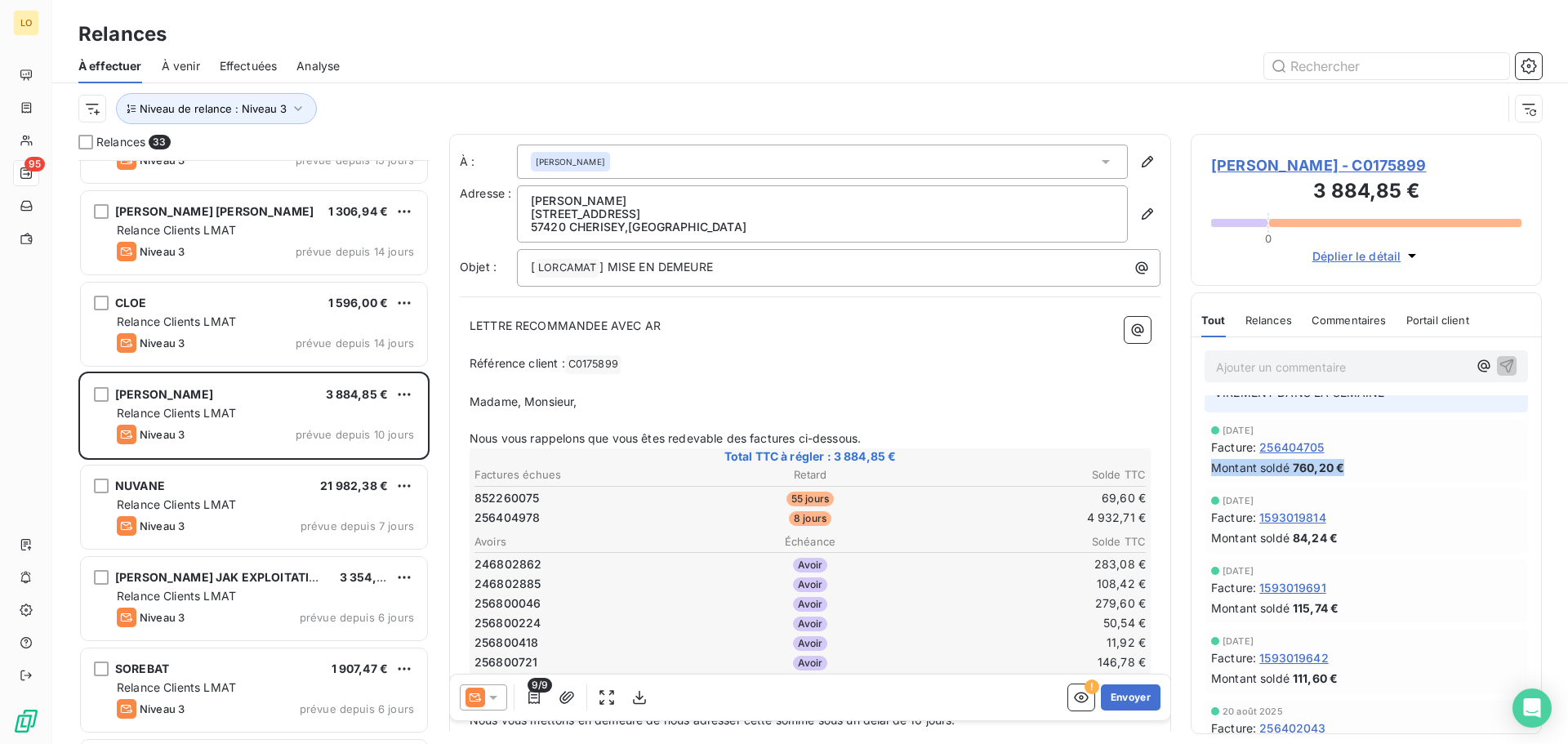
scroll to position [79, 0]
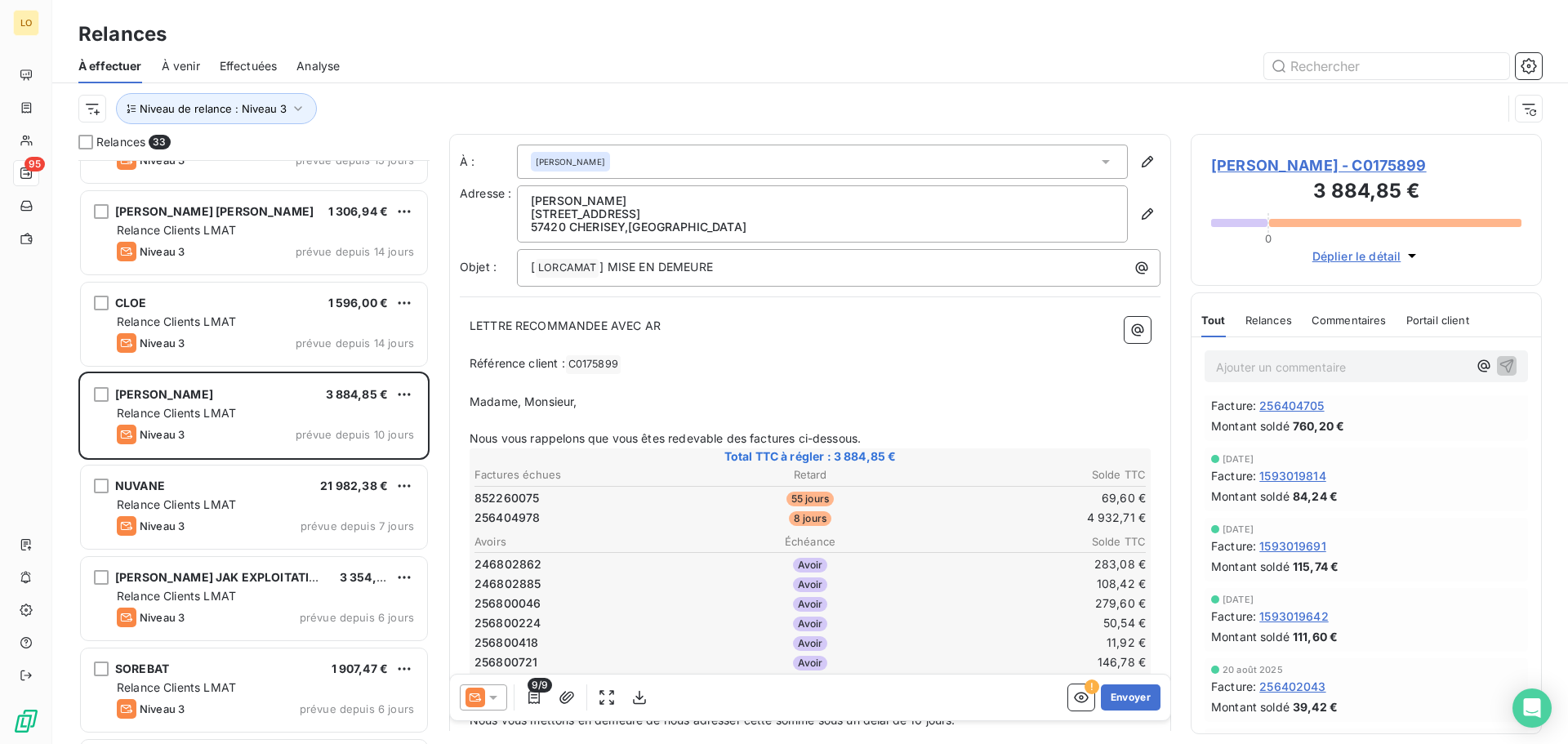
click at [1248, 720] on div "20 août 2025 Facture : 256402043 Montant soldé 39,42 €" at bounding box center [1366, 690] width 324 height 64
drag, startPoint x: 1247, startPoint y: 727, endPoint x: 1403, endPoint y: 722, distance: 156.1
click at [1403, 722] on div "Christine MÉNARD - Tél.: 03 87 56 44 87 - christine.menard@lorca.fr 2 oct. 2025…" at bounding box center [1367, 687] width 350 height 741
drag, startPoint x: 1445, startPoint y: 603, endPoint x: 1312, endPoint y: 602, distance: 133.0
click at [1312, 602] on div "1 sept. 2025" at bounding box center [1366, 599] width 310 height 10
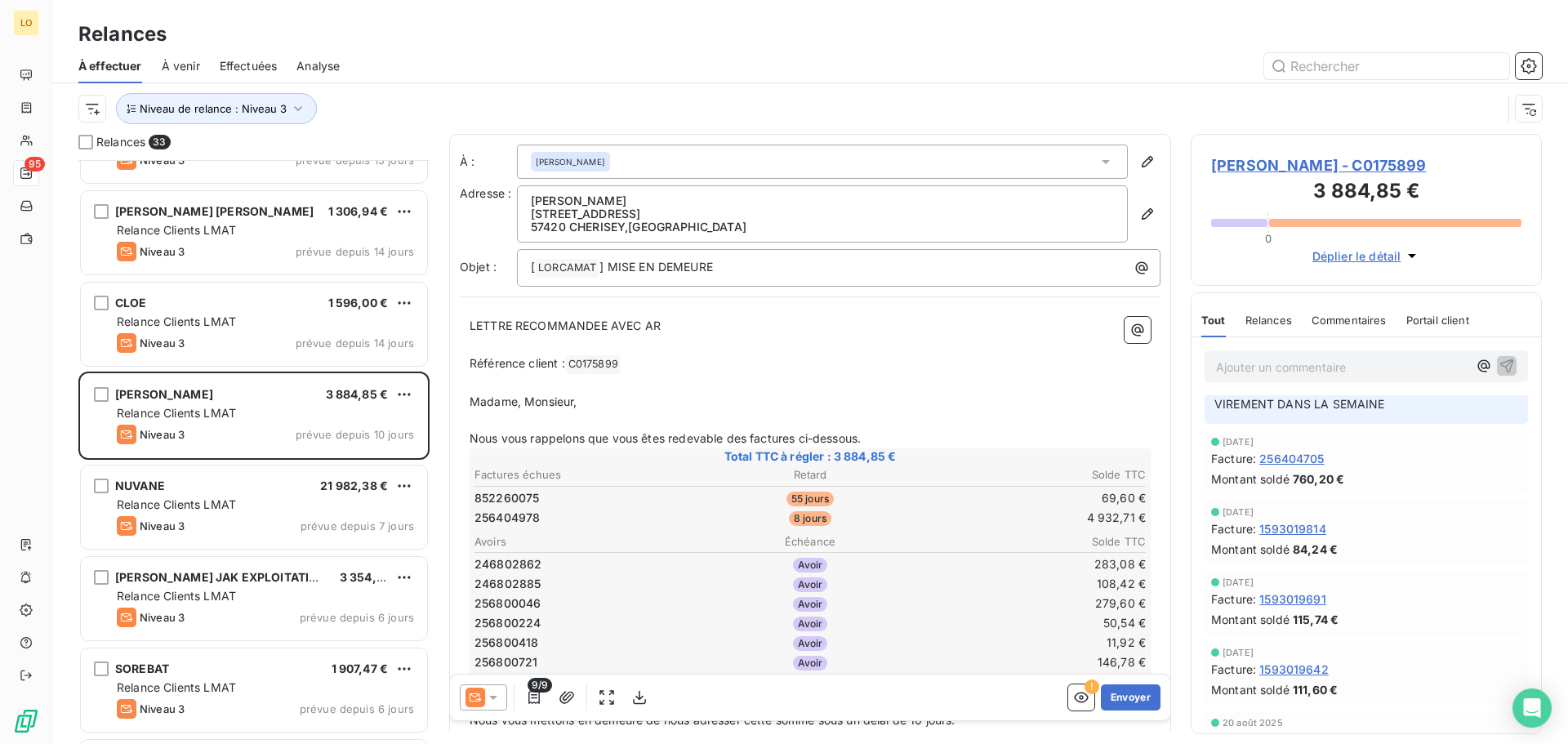
scroll to position [0, 0]
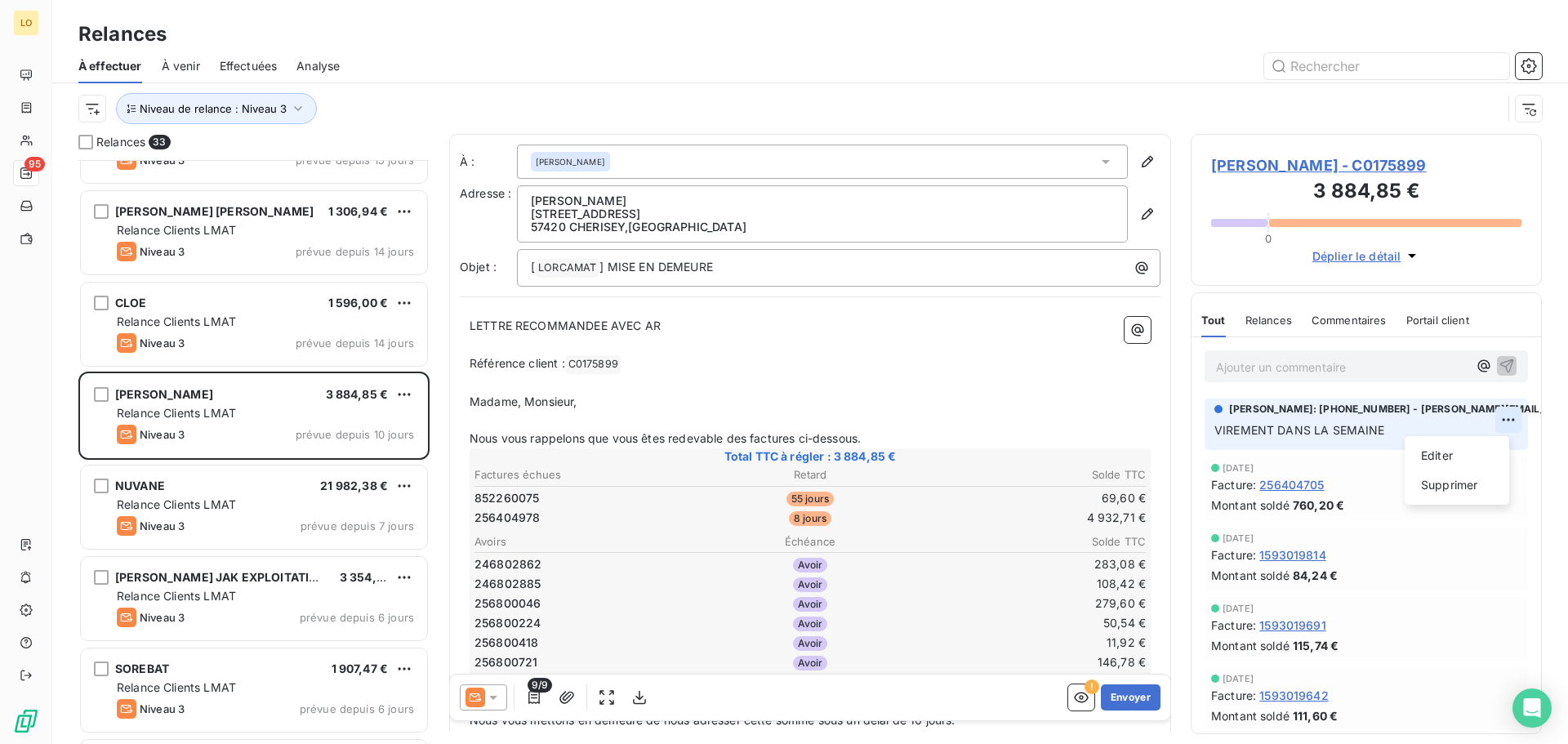
click at [1491, 419] on html "LO 95 Relances À effectuer À venir Effectuées Analyse Niveau de relance : Nivea…" at bounding box center [784, 372] width 1568 height 744
click at [1467, 459] on div "Editer" at bounding box center [1457, 455] width 92 height 26
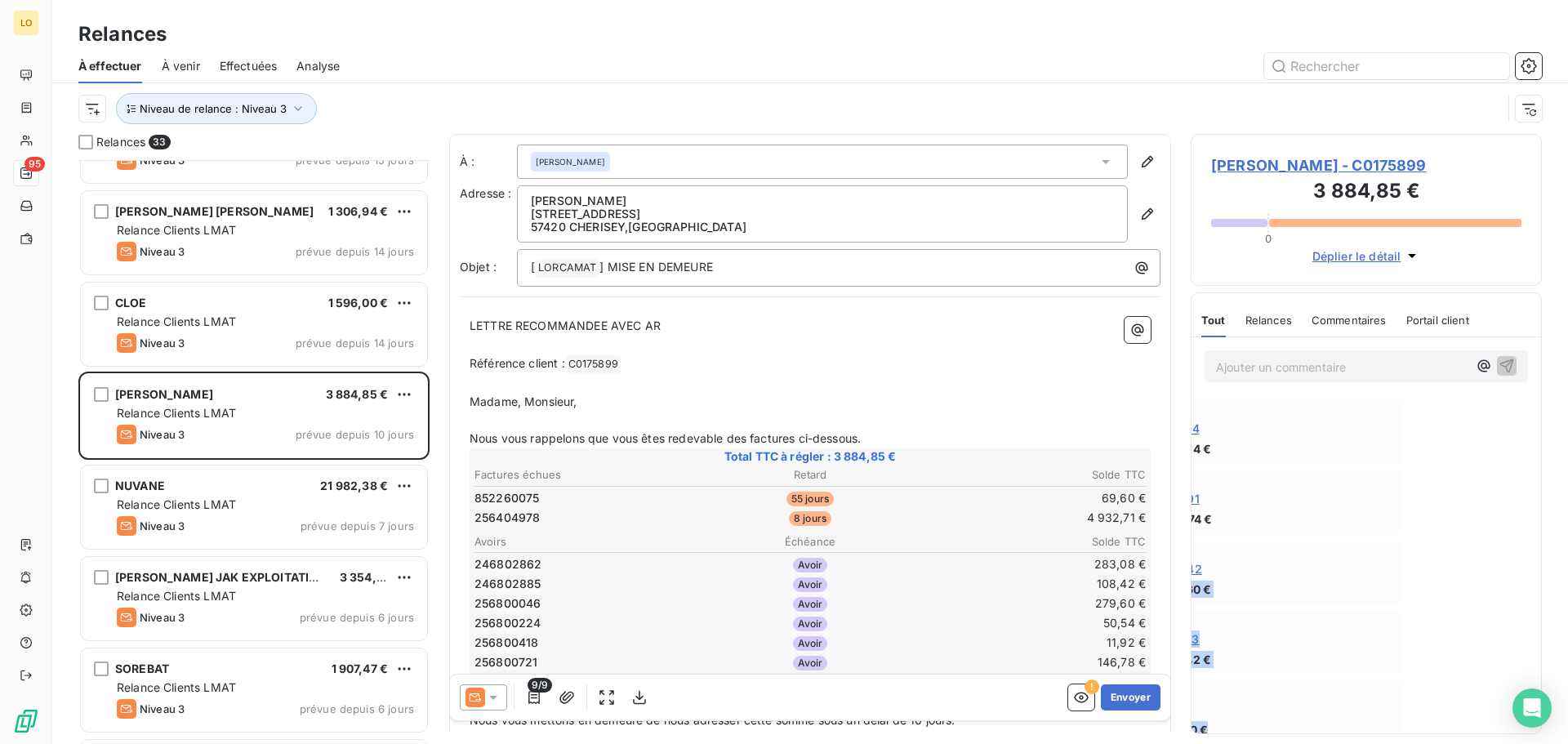
drag, startPoint x: 1224, startPoint y: 727, endPoint x: 1567, endPoint y: 755, distance: 344.1
click at [1567, 743] on html "LO 95 Relances À effectuer À venir Effectuées Analyse Niveau de relance : Nivea…" at bounding box center [784, 372] width 1568 height 744
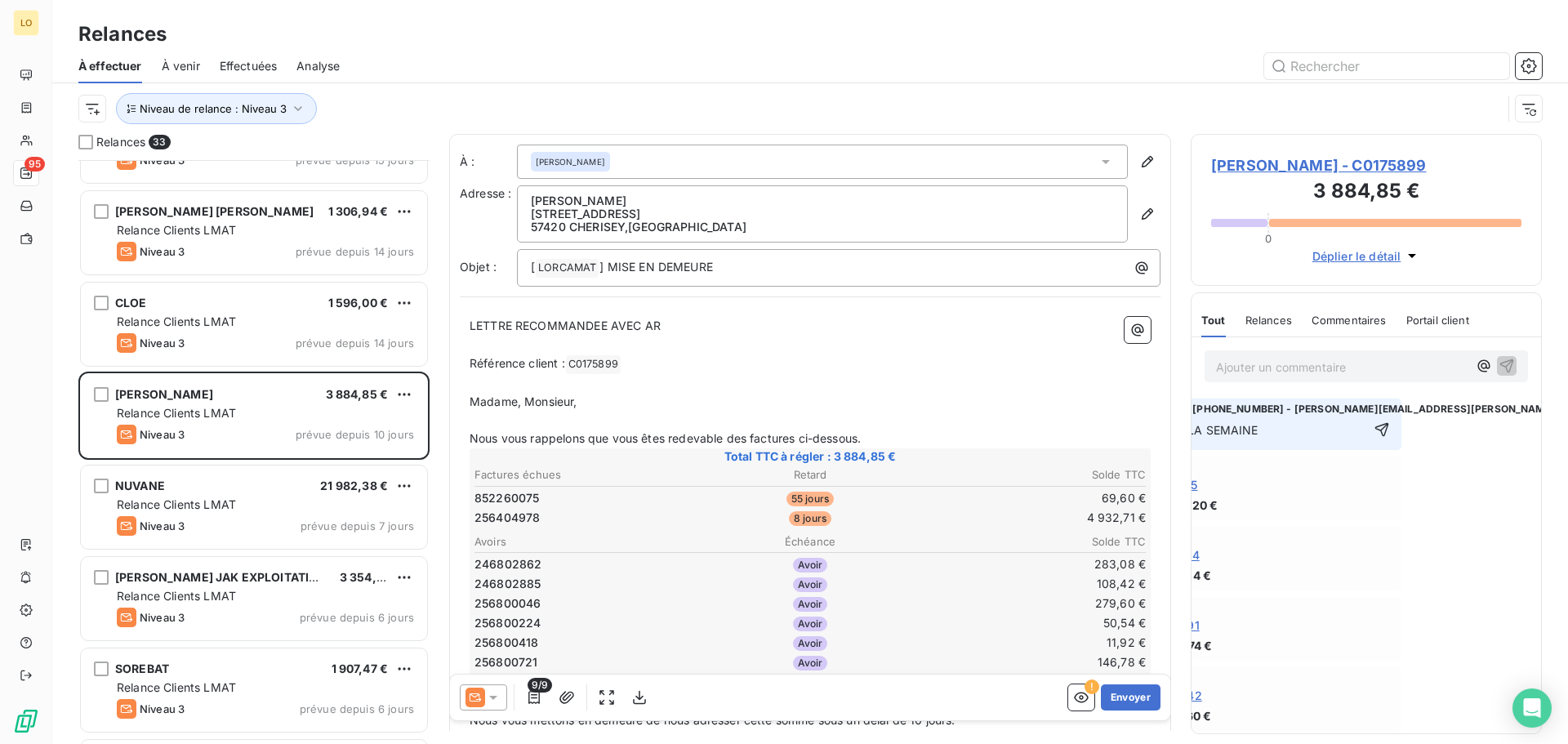
click at [1371, 632] on div "Facture : 1593019691" at bounding box center [1239, 625] width 310 height 17
click at [1376, 691] on div "1 sept. 2025 Facture : 1593019642 Montant soldé 111,60 €" at bounding box center [1239, 699] width 310 height 51
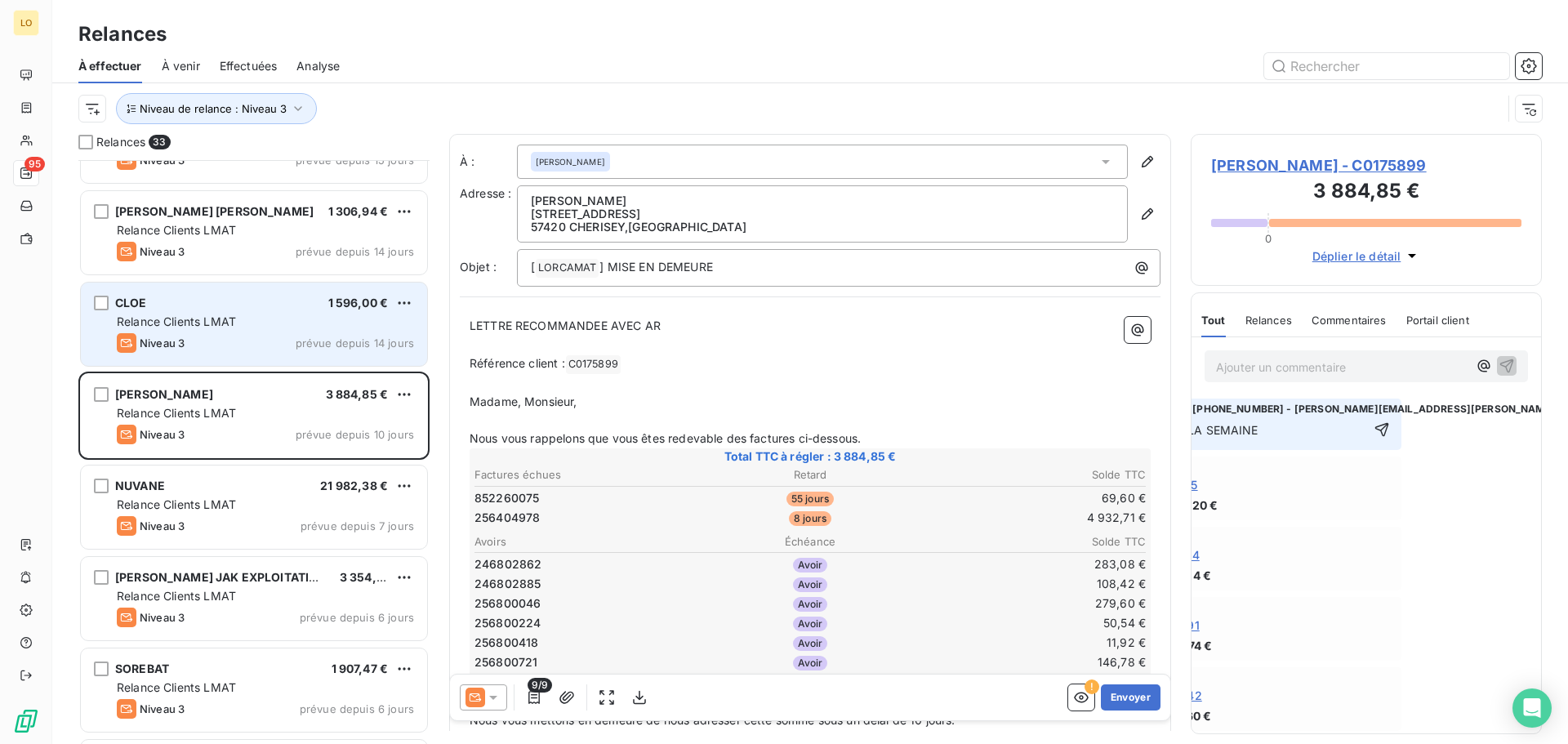
click at [205, 329] on div "Relance Clients LMAT" at bounding box center [265, 322] width 297 height 17
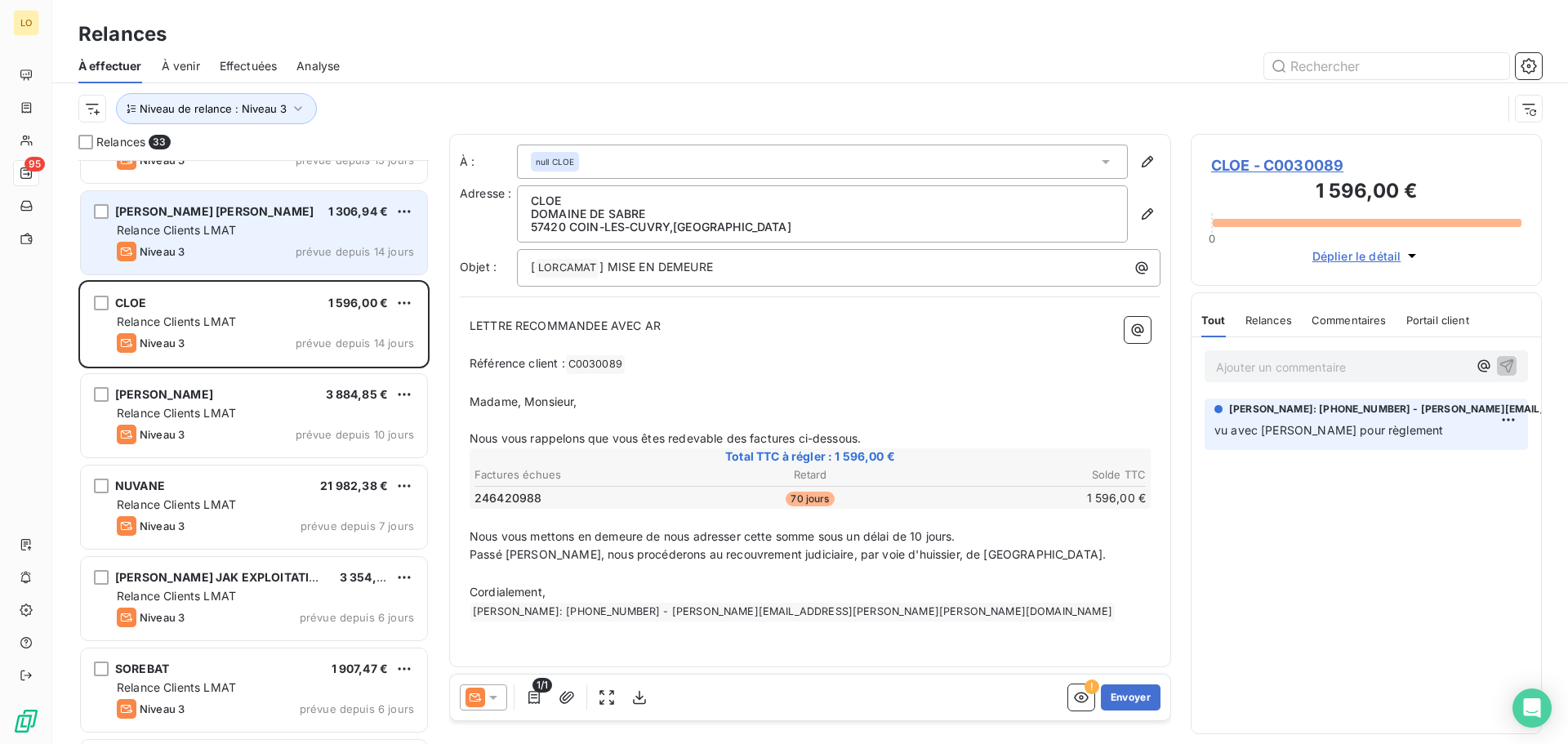
click at [220, 240] on div "ZAHM GAUTIER 1 306,94 € Relance Clients LMAT Niveau 3 prévue depuis 14 jours" at bounding box center [254, 233] width 346 height 83
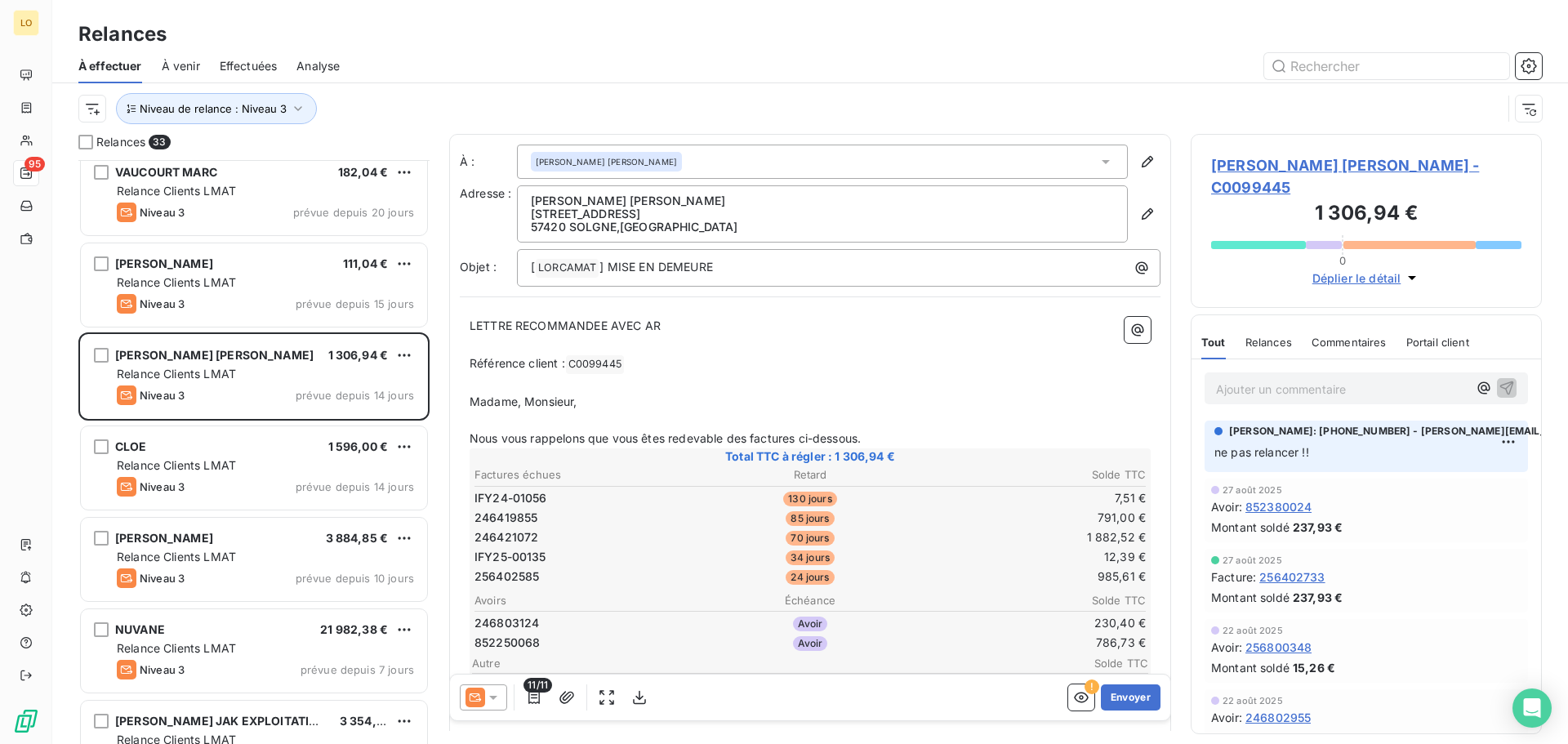
scroll to position [1456, 0]
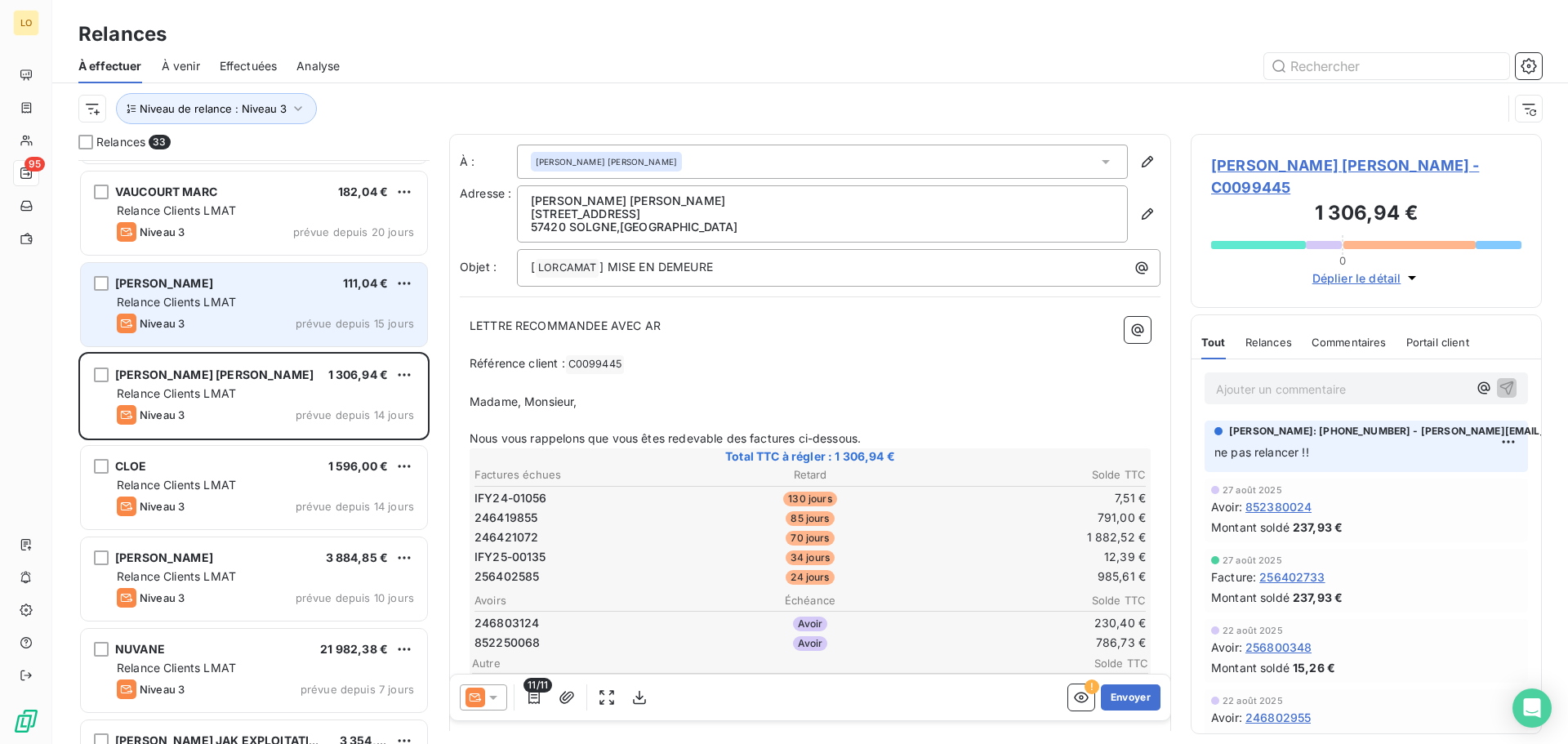
click at [272, 293] on div "ARNOULD CLEMENT 111,04 € Relance Clients LMAT Niveau 3 prévue depuis 15 jours" at bounding box center [254, 305] width 346 height 83
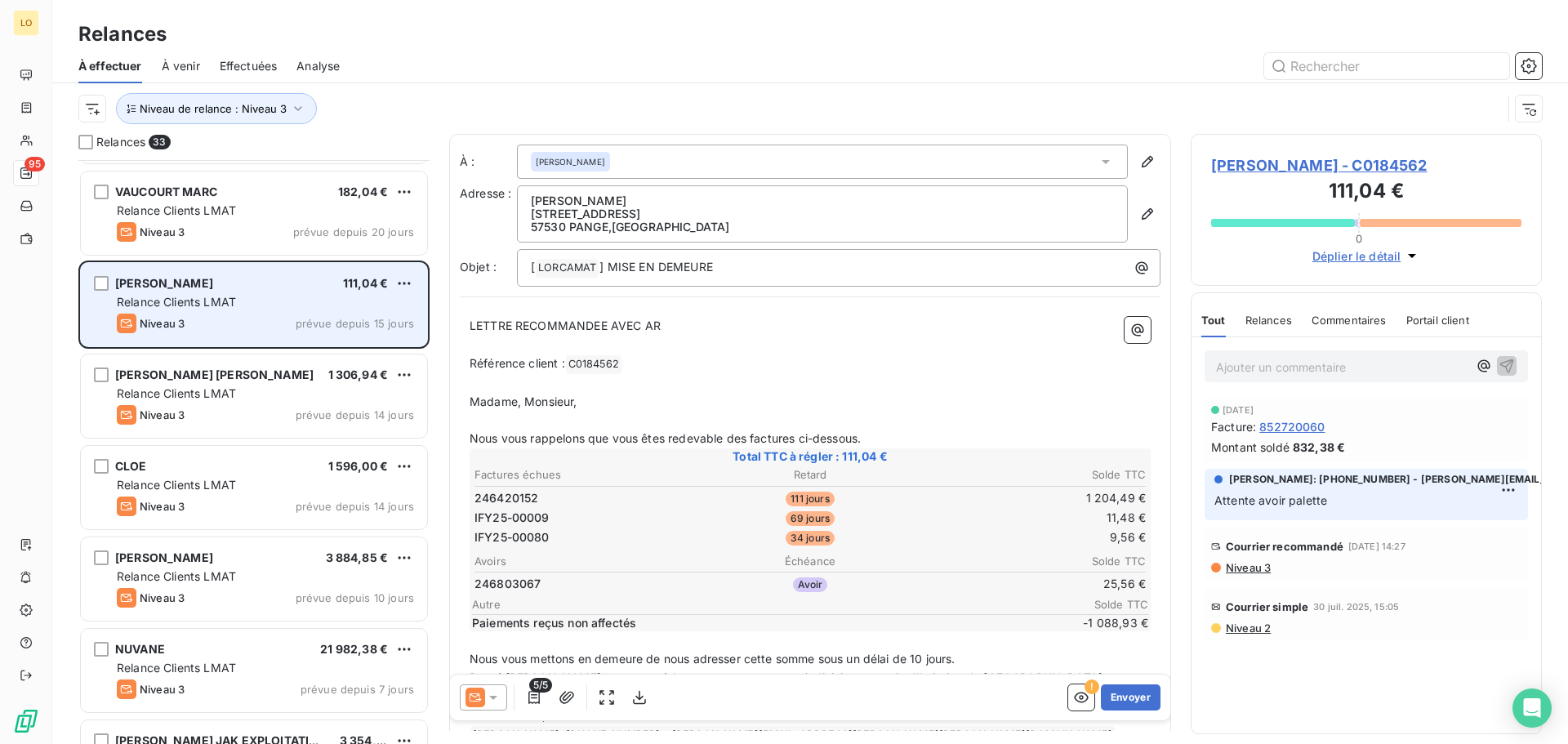
click at [275, 320] on div "Niveau 3 prévue depuis 15 jours" at bounding box center [265, 324] width 297 height 20
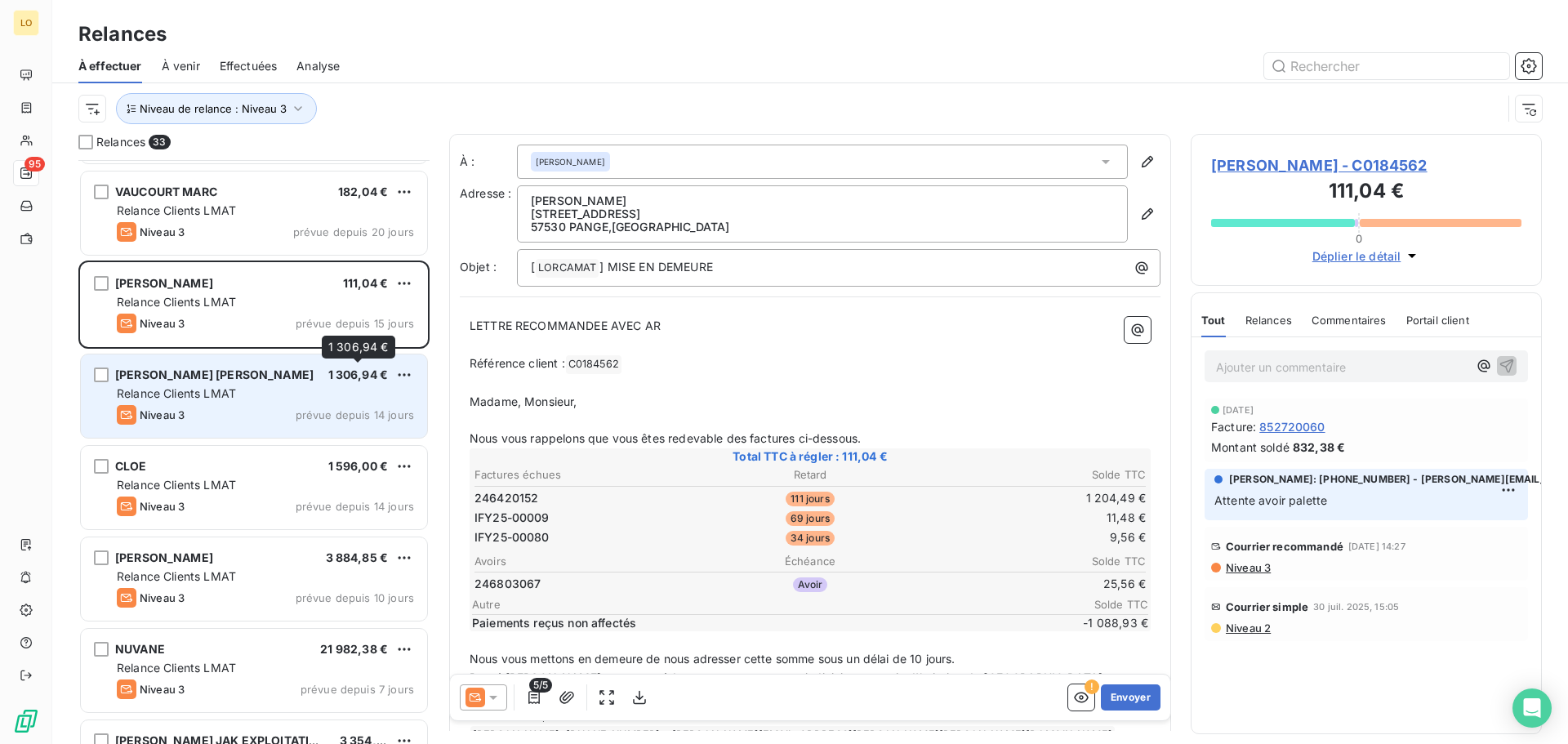
scroll to position [1374, 0]
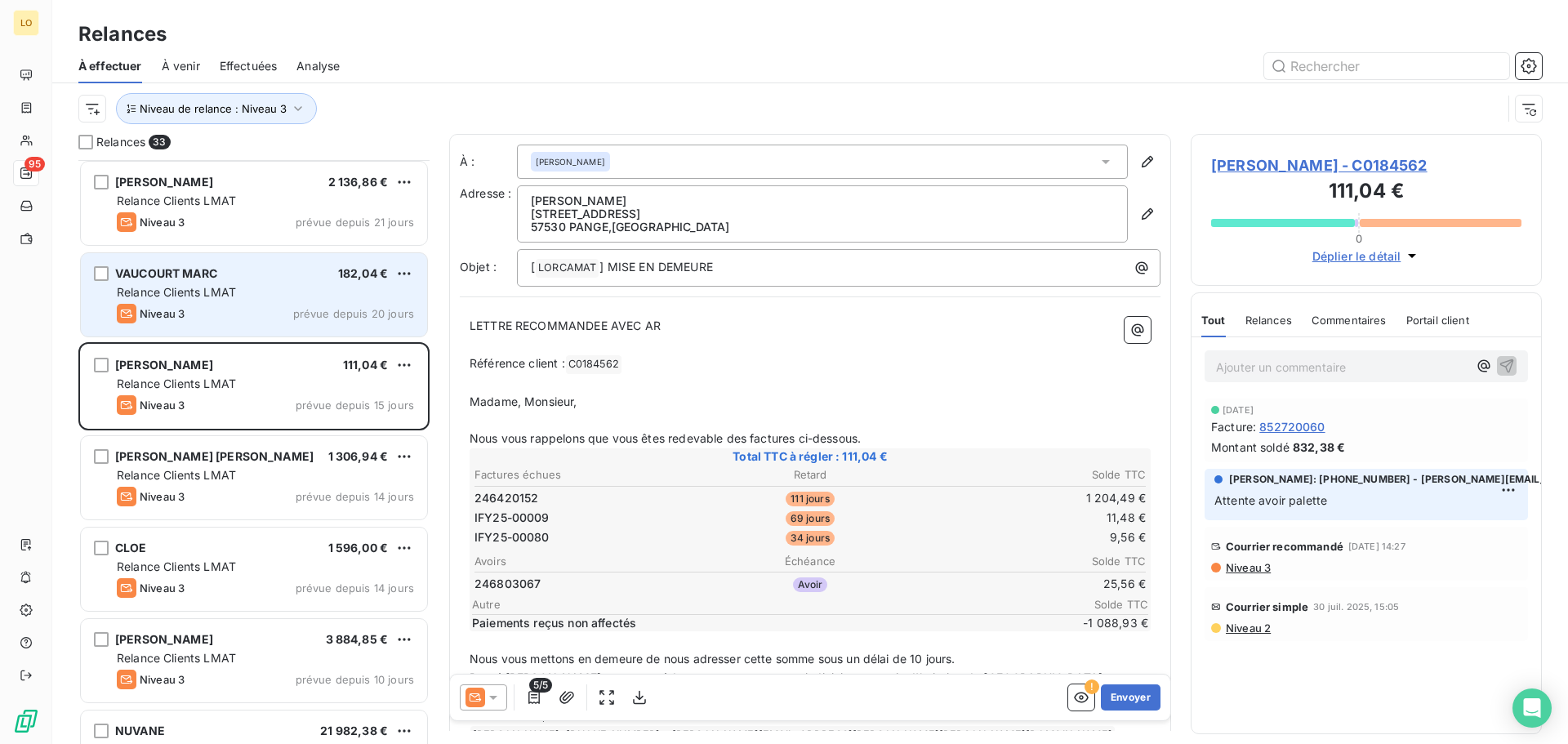
click at [249, 303] on div "VAUCOURT MARC 182,04 € Relance Clients LMAT Niveau 3 prévue depuis 20 jours" at bounding box center [254, 295] width 346 height 83
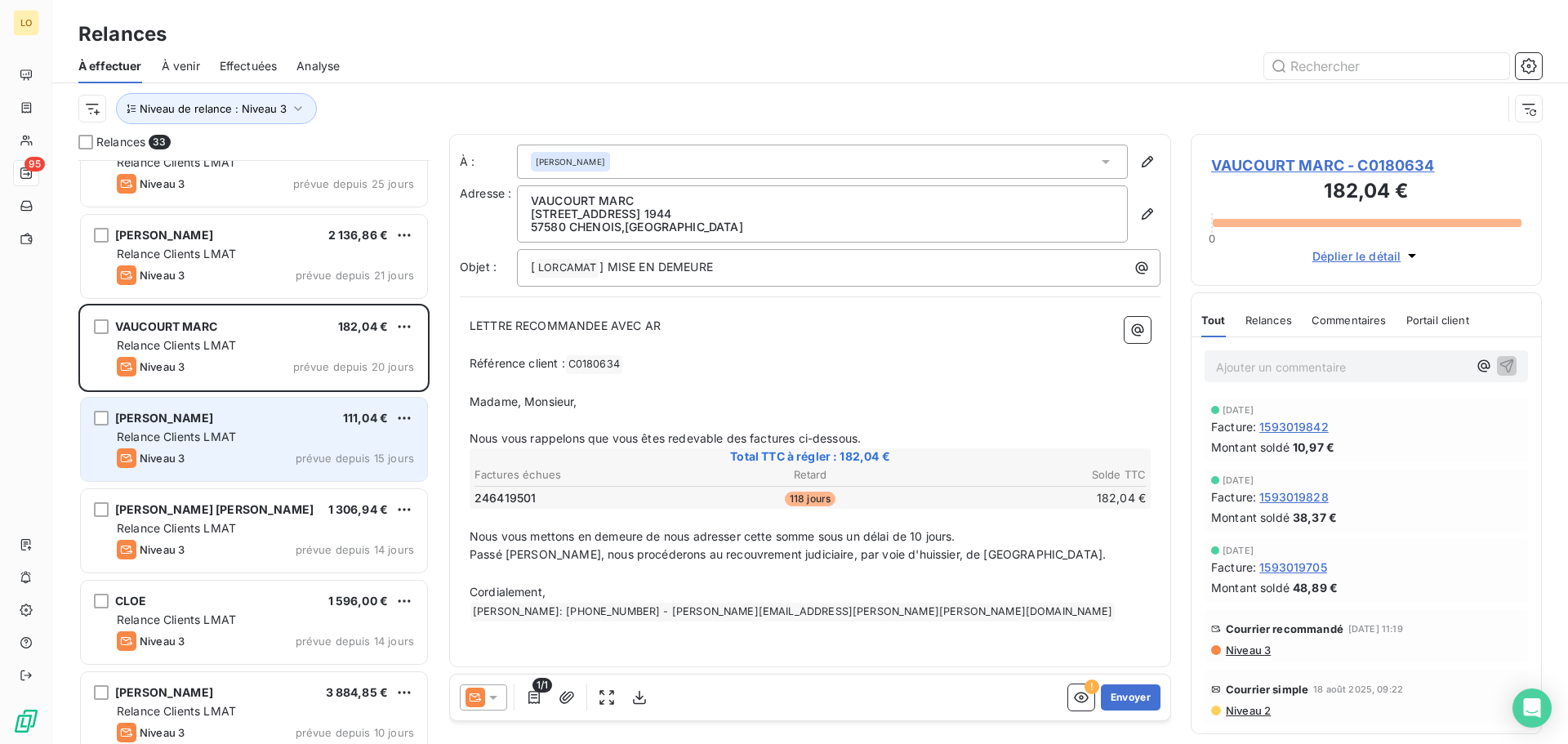
scroll to position [1292, 0]
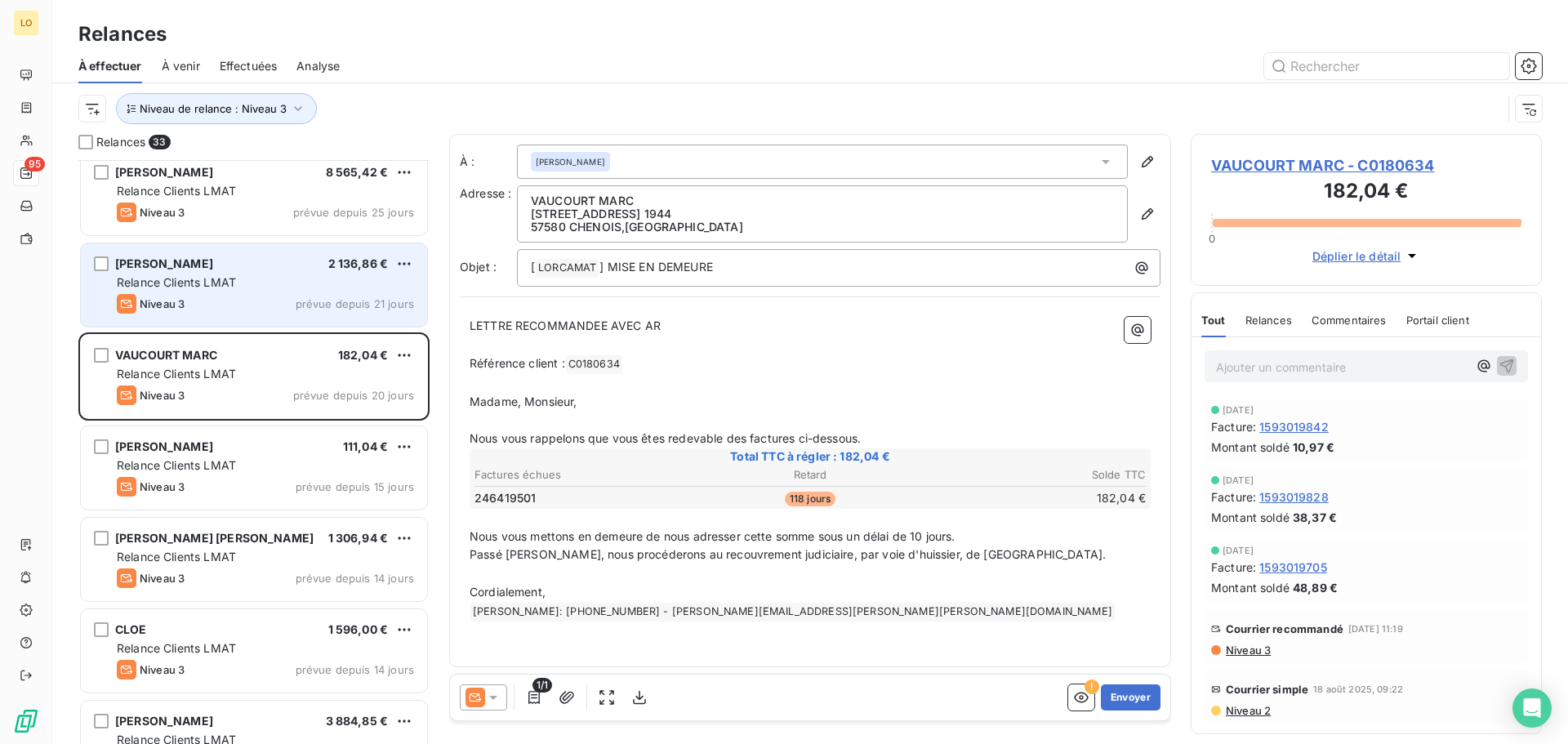
click at [240, 292] on div "DUVAL GILLES 2 136,86 € Relance Clients LMAT Niveau 3 prévue depuis 21 jours" at bounding box center [254, 285] width 346 height 83
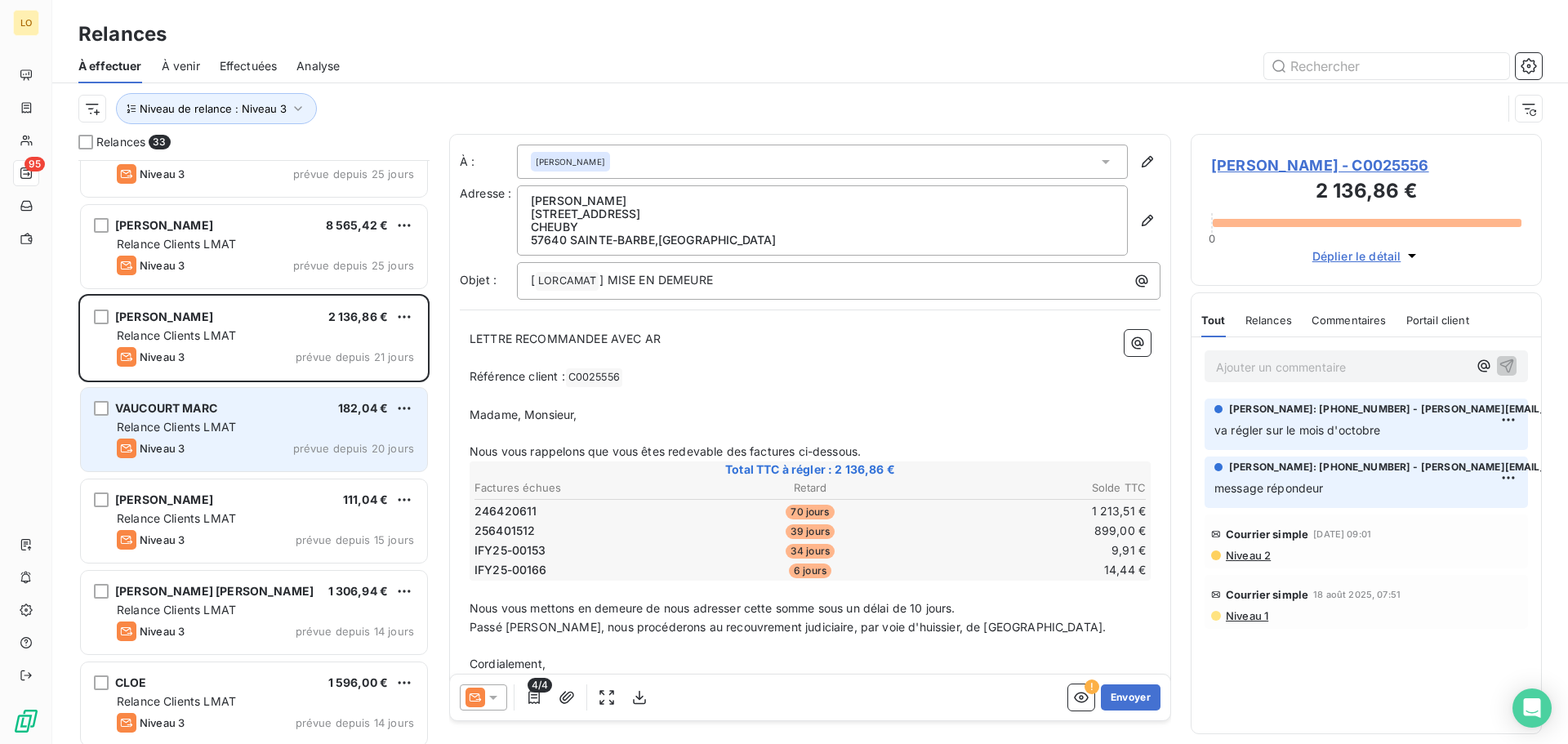
scroll to position [1210, 0]
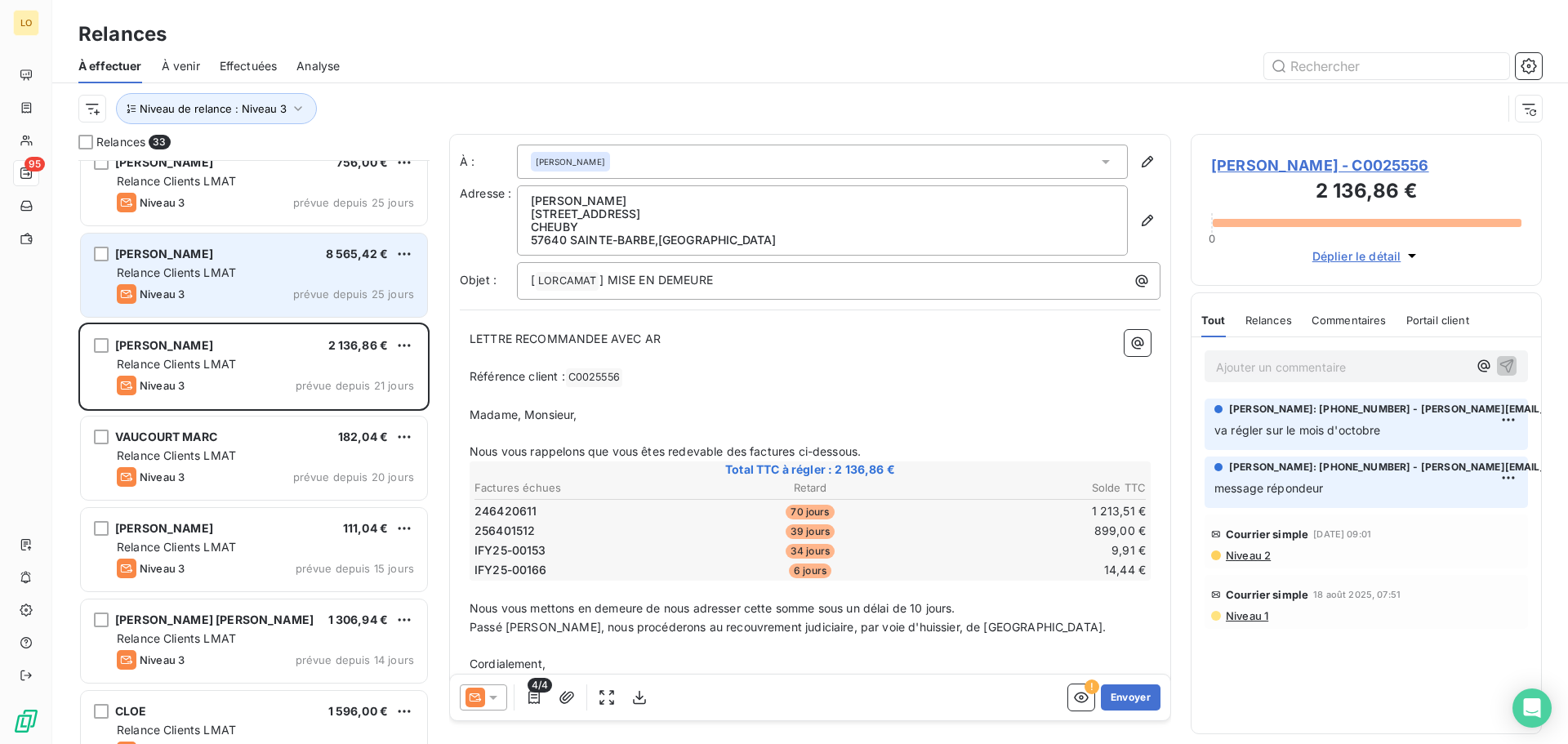
click at [247, 262] on div "FERRI TOMMASO 8 565,42 € Relance Clients LMAT Niveau 3 prévue depuis 25 jours" at bounding box center [254, 275] width 346 height 83
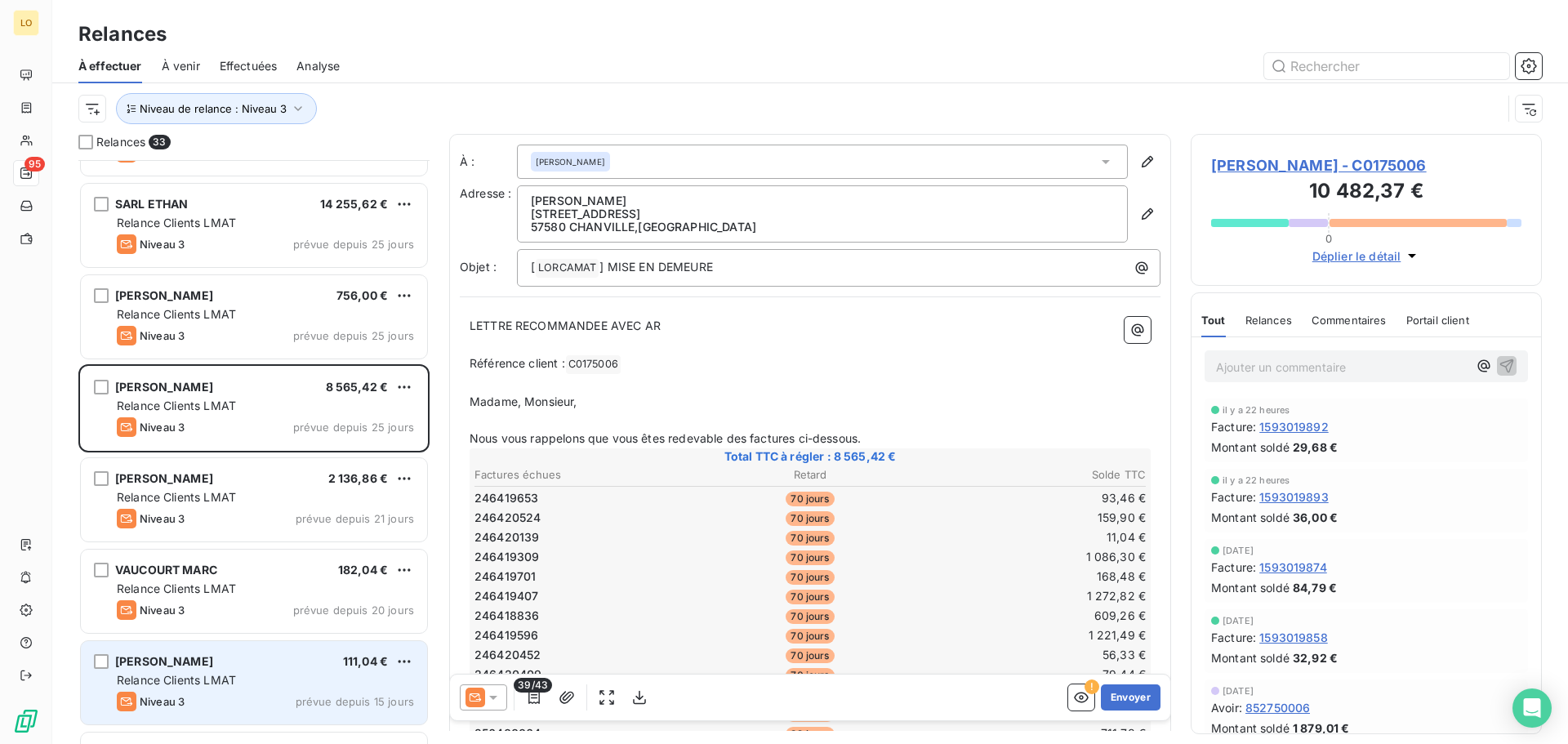
scroll to position [1047, 0]
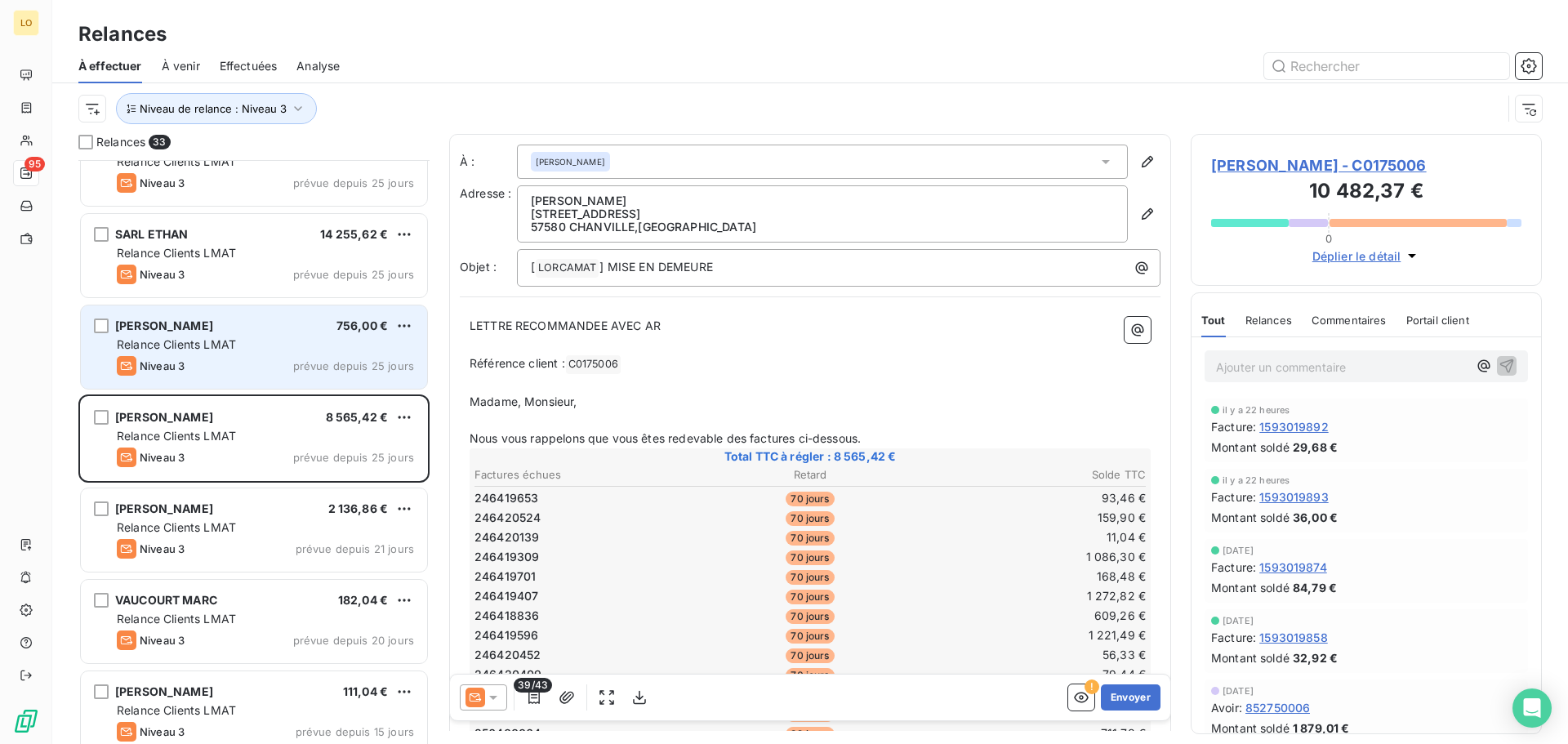
click at [302, 331] on div "SCHAEFFER CHRIS 756,00 €" at bounding box center [265, 326] width 297 height 15
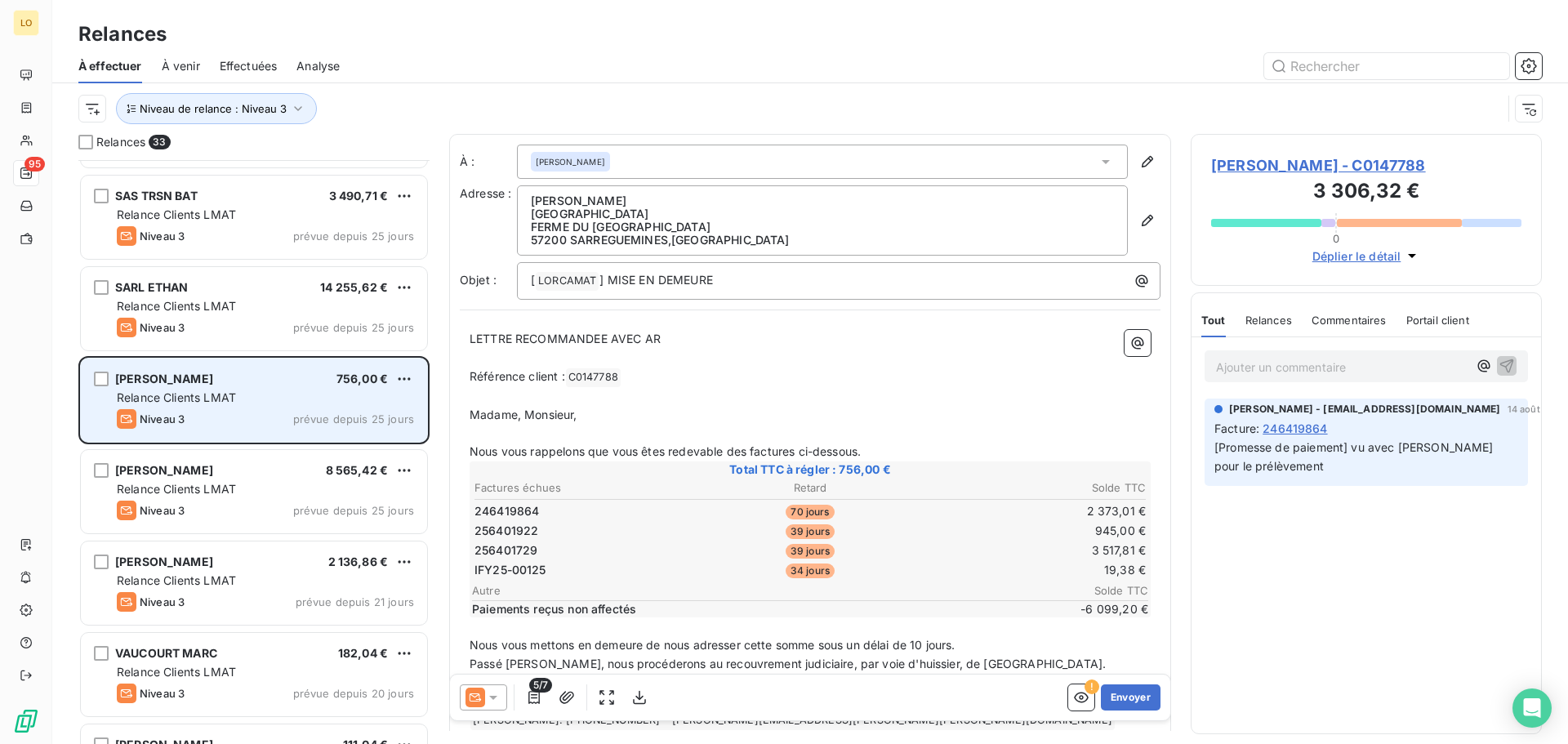
scroll to position [965, 0]
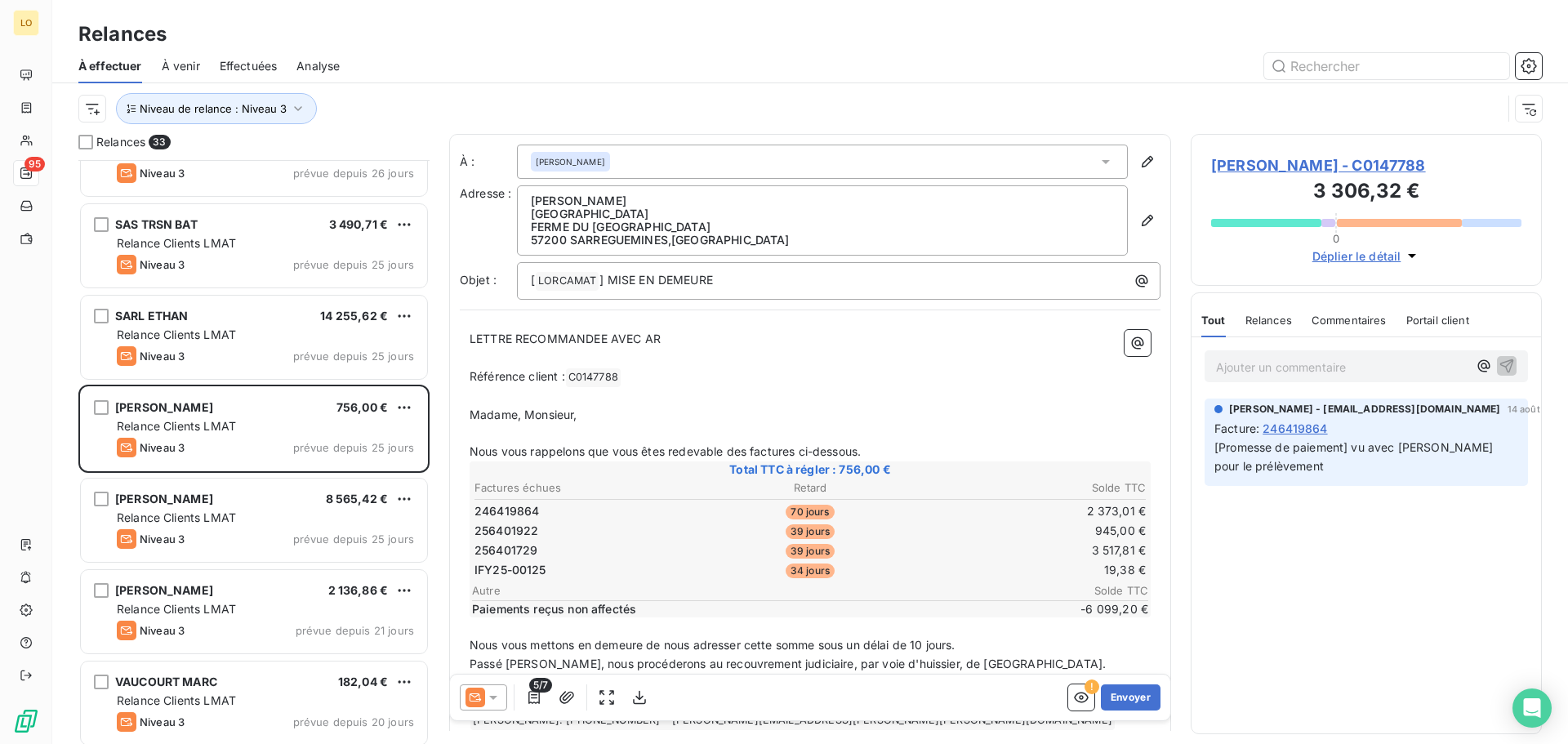
click at [289, 335] on div "Relance Clients LMAT" at bounding box center [265, 335] width 297 height 17
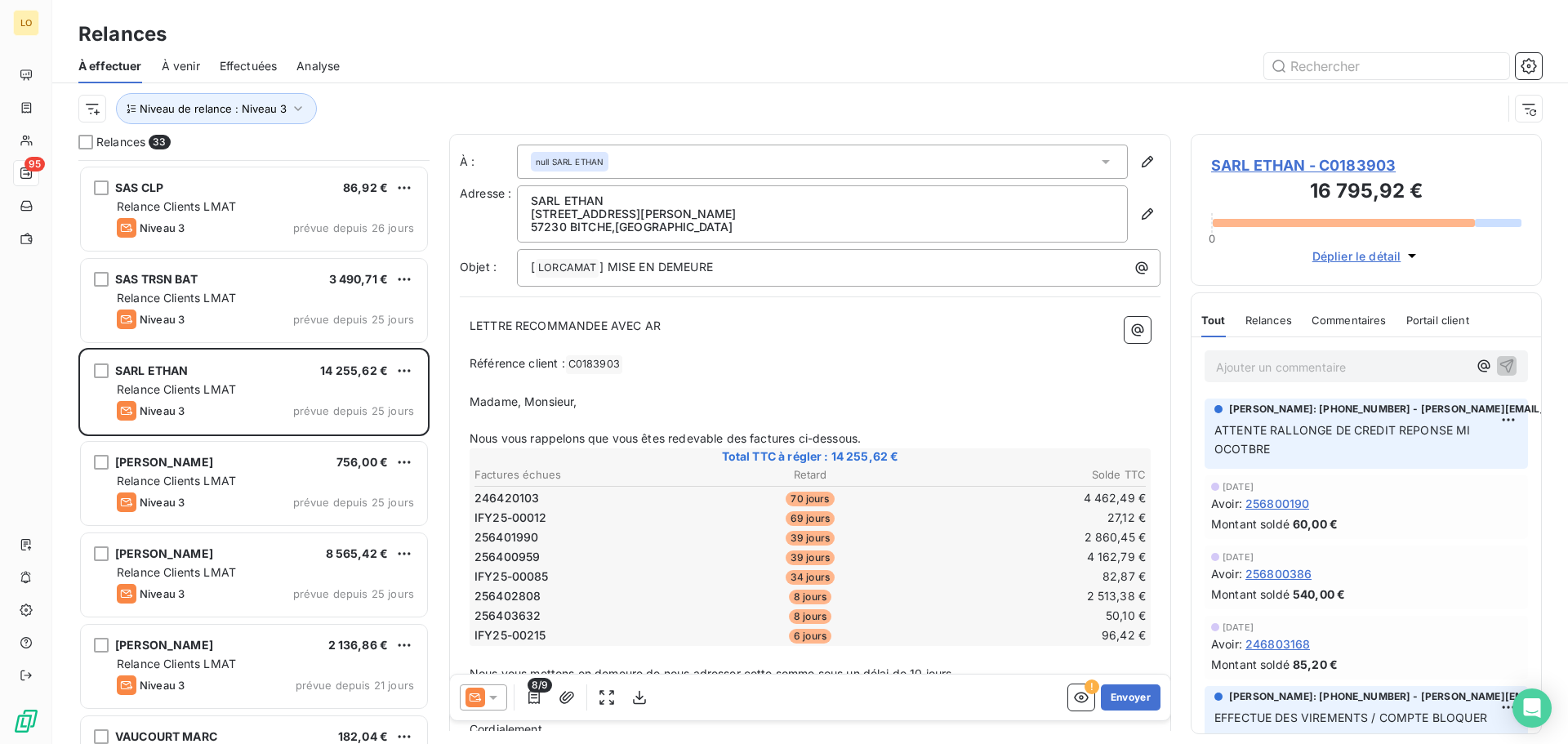
scroll to position [884, 0]
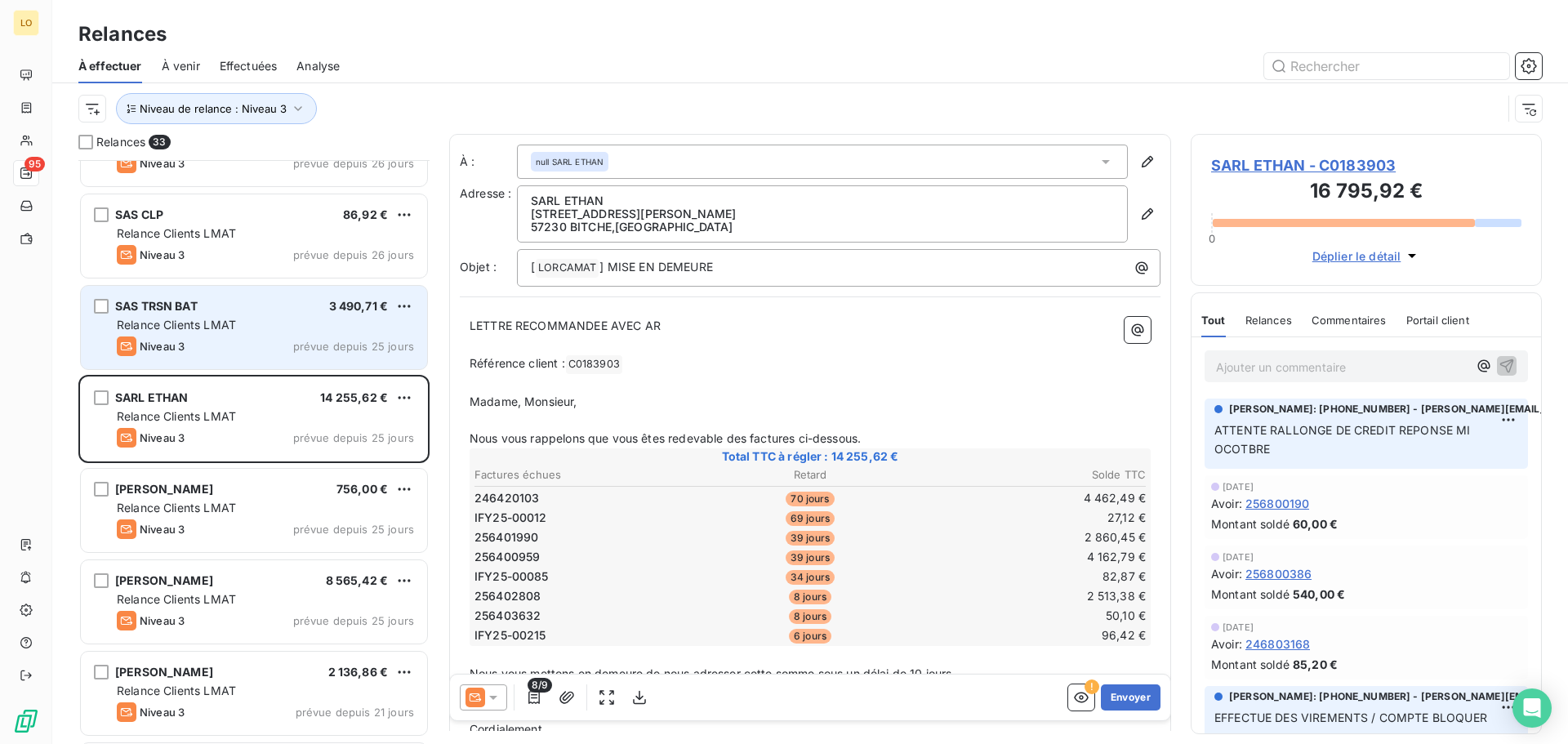
click at [285, 320] on div "Relance Clients LMAT" at bounding box center [265, 325] width 297 height 17
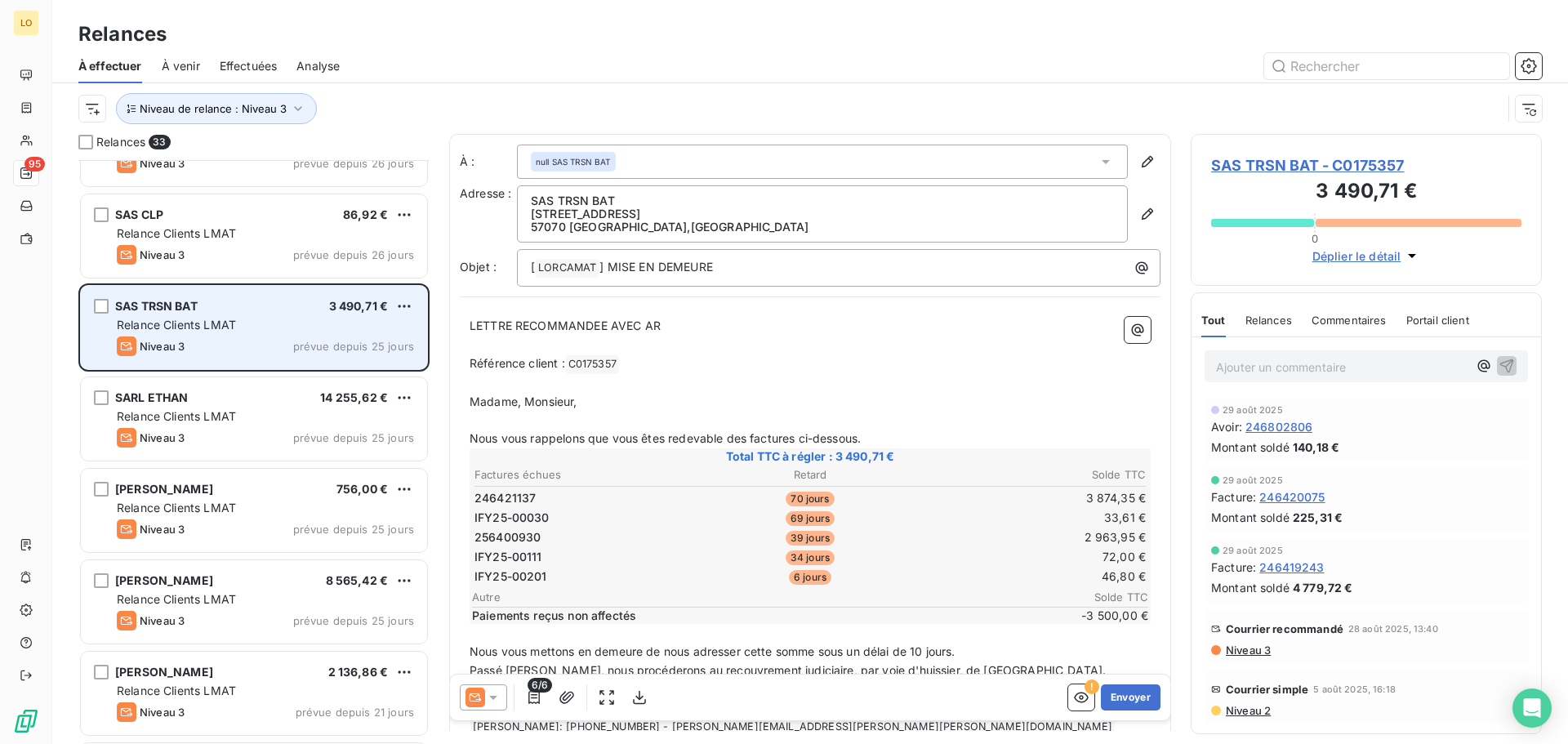
scroll to position [802, 0]
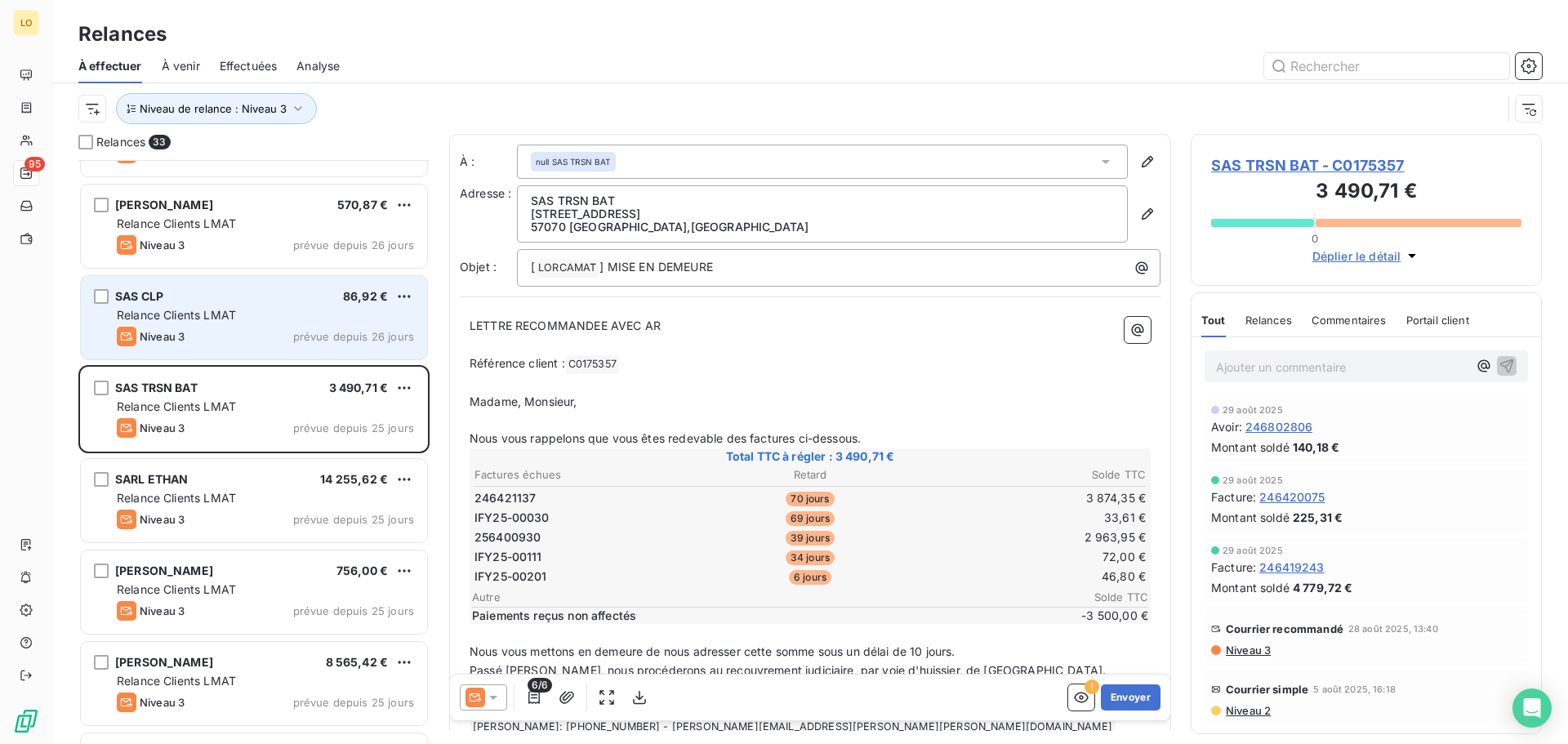
click at [257, 296] on div "SAS CLP 86,92 €" at bounding box center [265, 296] width 297 height 15
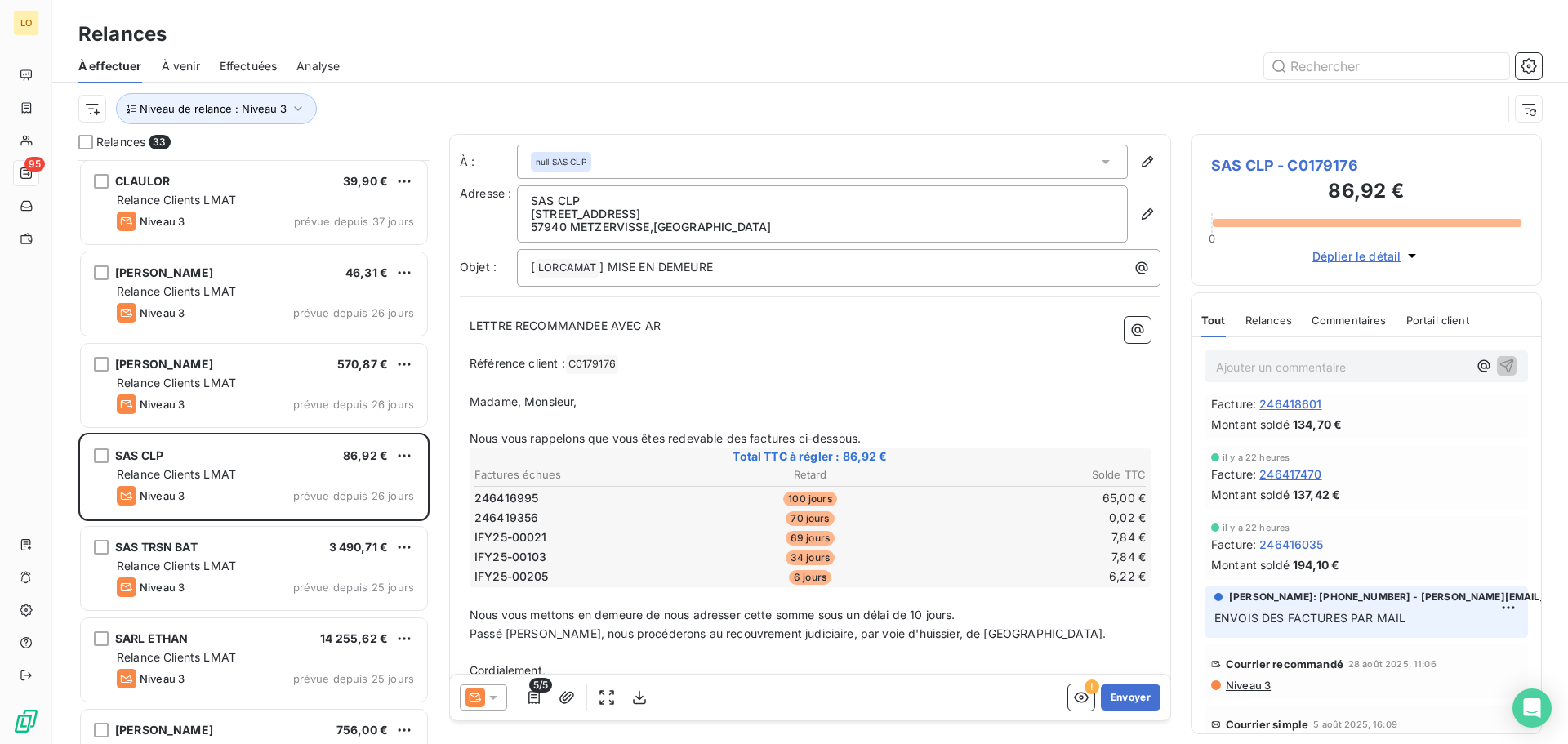
scroll to position [638, 0]
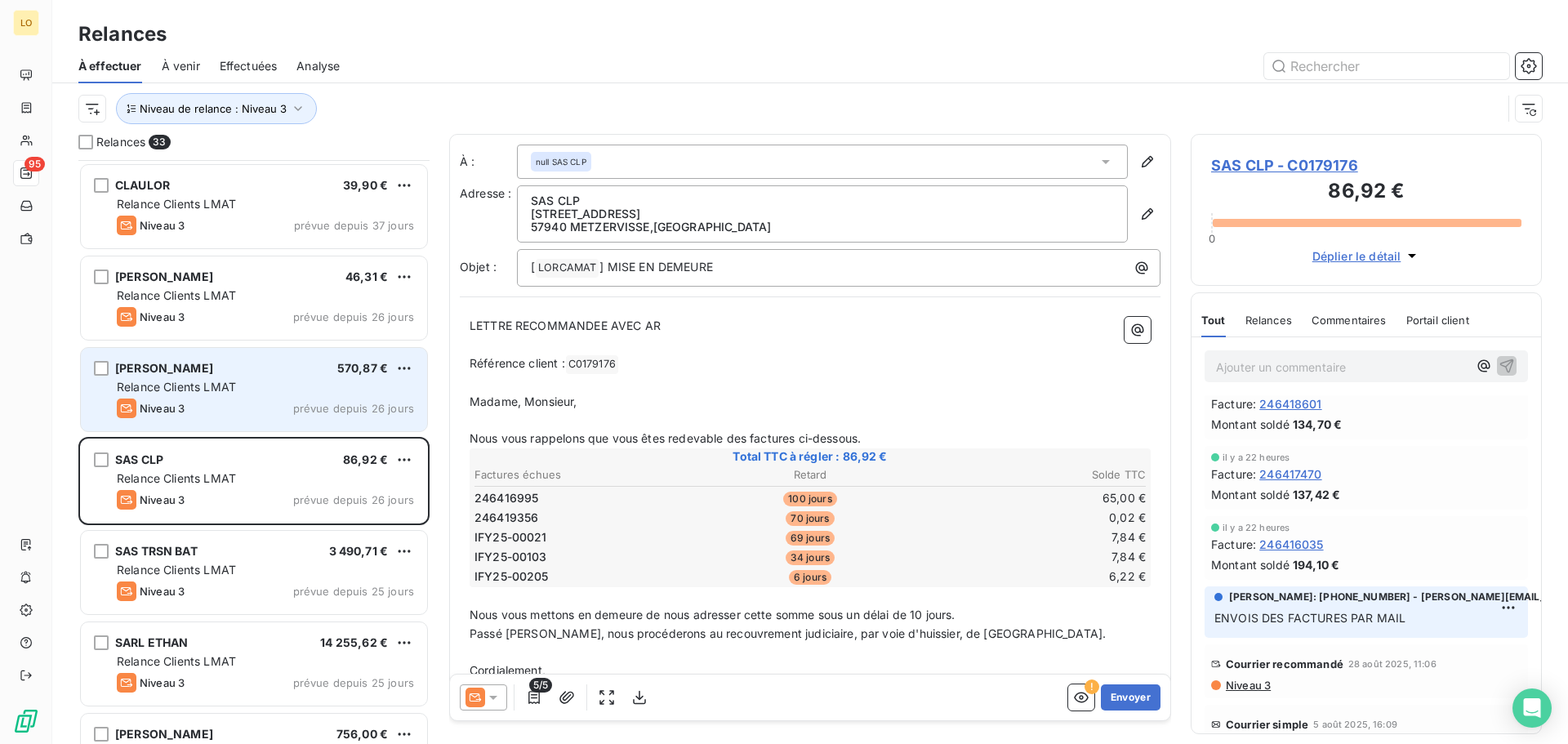
click at [240, 394] on div "Relance Clients LMAT" at bounding box center [265, 387] width 297 height 17
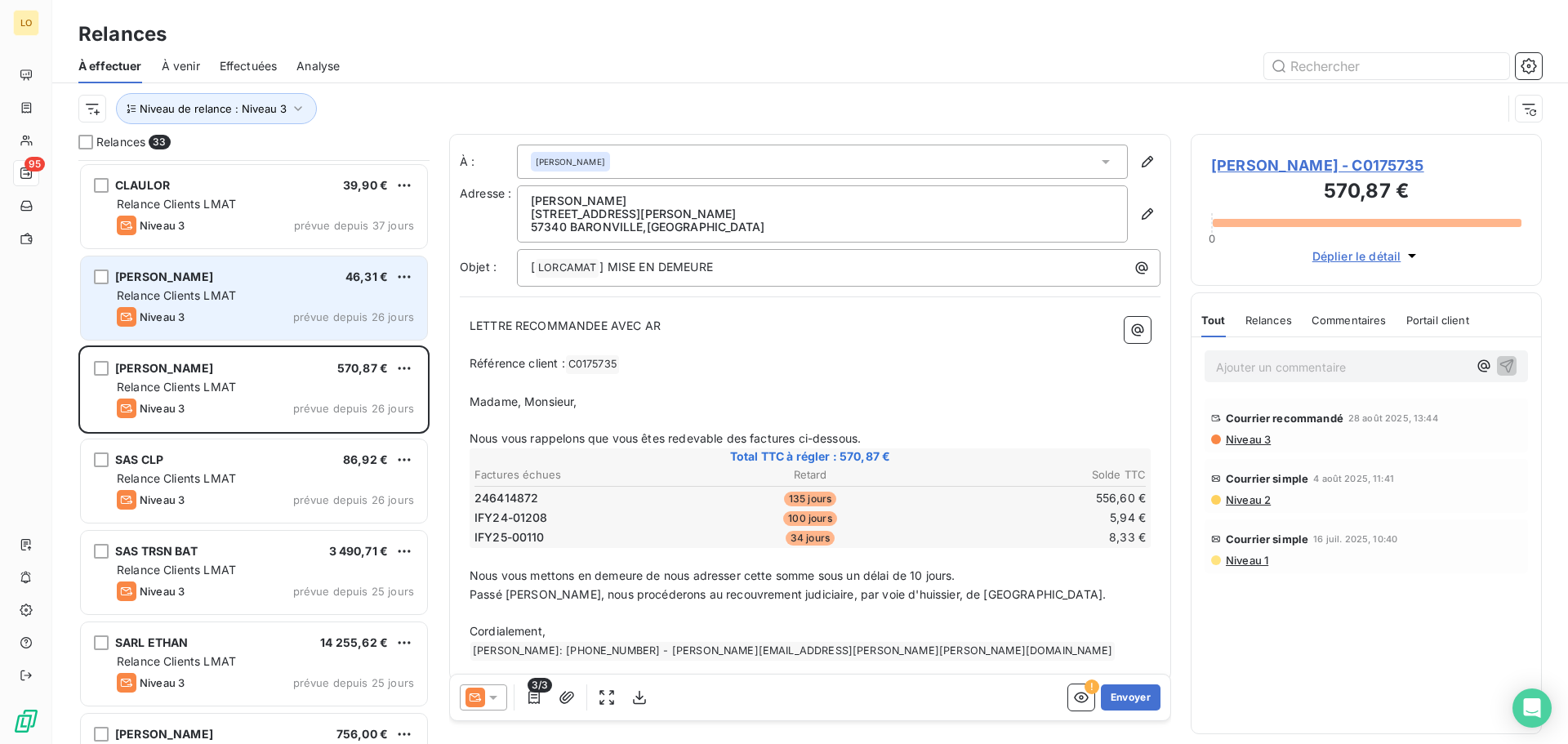
click at [236, 295] on span "Relance Clients LMAT" at bounding box center [176, 295] width 119 height 14
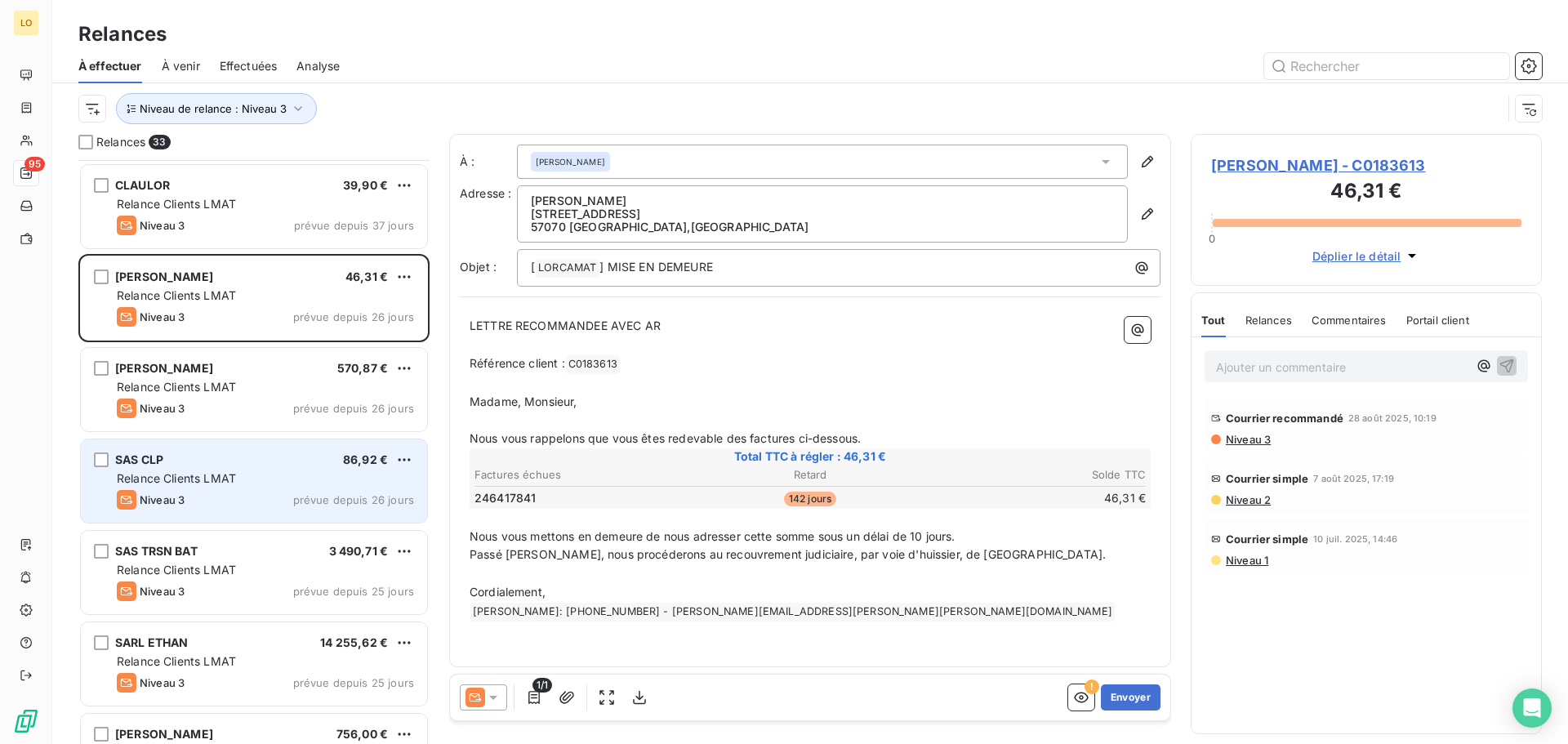
scroll to position [557, 0]
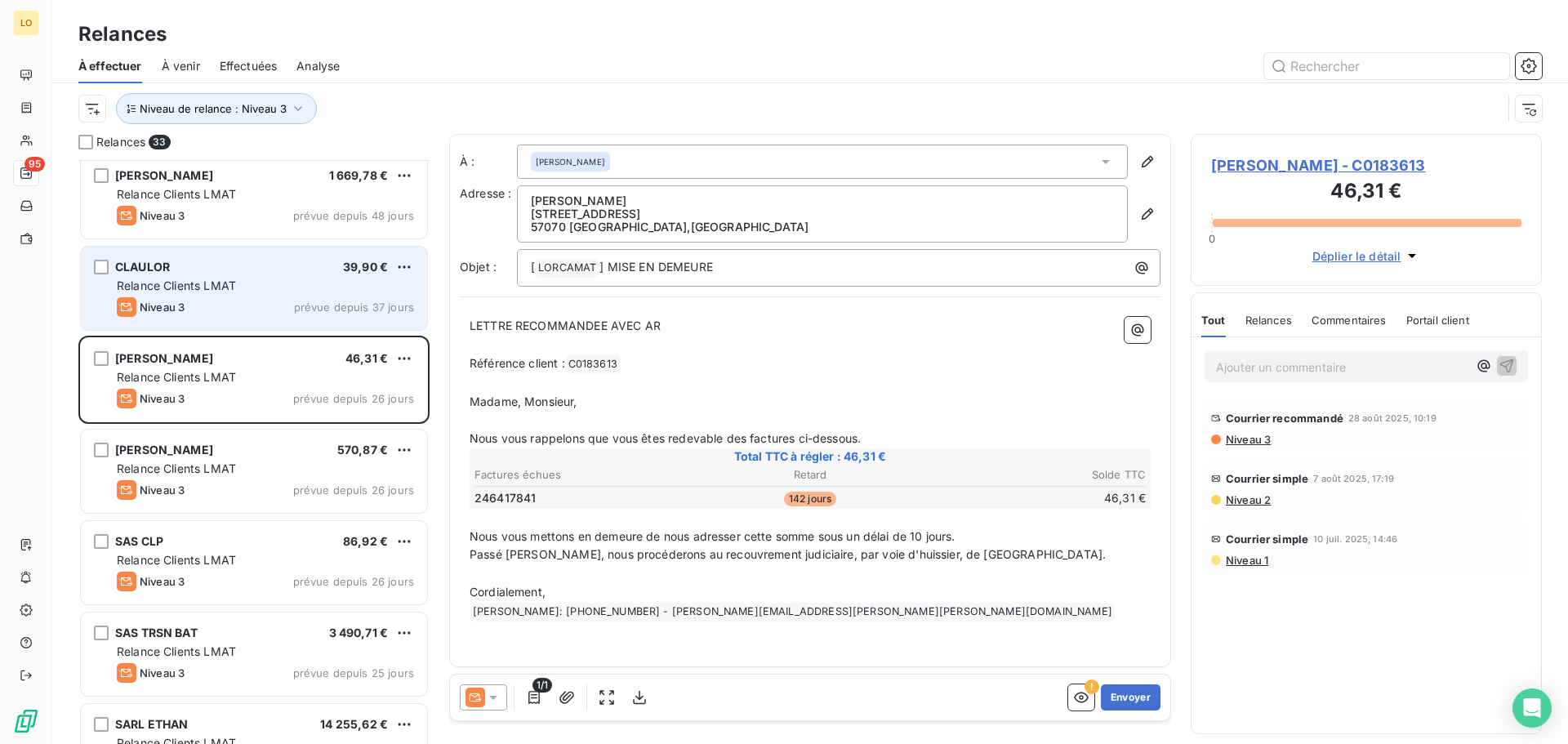
click at [236, 282] on span "Relance Clients LMAT" at bounding box center [176, 285] width 119 height 14
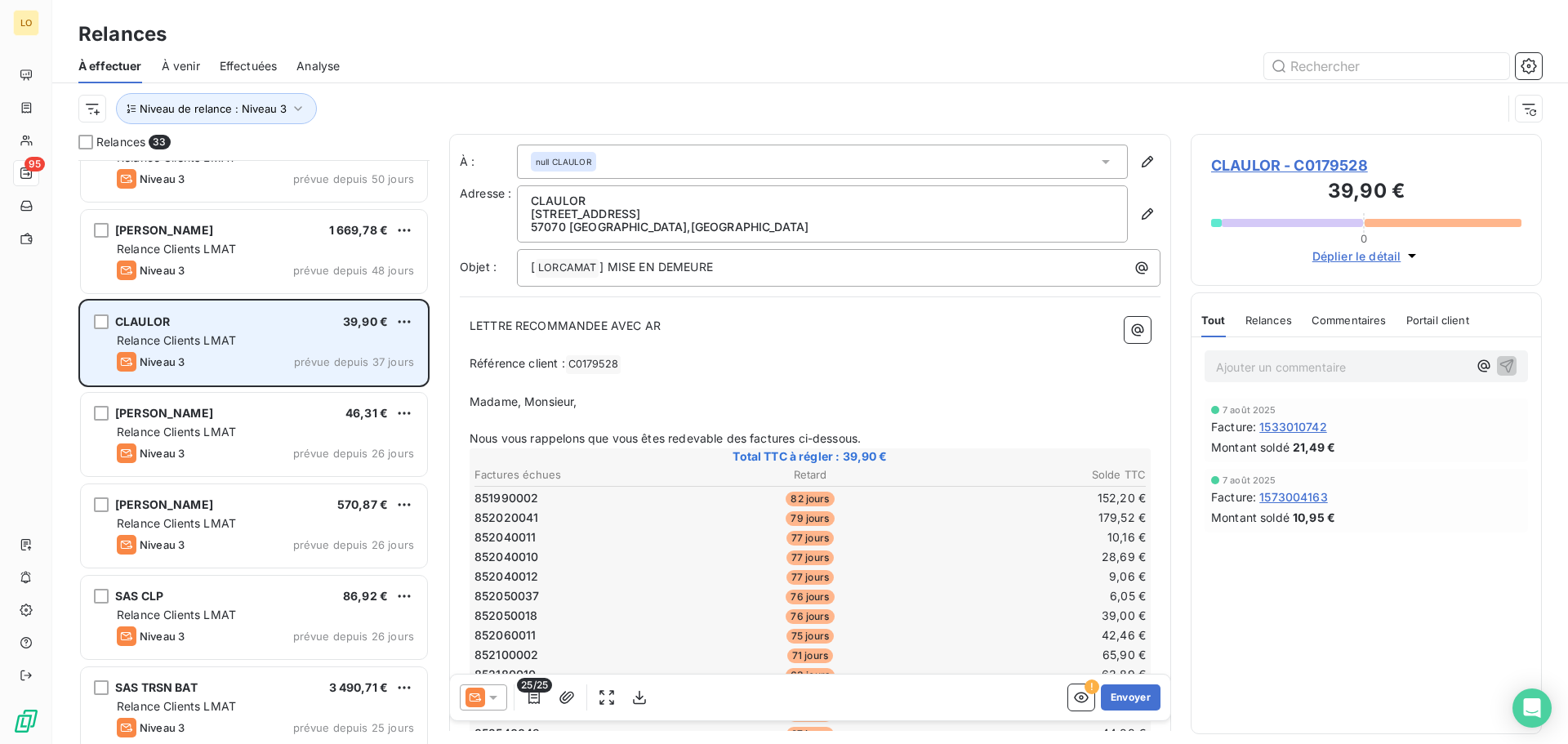
scroll to position [475, 0]
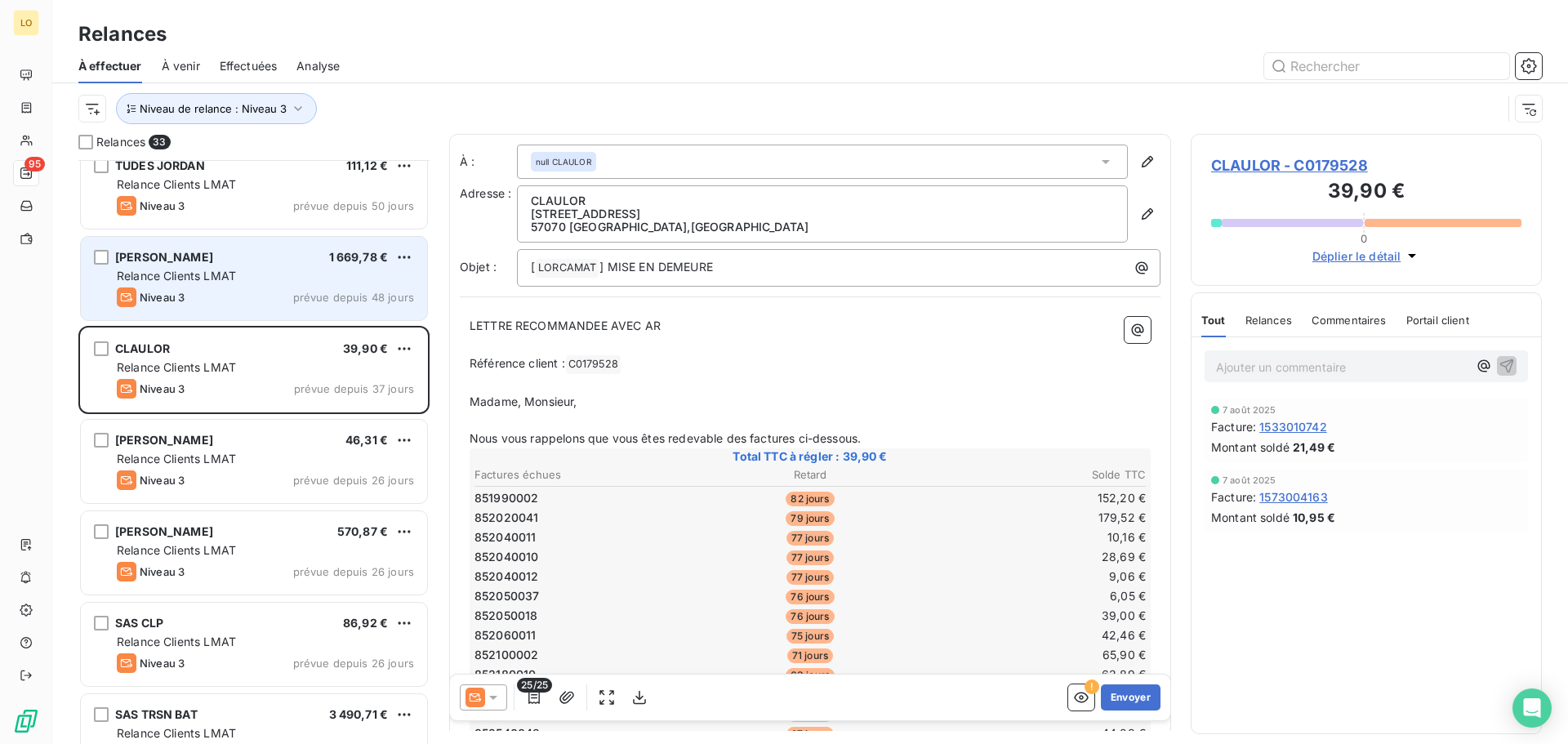
click at [261, 280] on div "Relance Clients LMAT" at bounding box center [265, 276] width 297 height 17
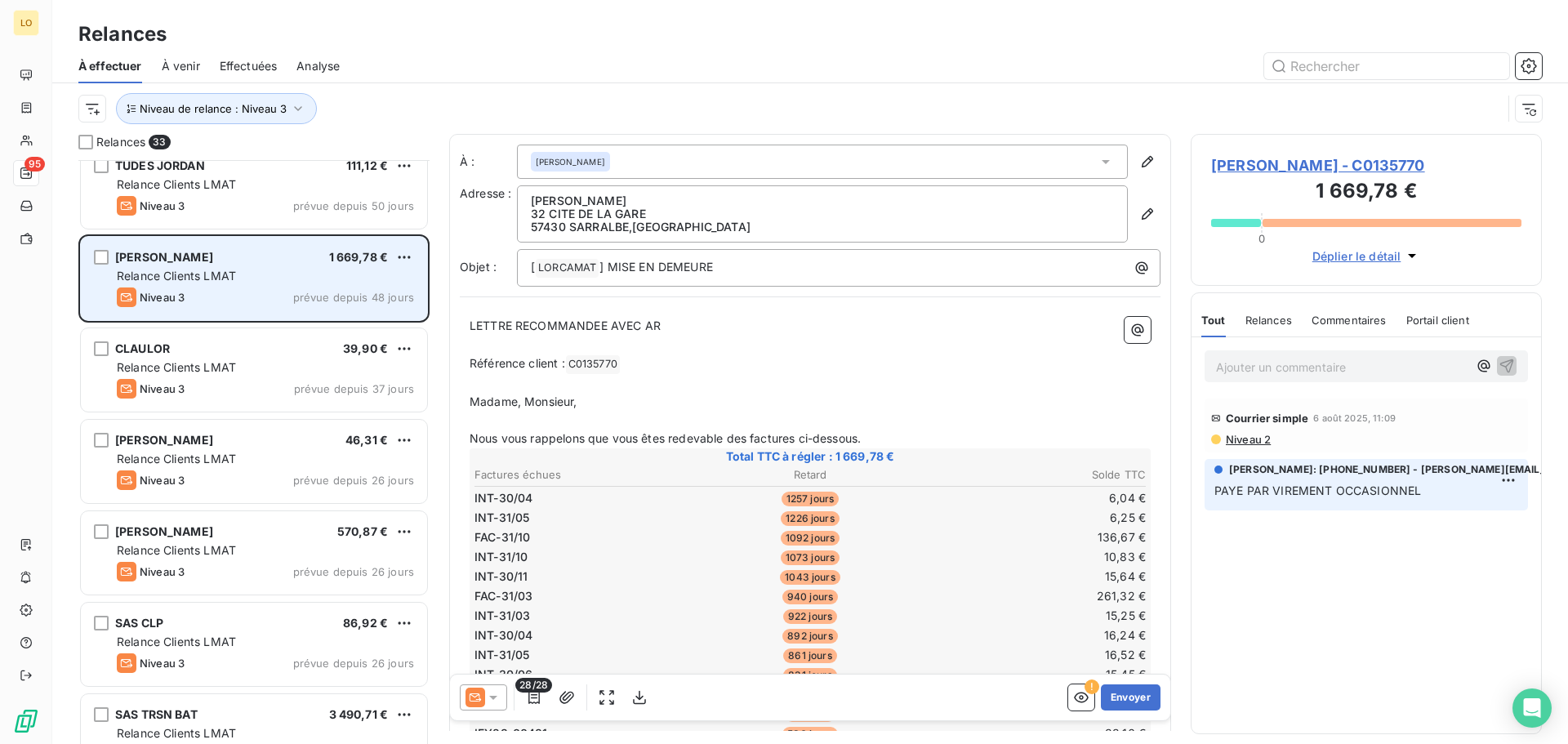
scroll to position [394, 0]
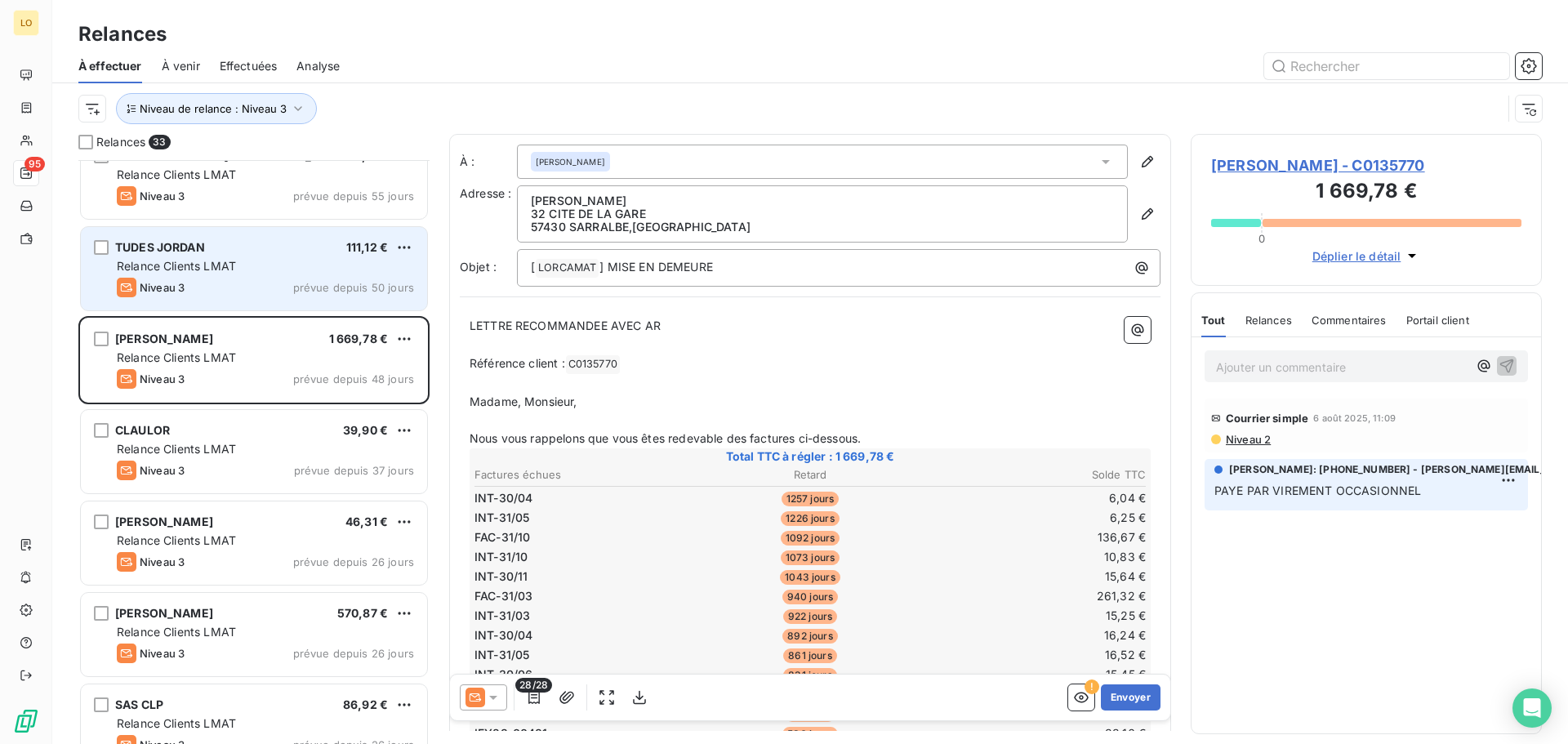
click at [259, 282] on div "Niveau 3 prévue depuis 50 jours" at bounding box center [265, 288] width 297 height 20
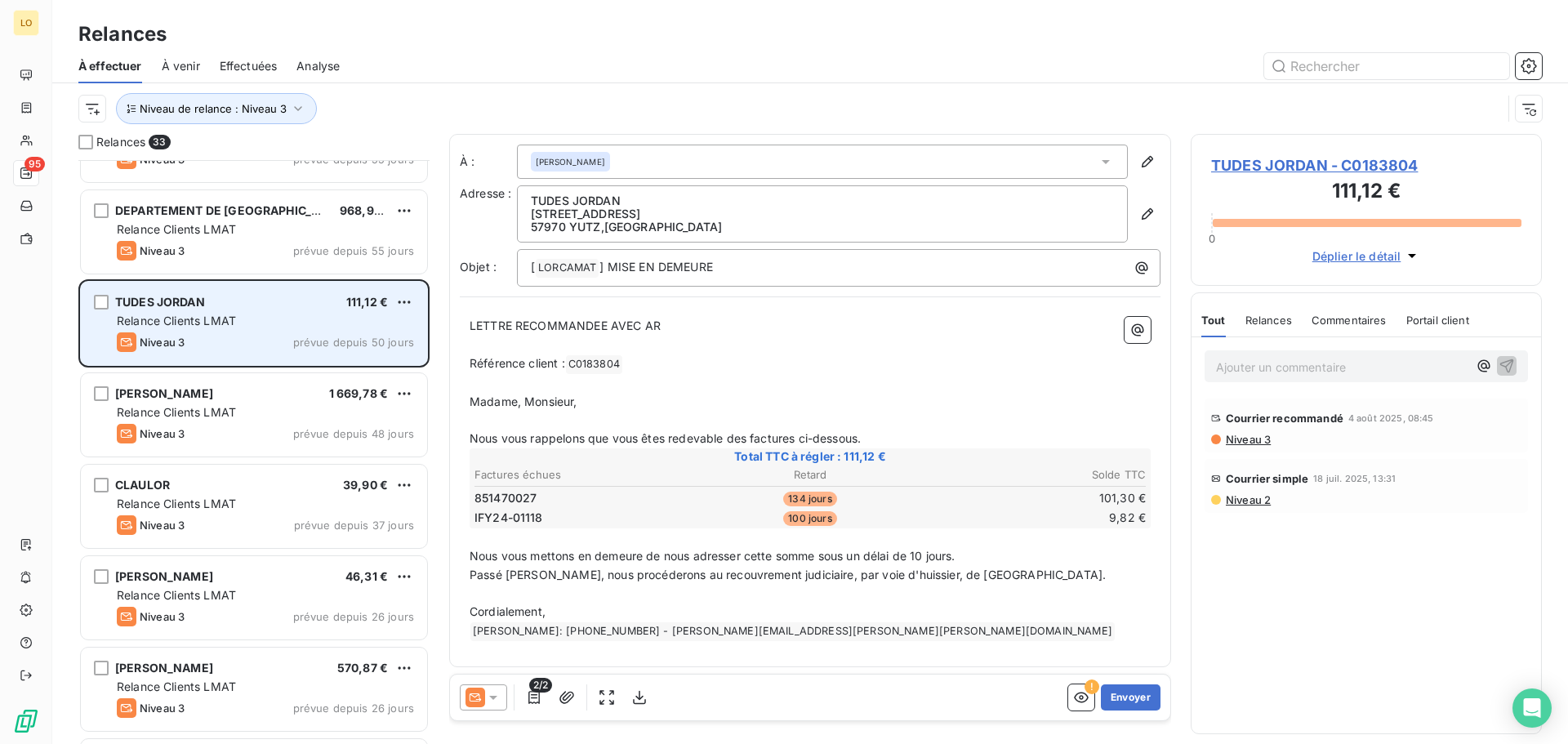
scroll to position [312, 0]
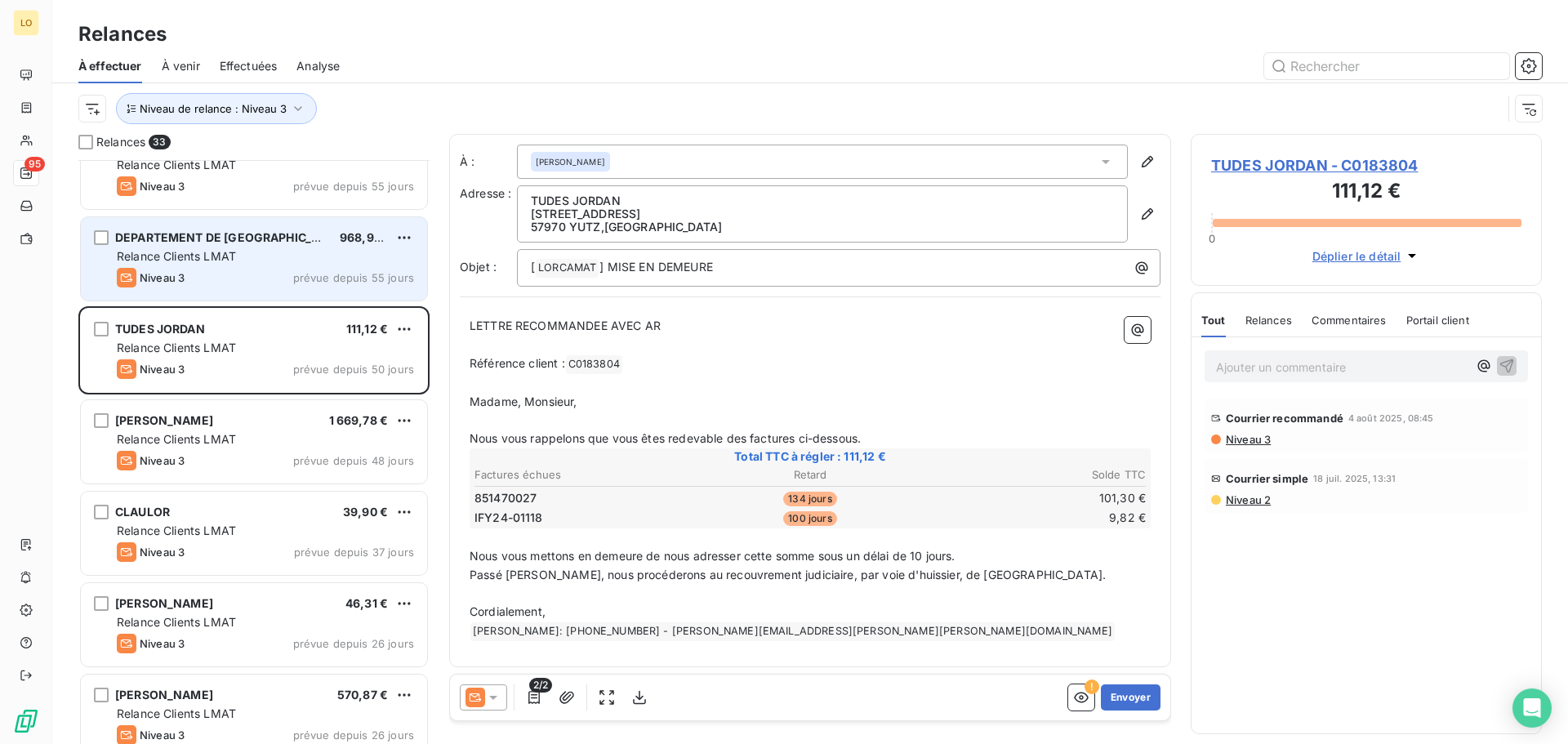
click at [253, 265] on div "DEPARTEMENT DE MOSELLE 968,99 € Relance Clients LMAT Niveau 3 prévue depuis 55 …" at bounding box center [254, 259] width 346 height 83
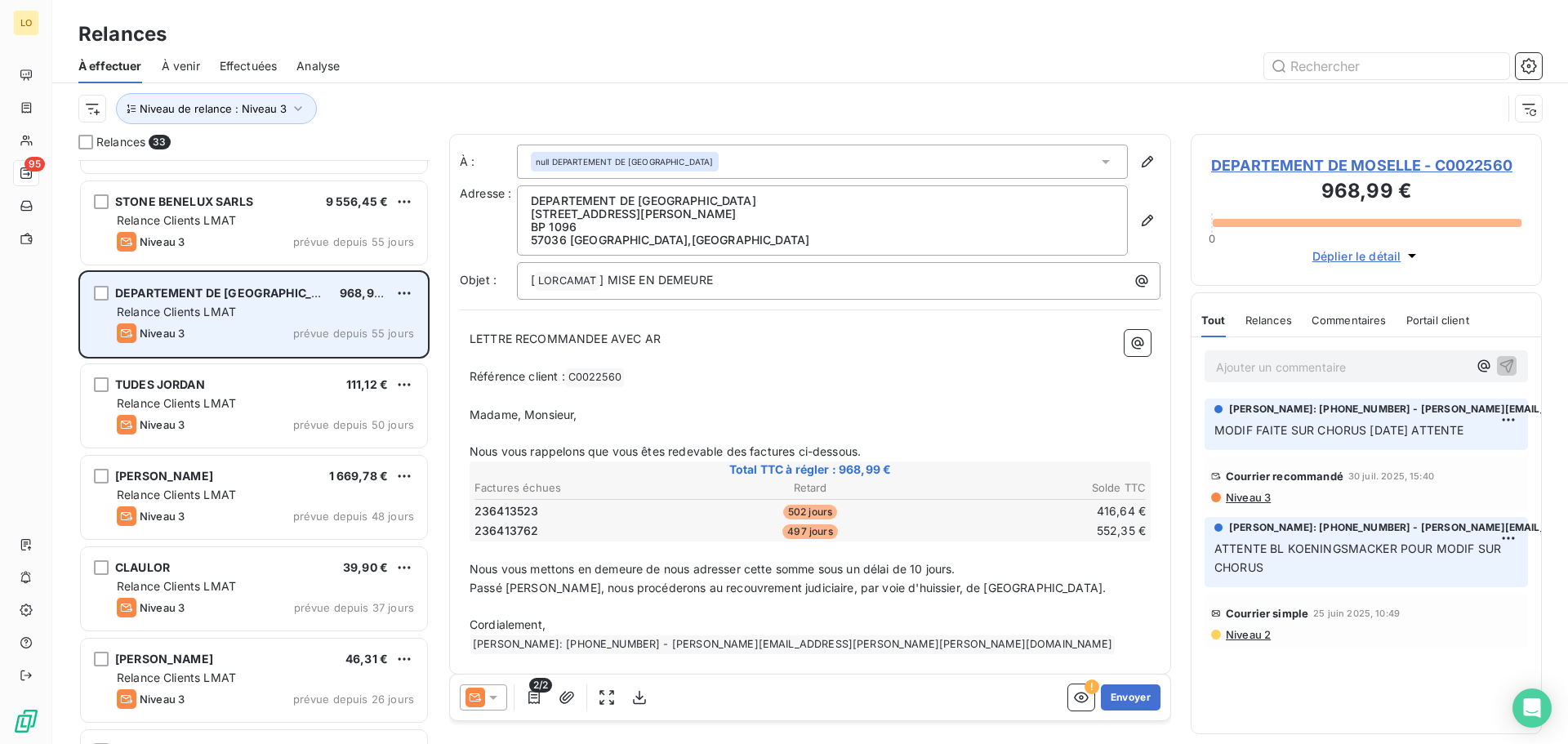
scroll to position [231, 0]
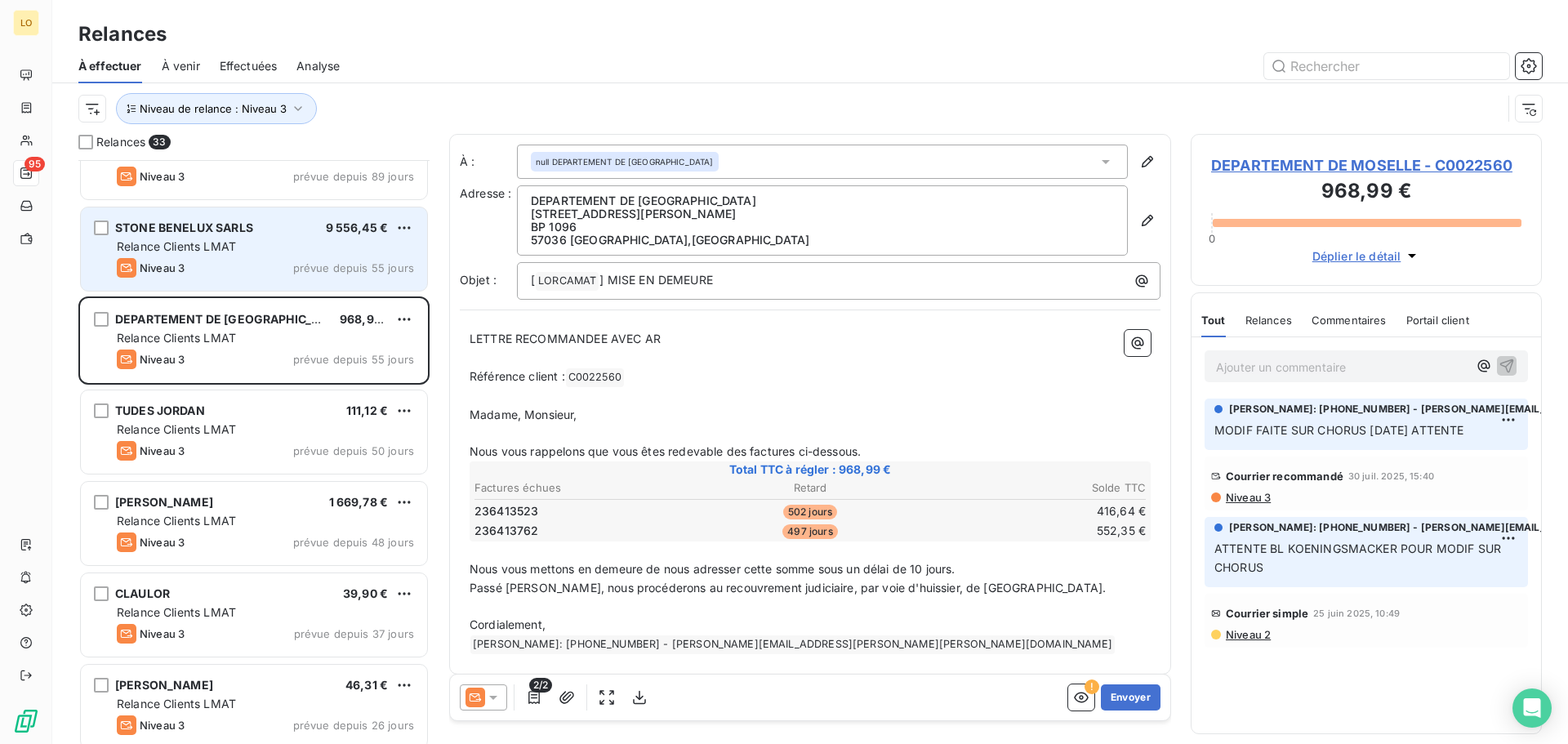
click at [249, 246] on div "Relance Clients LMAT" at bounding box center [265, 247] width 297 height 17
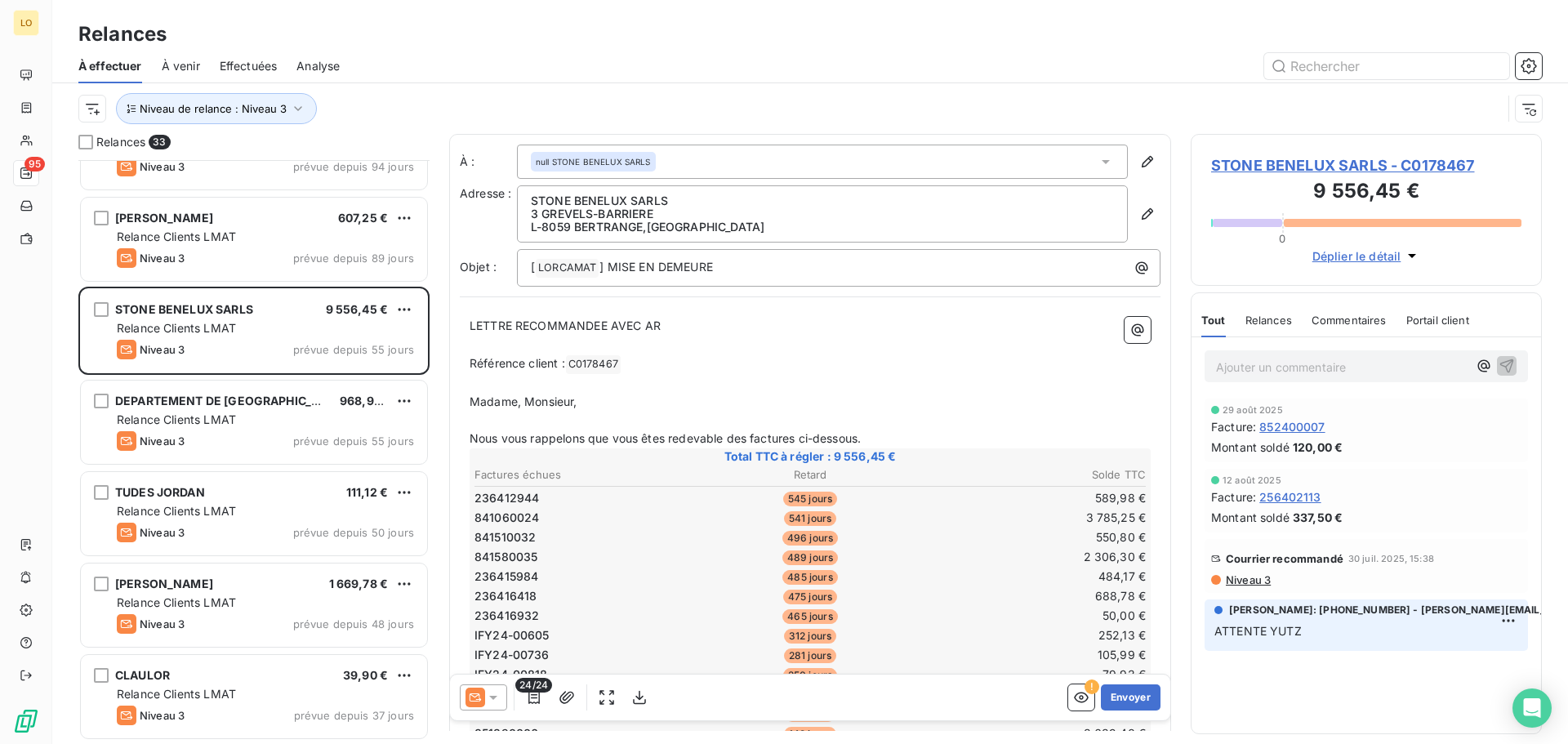
click at [244, 253] on div "Niveau 3 prévue depuis 89 jours" at bounding box center [265, 258] width 297 height 20
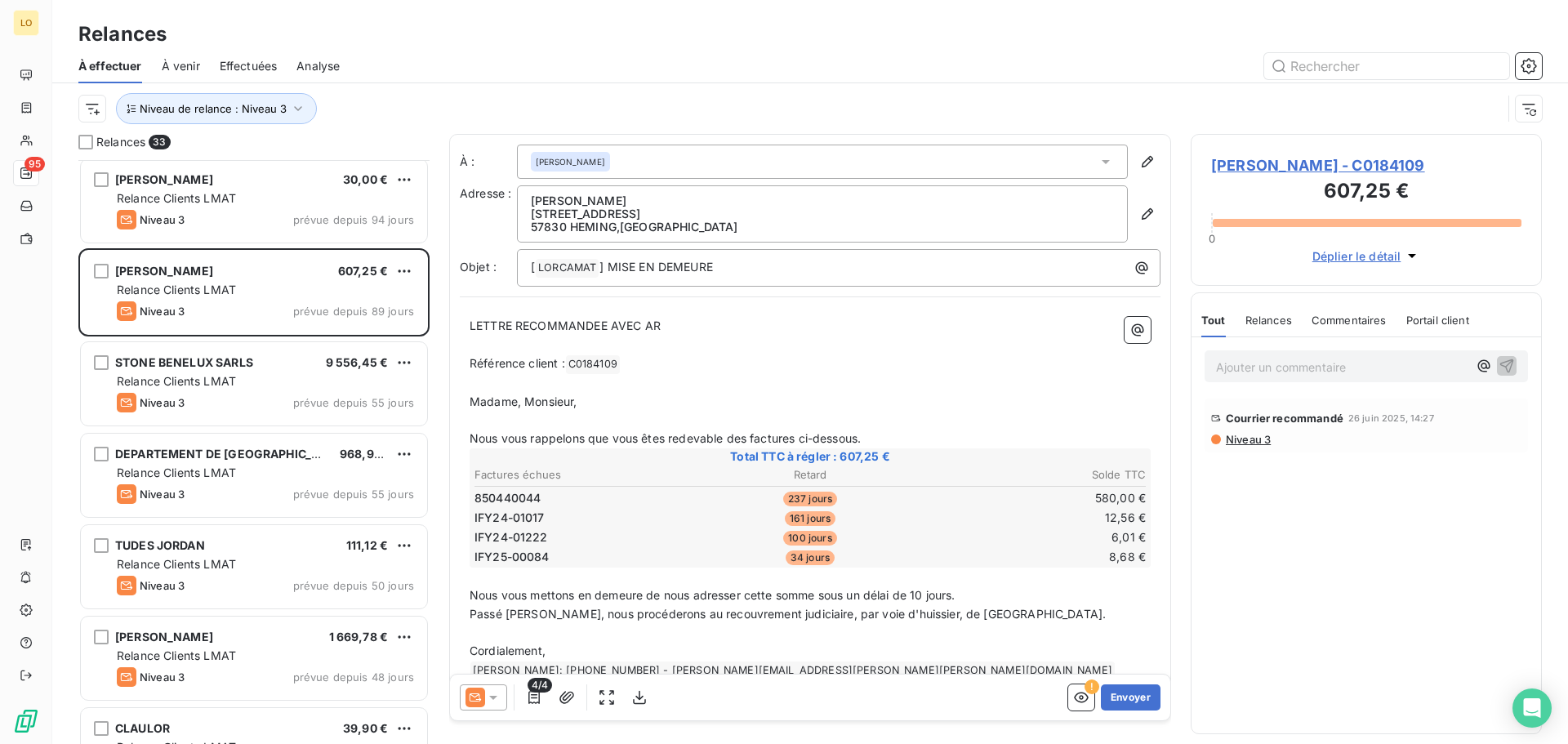
scroll to position [67, 0]
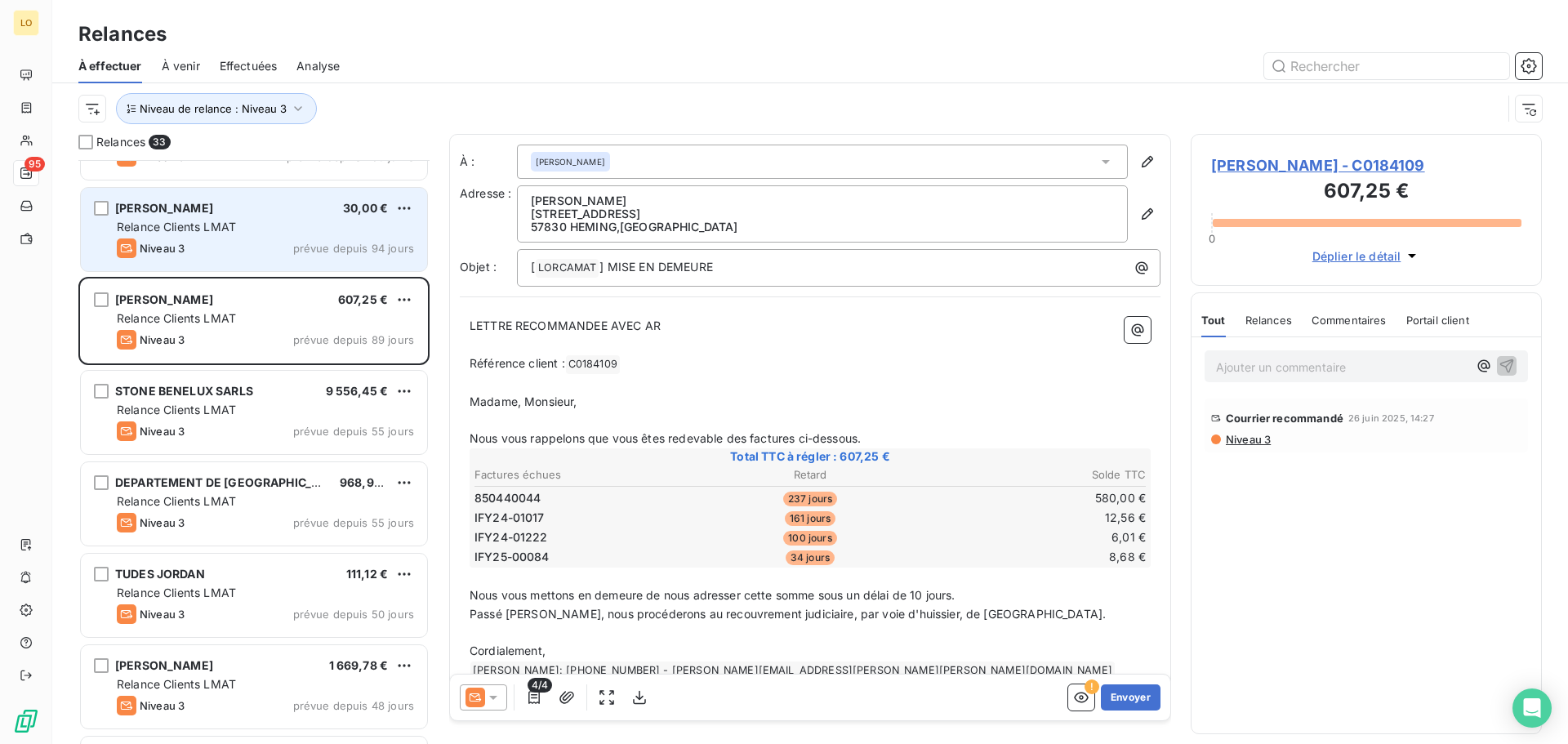
click at [213, 254] on div "Niveau 3 prévue depuis 94 jours" at bounding box center [265, 249] width 297 height 20
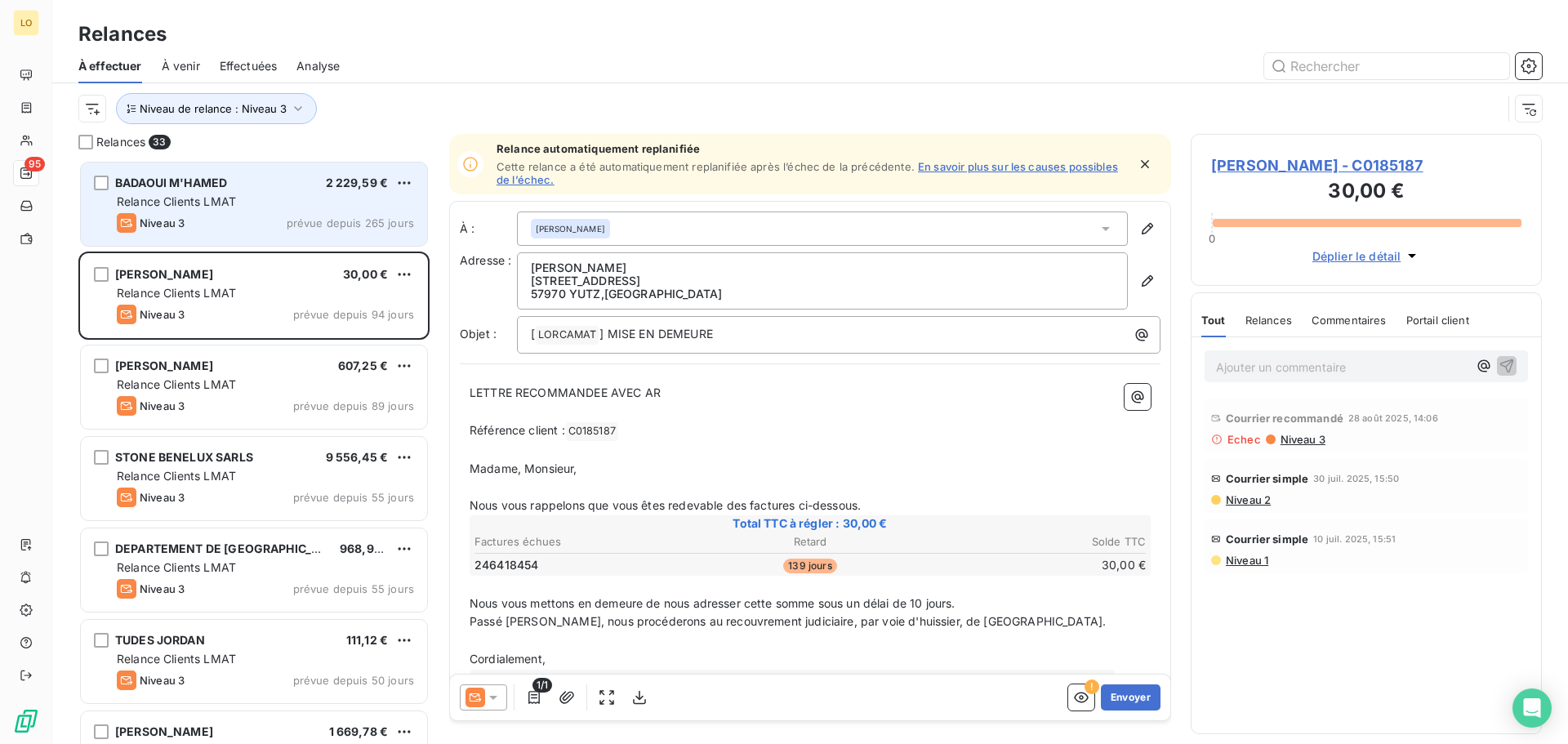
click at [264, 211] on div "BADAOUI M'HAMED 2 229,59 € Relance Clients LMAT Niveau 3 prévue depuis 265 jours" at bounding box center [254, 204] width 346 height 83
